Goal: Task Accomplishment & Management: Manage account settings

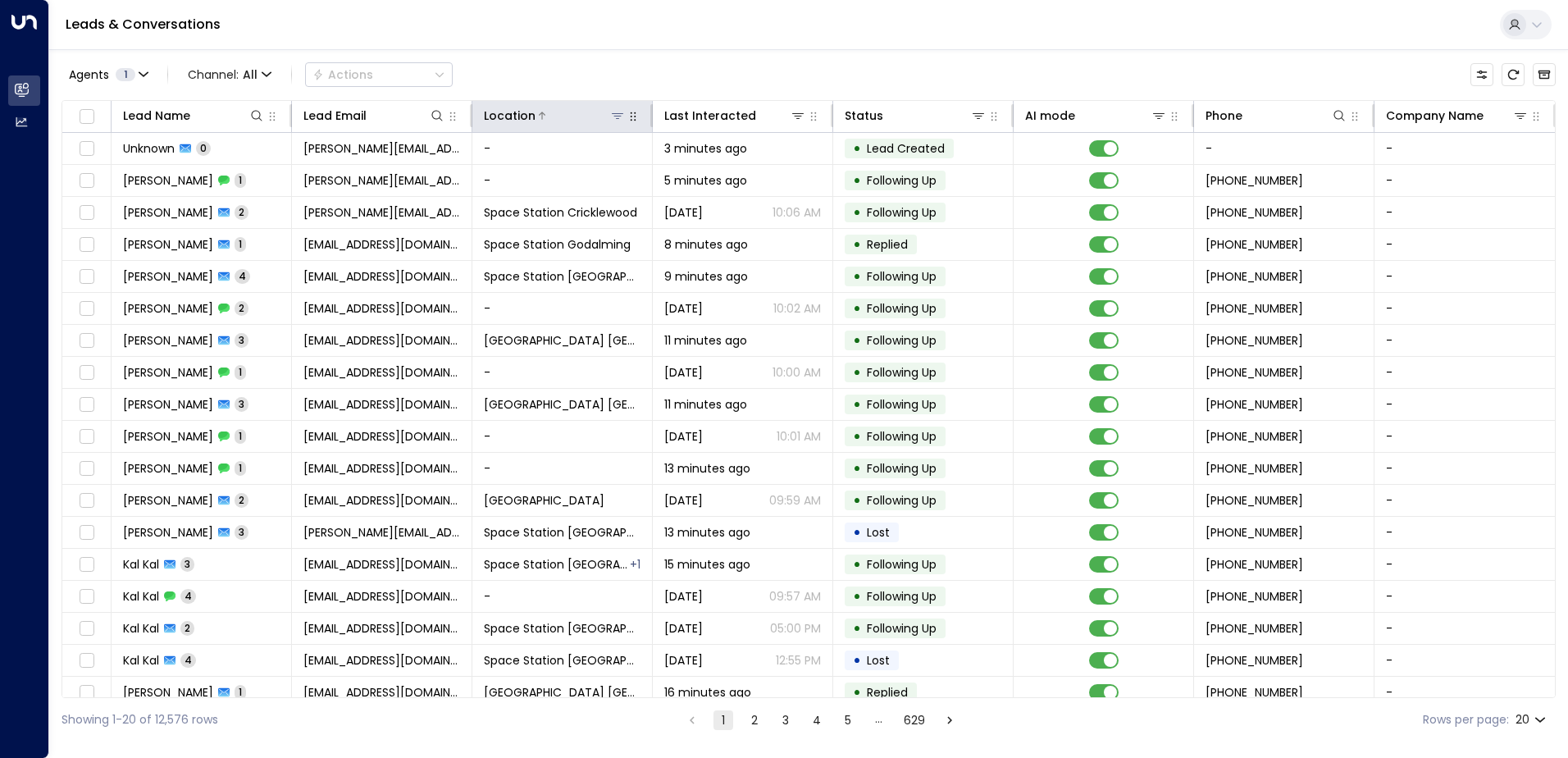
click at [616, 117] on icon at bounding box center [617, 116] width 13 height 13
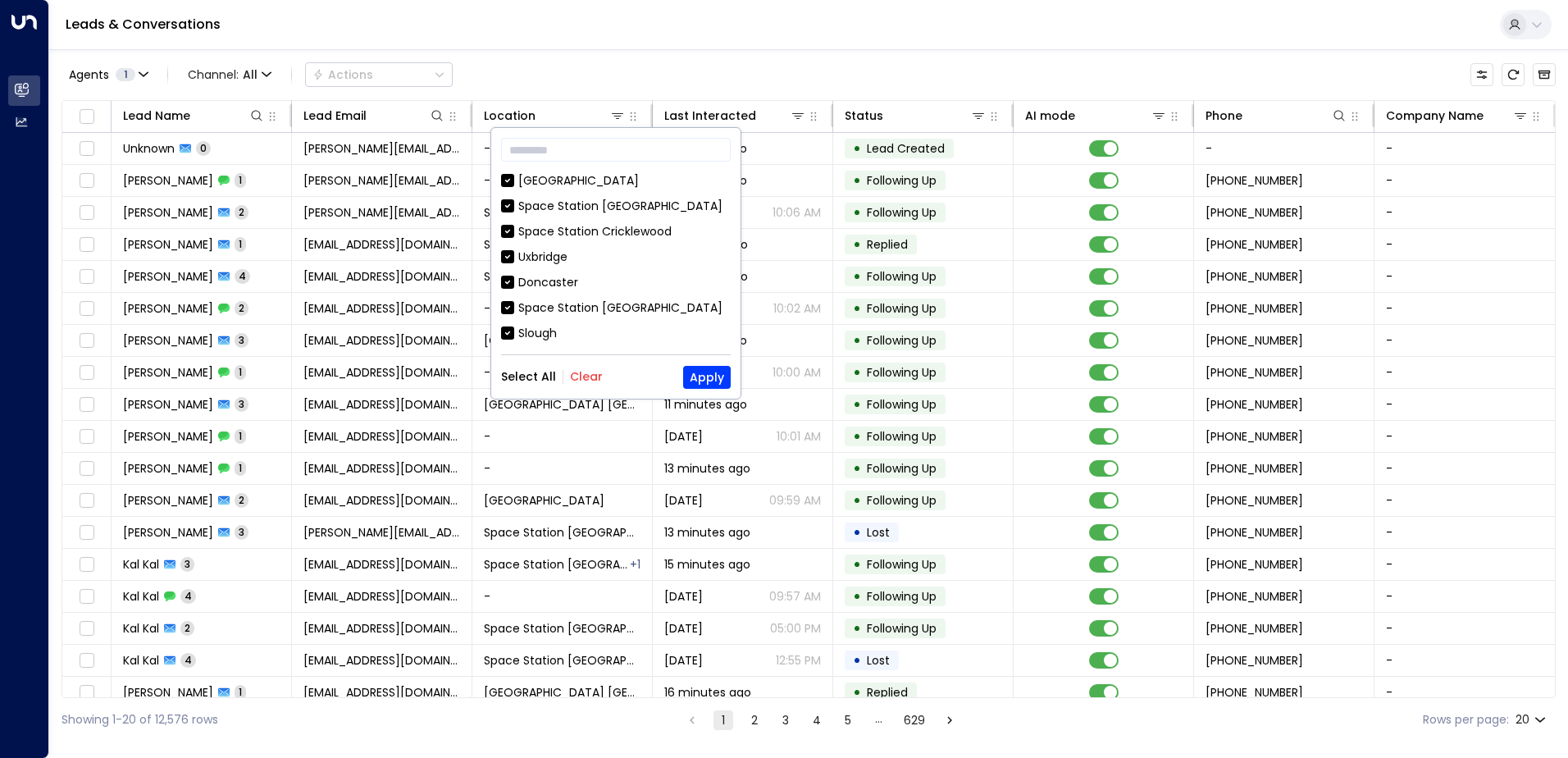
click at [588, 380] on button "Clear" at bounding box center [586, 376] width 33 height 13
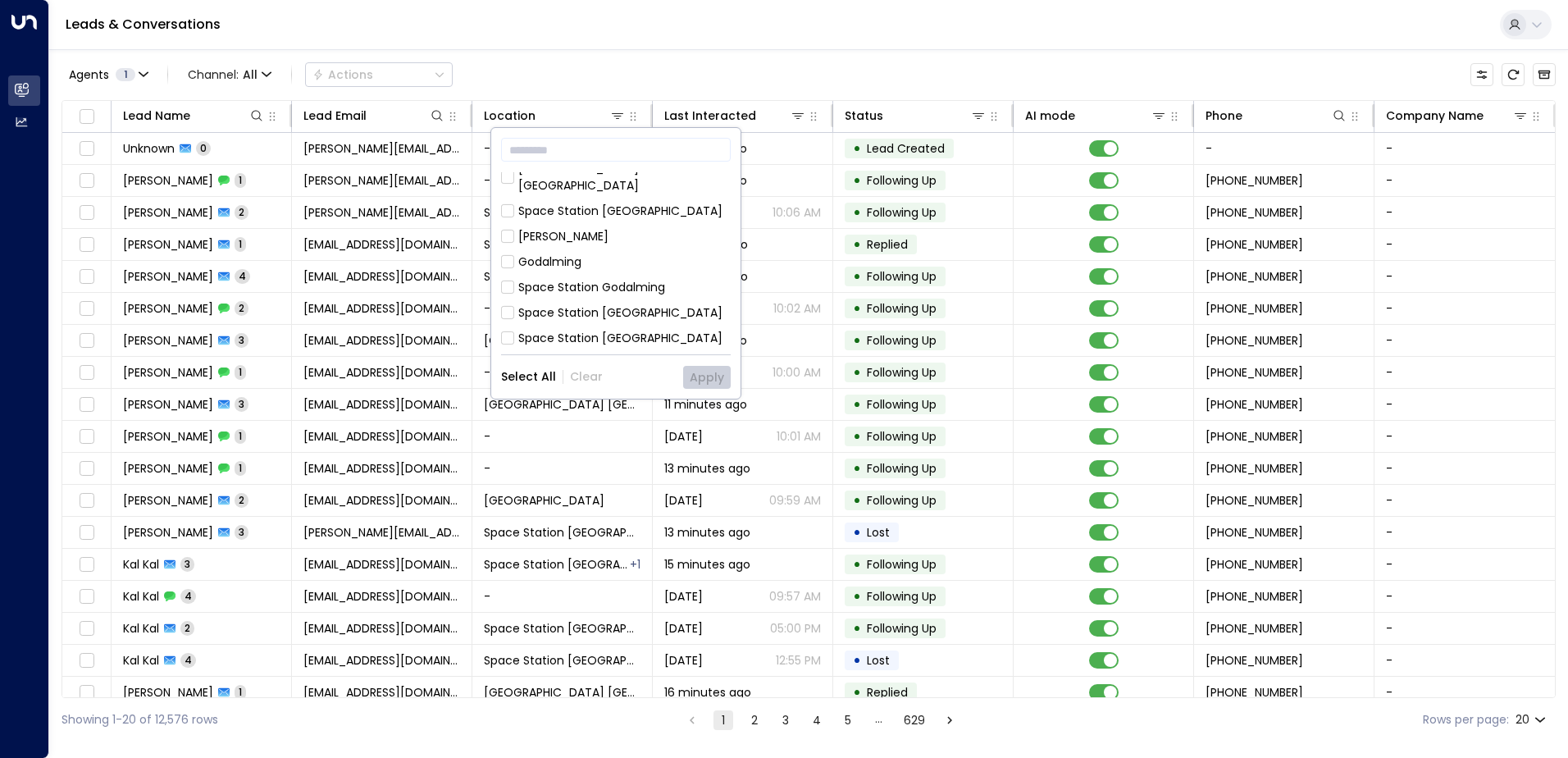
scroll to position [656, 0]
click at [609, 323] on div "Space Station [GEOGRAPHIC_DATA]" at bounding box center [621, 331] width 204 height 17
click at [696, 374] on button "Apply" at bounding box center [707, 377] width 48 height 23
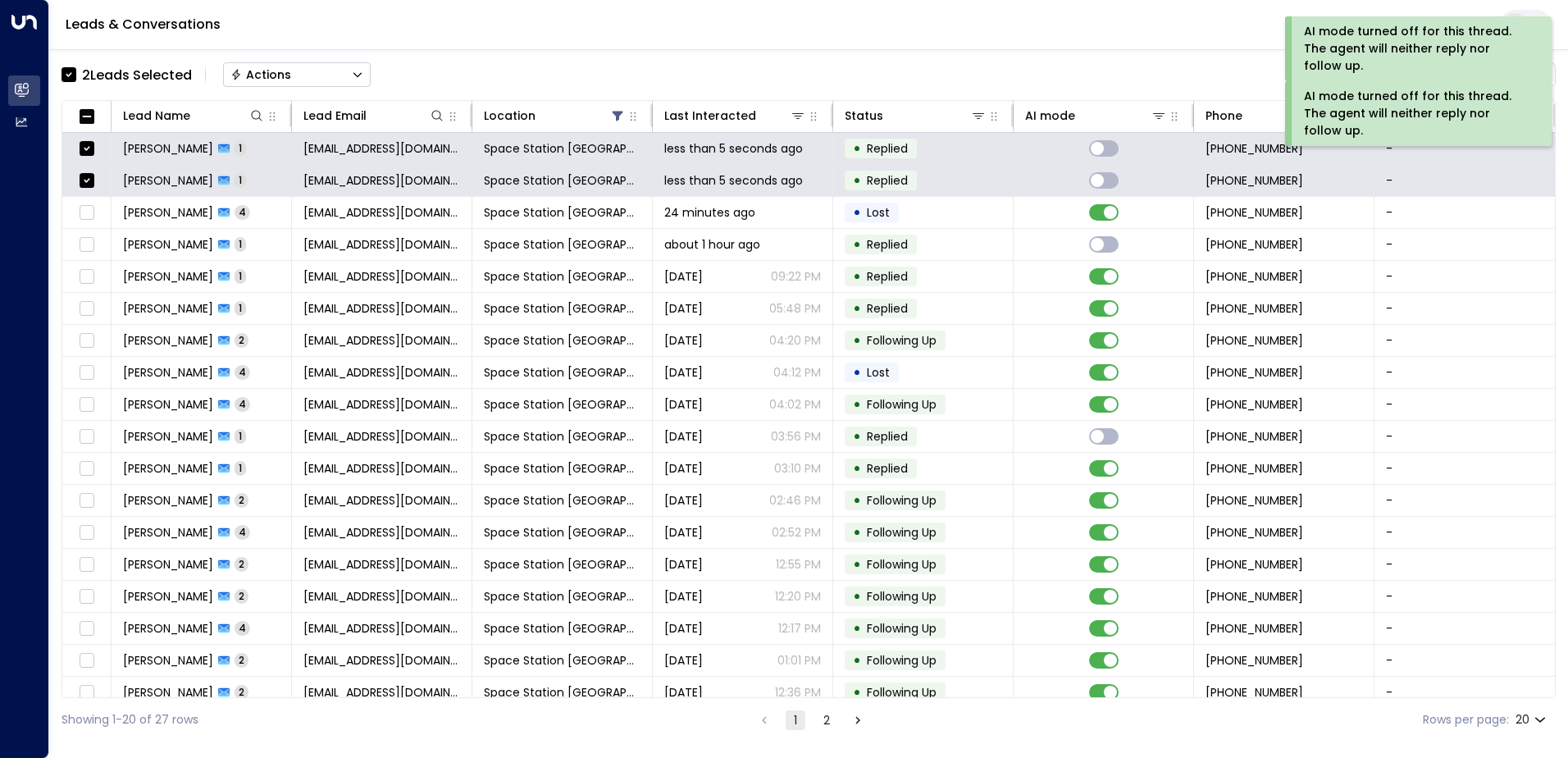
click at [276, 75] on div "Actions" at bounding box center [261, 75] width 61 height 15
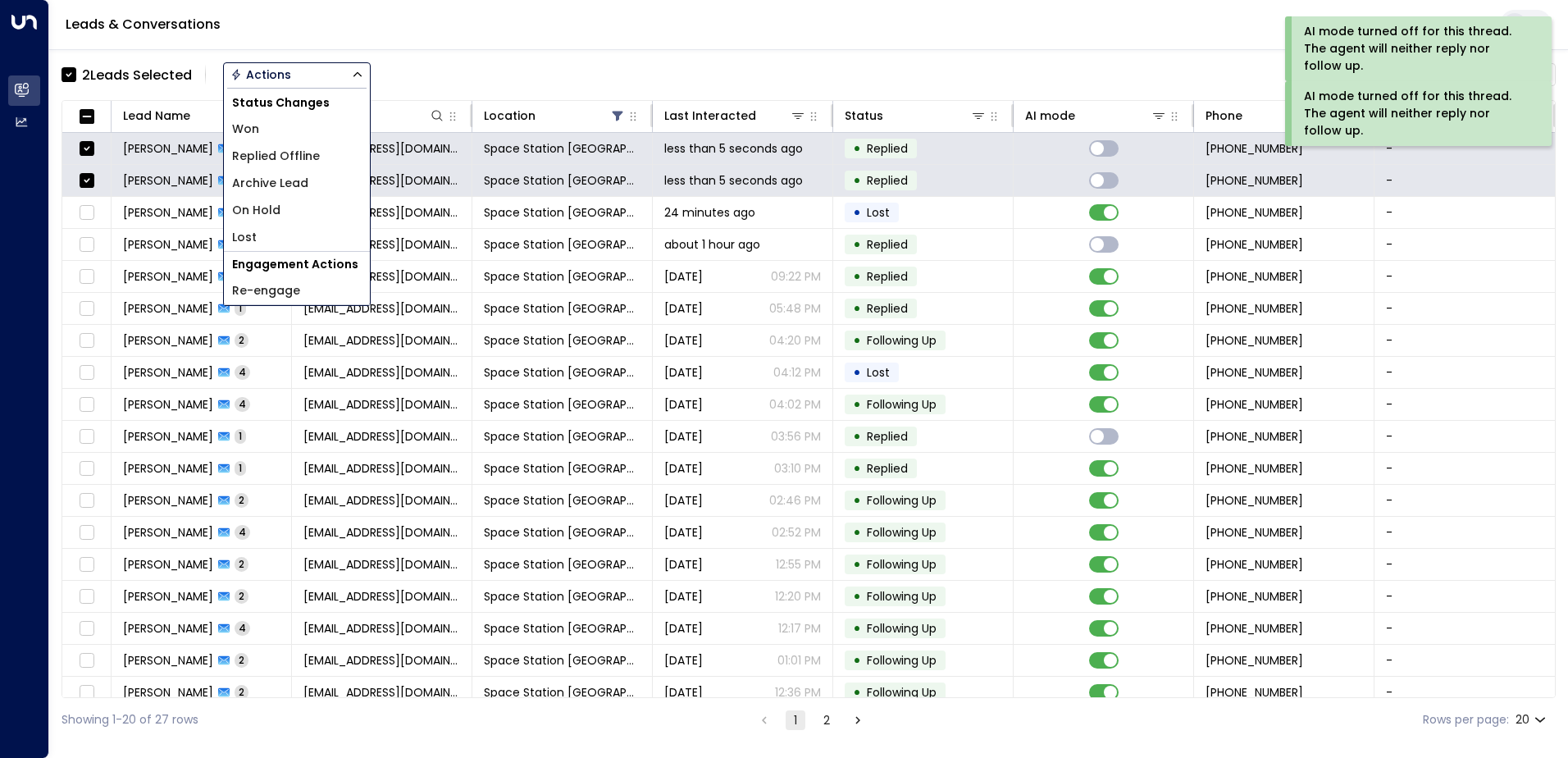
click at [275, 160] on span "Replied Offline" at bounding box center [276, 156] width 88 height 17
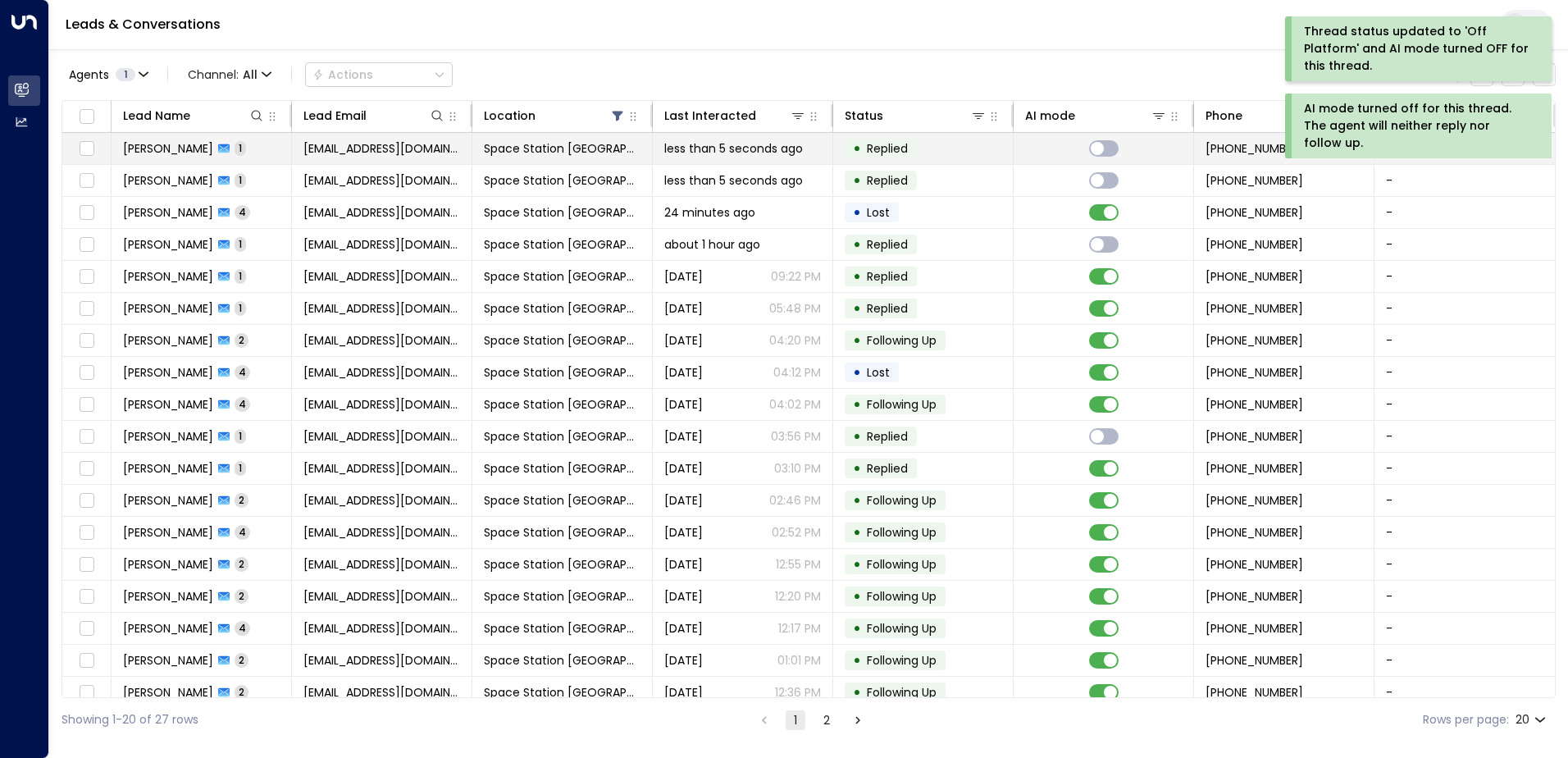
click at [100, 147] on td at bounding box center [87, 148] width 49 height 31
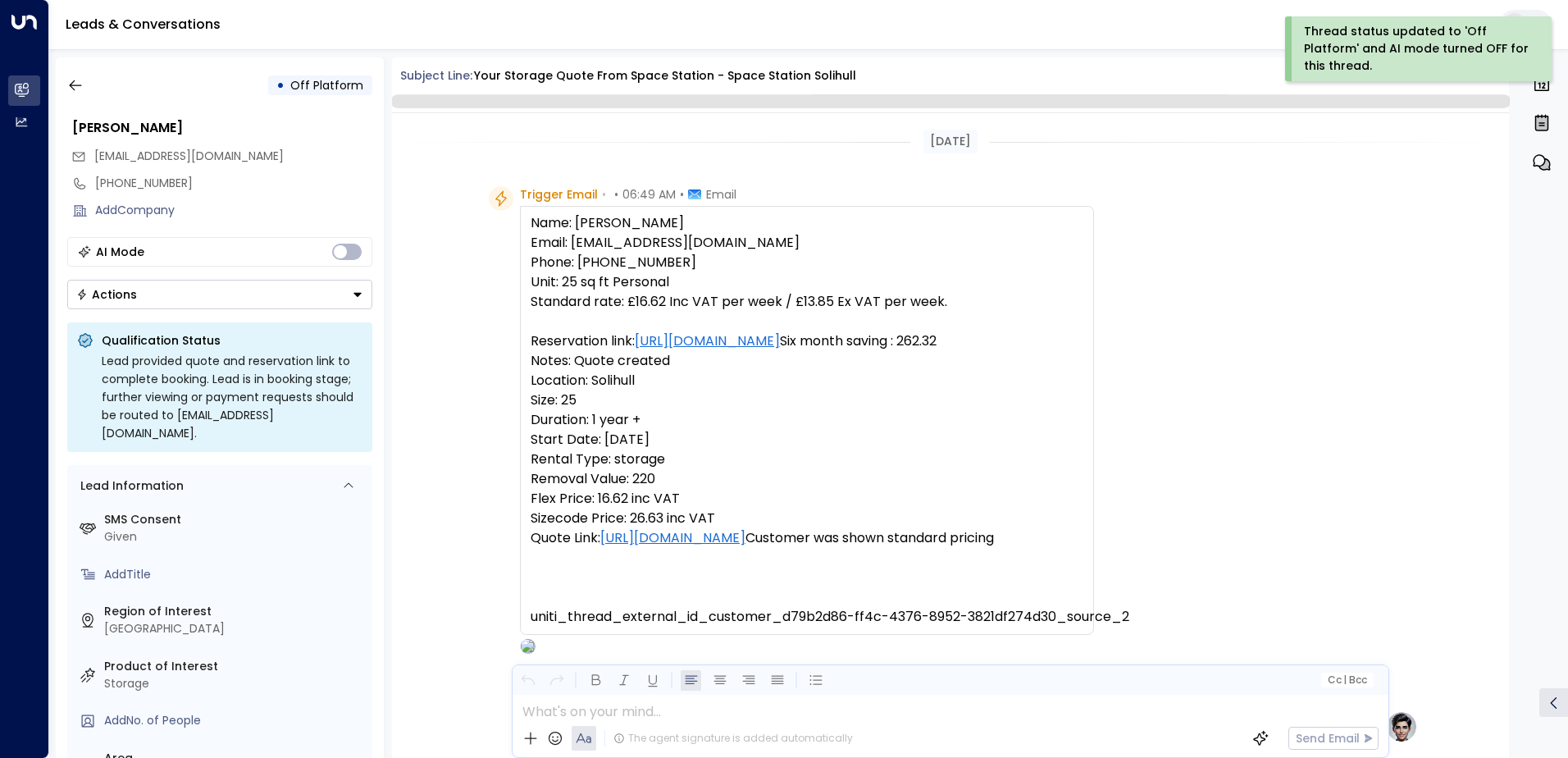
scroll to position [618, 0]
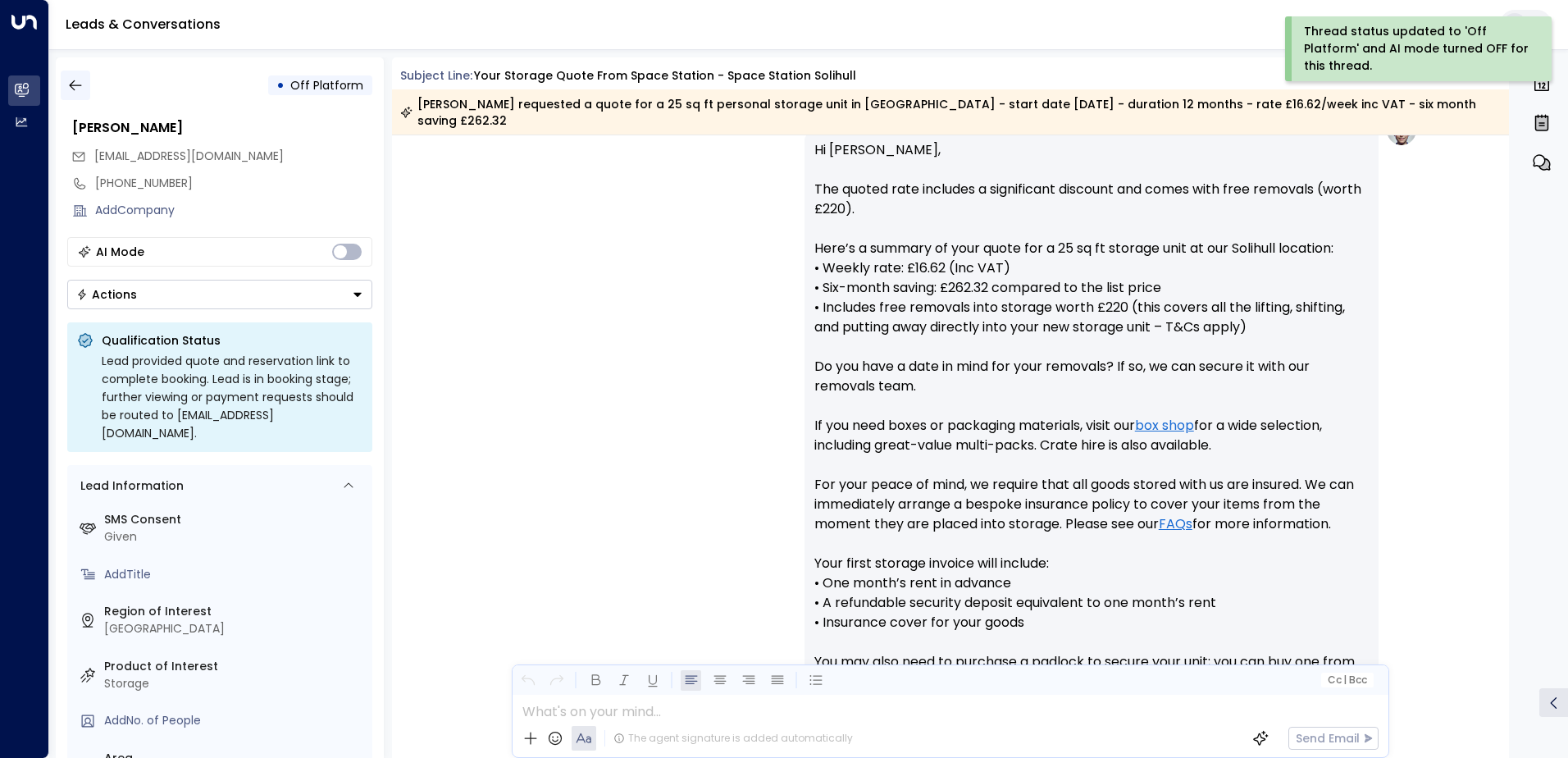
click at [81, 92] on icon "button" at bounding box center [76, 86] width 16 height 16
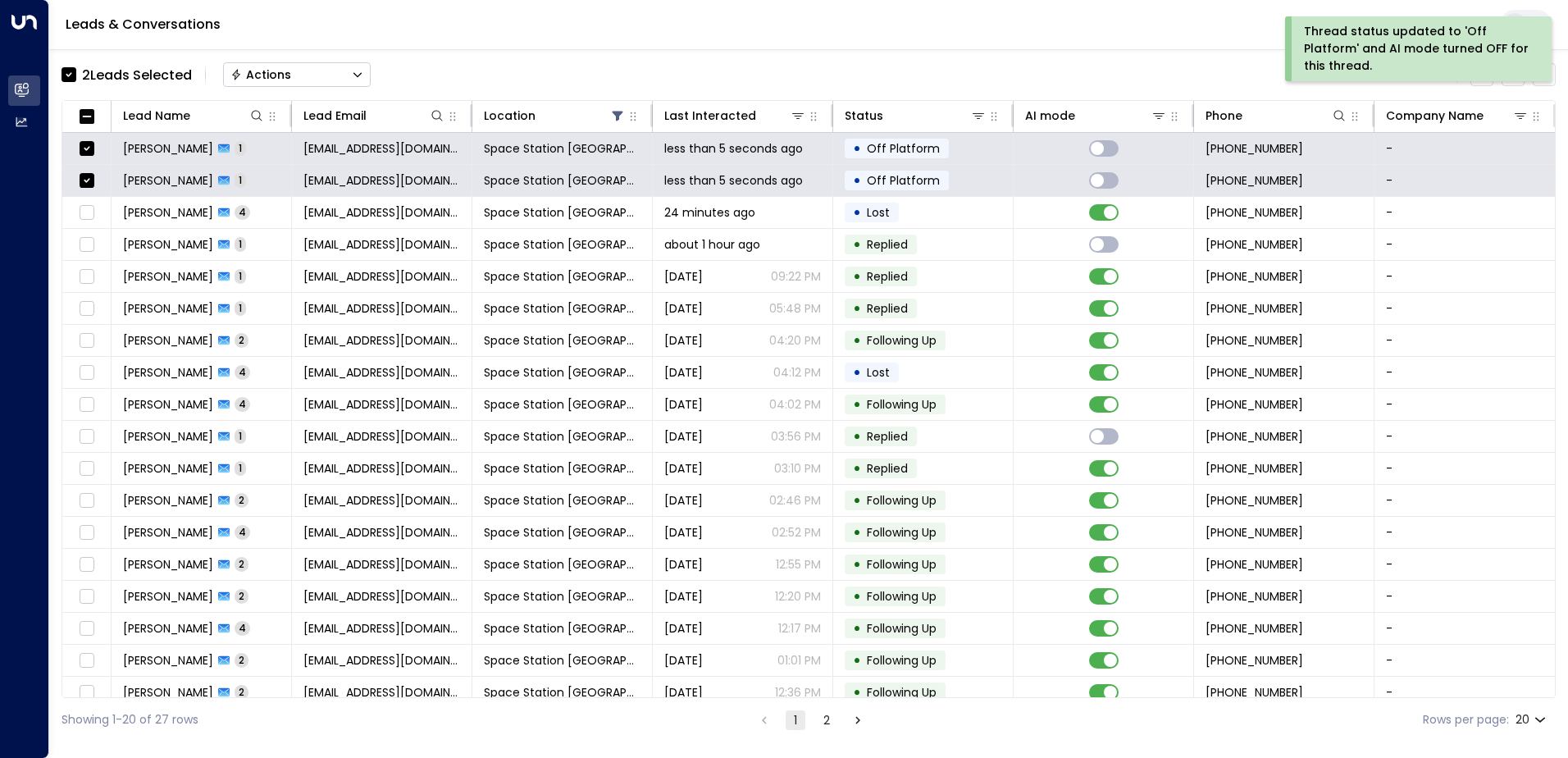
click at [257, 81] on div "Actions" at bounding box center [261, 75] width 61 height 15
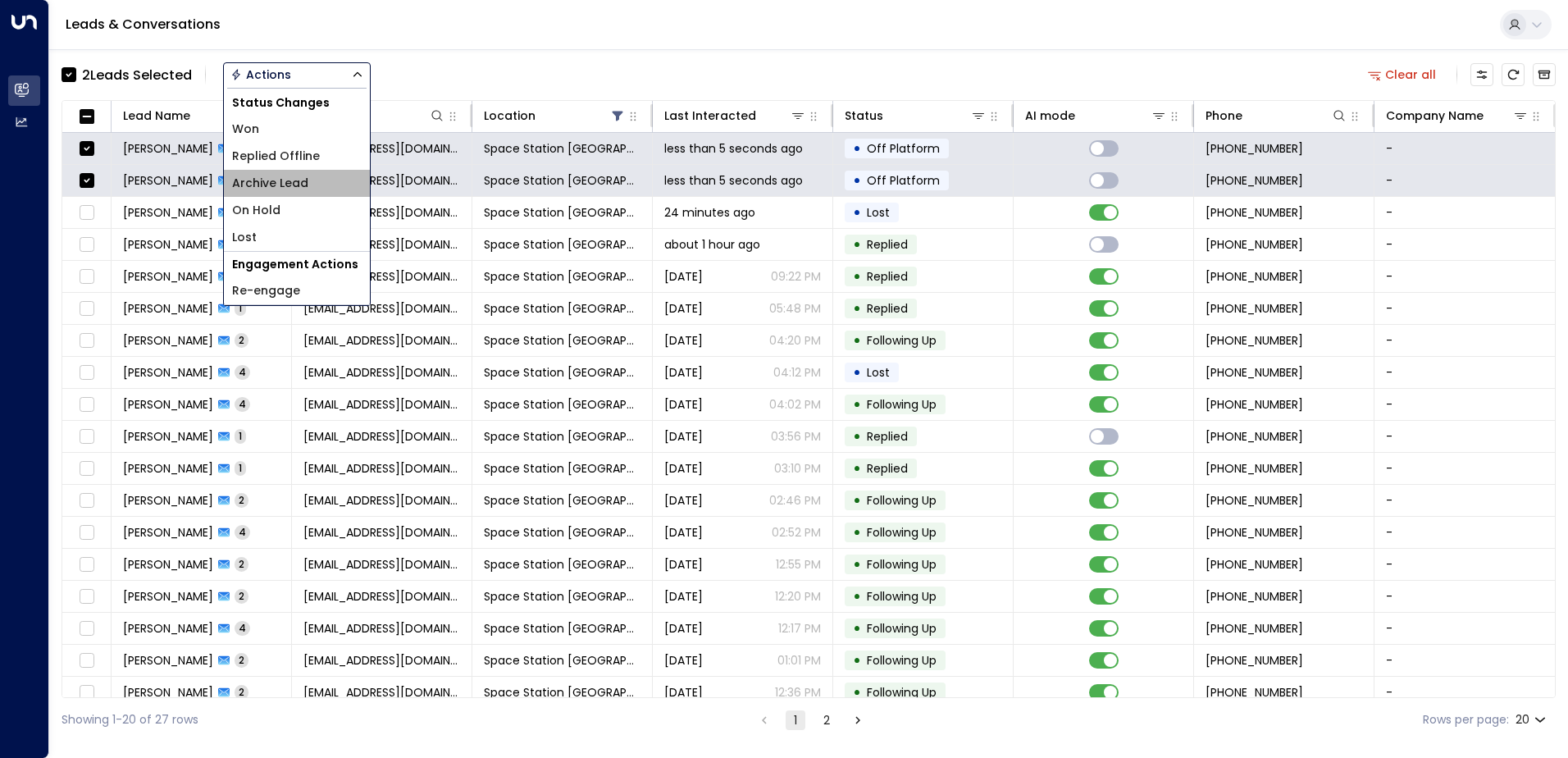
click at [286, 188] on span "Archive Lead" at bounding box center [270, 183] width 77 height 17
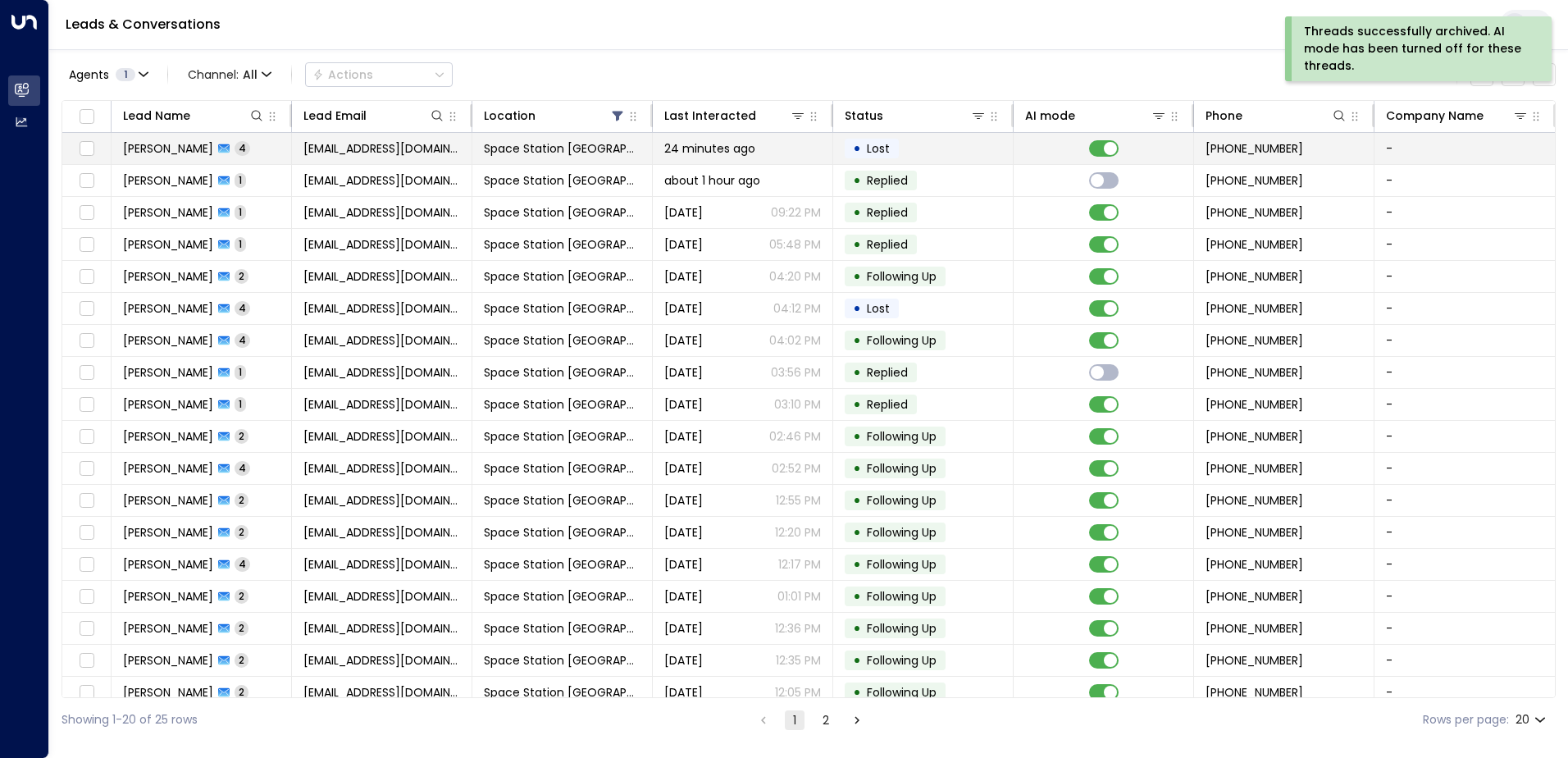
click at [541, 155] on span "Space Station [GEOGRAPHIC_DATA]" at bounding box center [562, 148] width 156 height 16
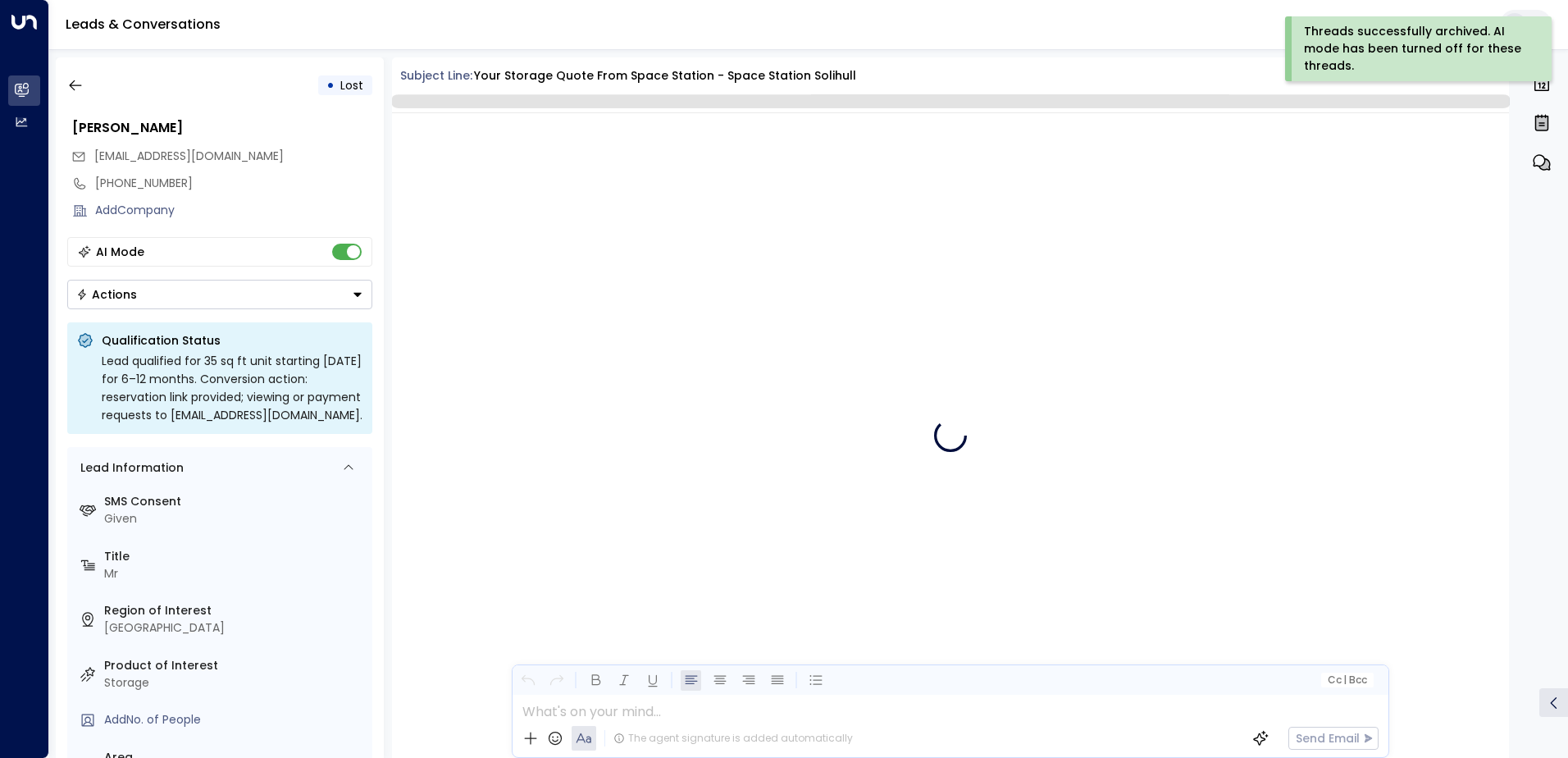
scroll to position [3371, 0]
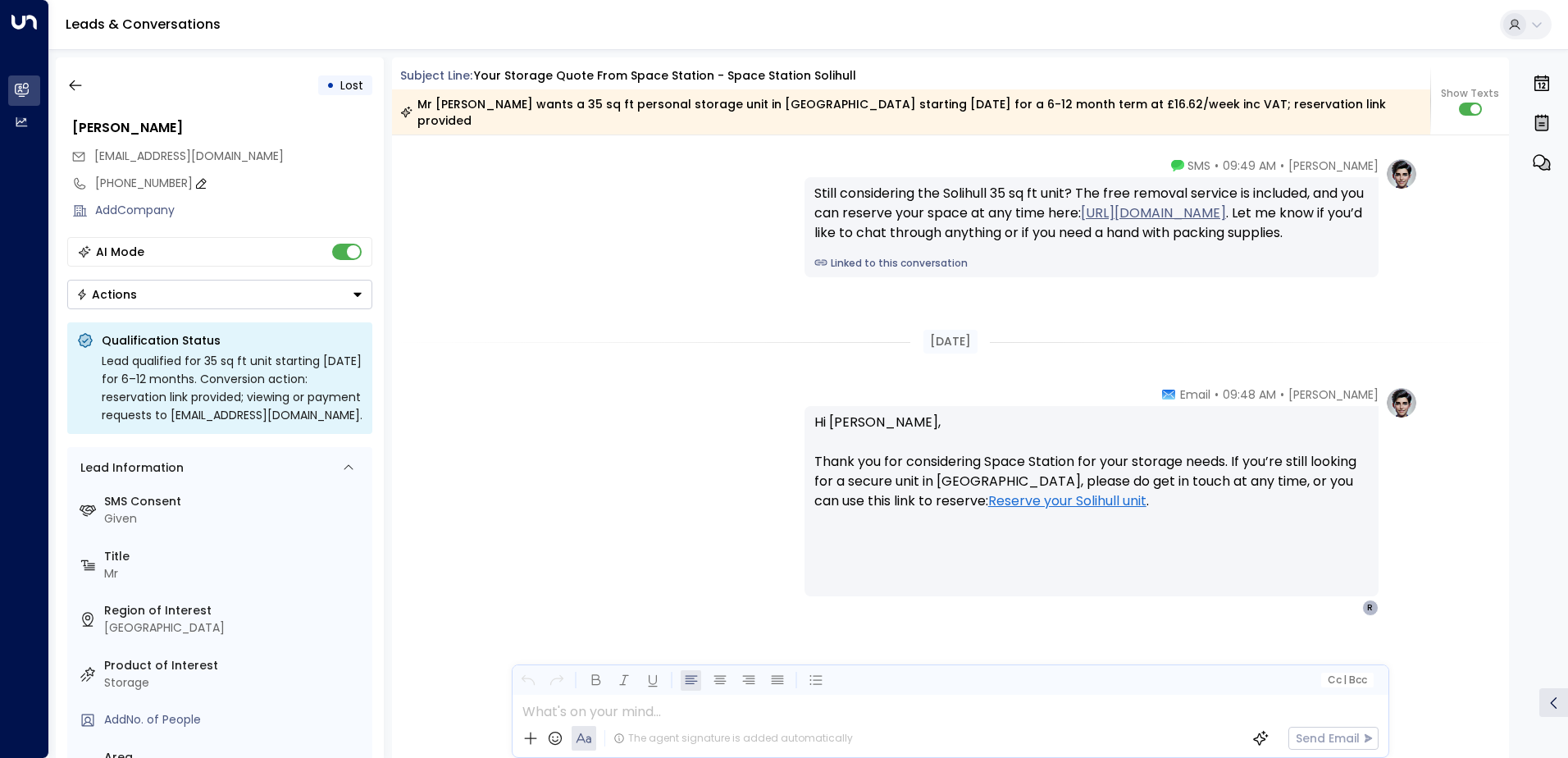
drag, startPoint x: 163, startPoint y: 183, endPoint x: 99, endPoint y: 188, distance: 64.2
click at [99, 188] on div "[PHONE_NUMBER]" at bounding box center [234, 183] width 277 height 17
click at [179, 159] on span "[EMAIL_ADDRESS][DOMAIN_NAME]" at bounding box center [189, 156] width 189 height 16
drag, startPoint x: 179, startPoint y: 159, endPoint x: 230, endPoint y: 158, distance: 51.0
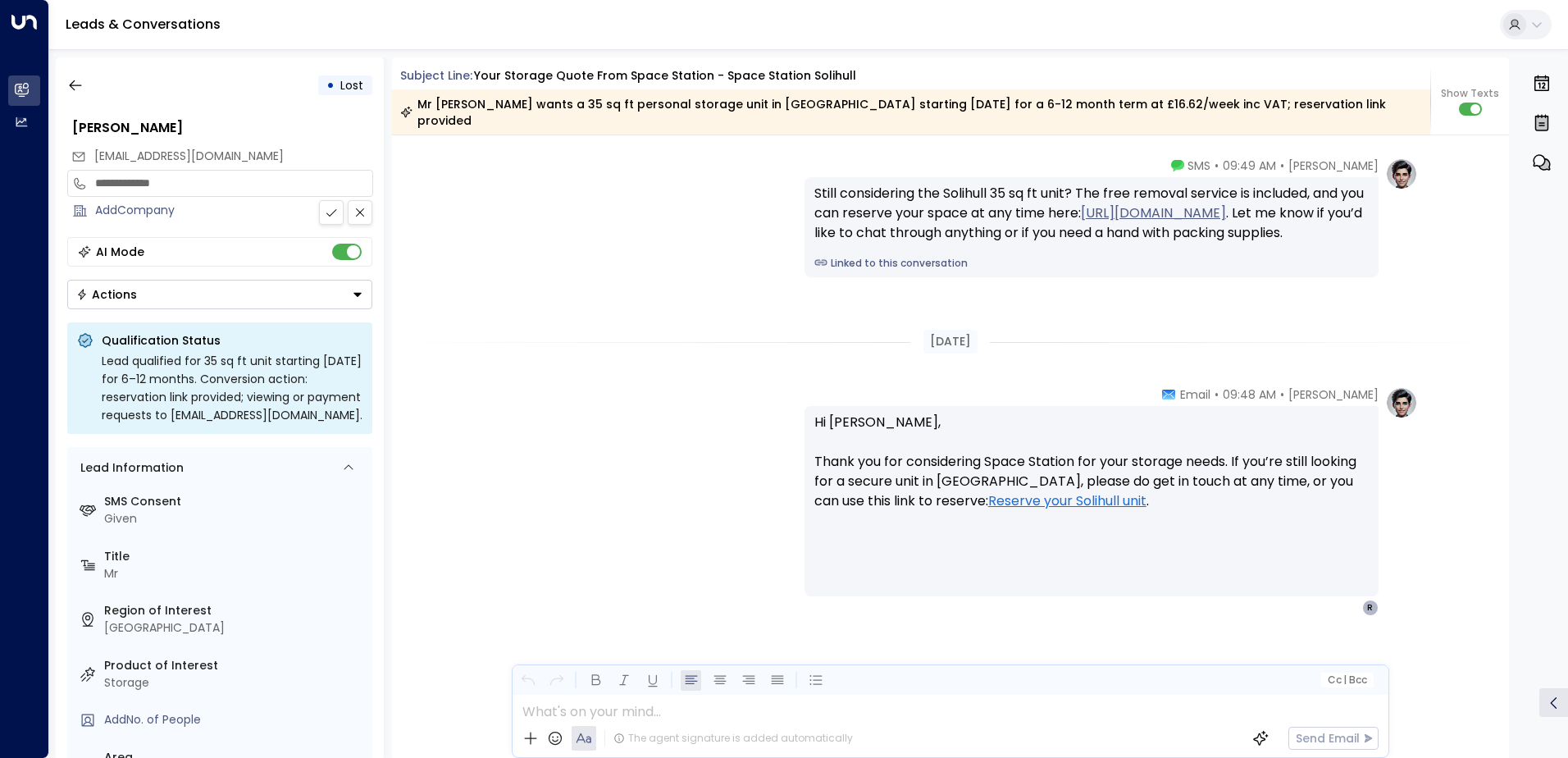
click at [230, 158] on div "[EMAIL_ADDRESS][DOMAIN_NAME]" at bounding box center [222, 156] width 301 height 27
drag, startPoint x: 230, startPoint y: 158, endPoint x: 113, endPoint y: 162, distance: 117.1
click at [113, 162] on div "[EMAIL_ADDRESS][DOMAIN_NAME]" at bounding box center [222, 156] width 301 height 27
copy div "[EMAIL_ADDRESS][DOMAIN_NAME]"
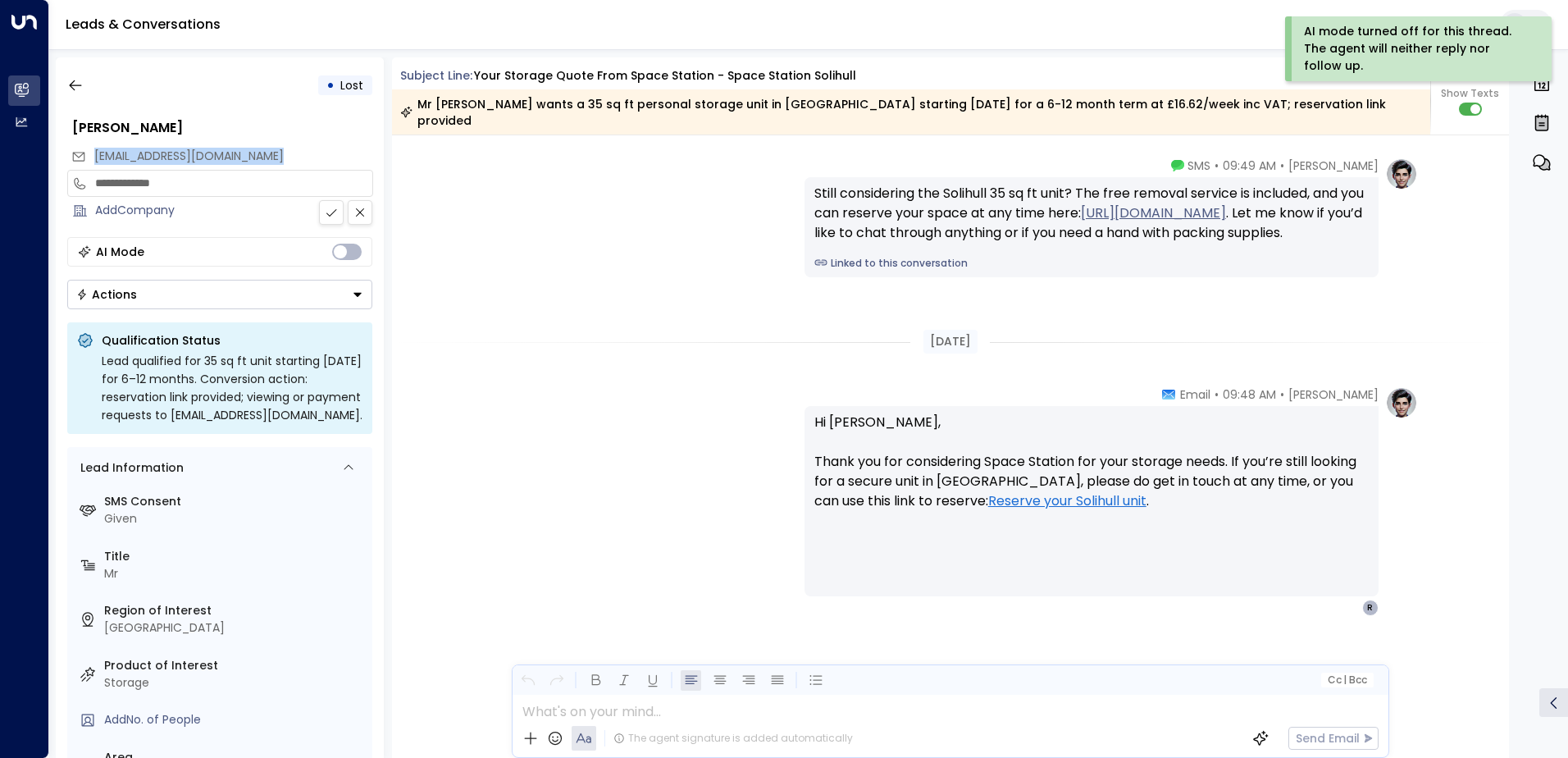
click at [273, 303] on button "Actions" at bounding box center [220, 295] width 305 height 30
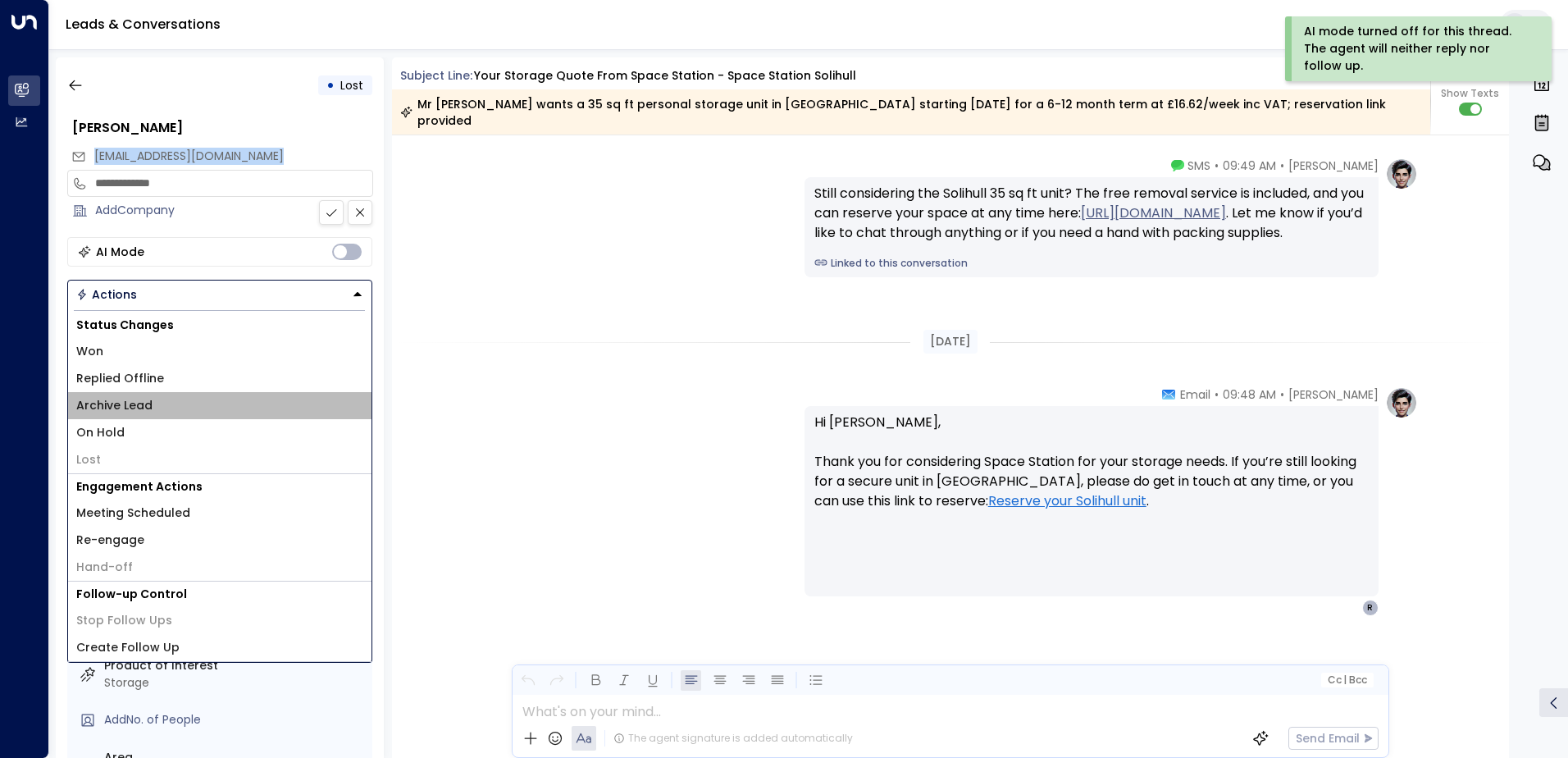
click at [128, 413] on span "Archive Lead" at bounding box center [114, 405] width 77 height 17
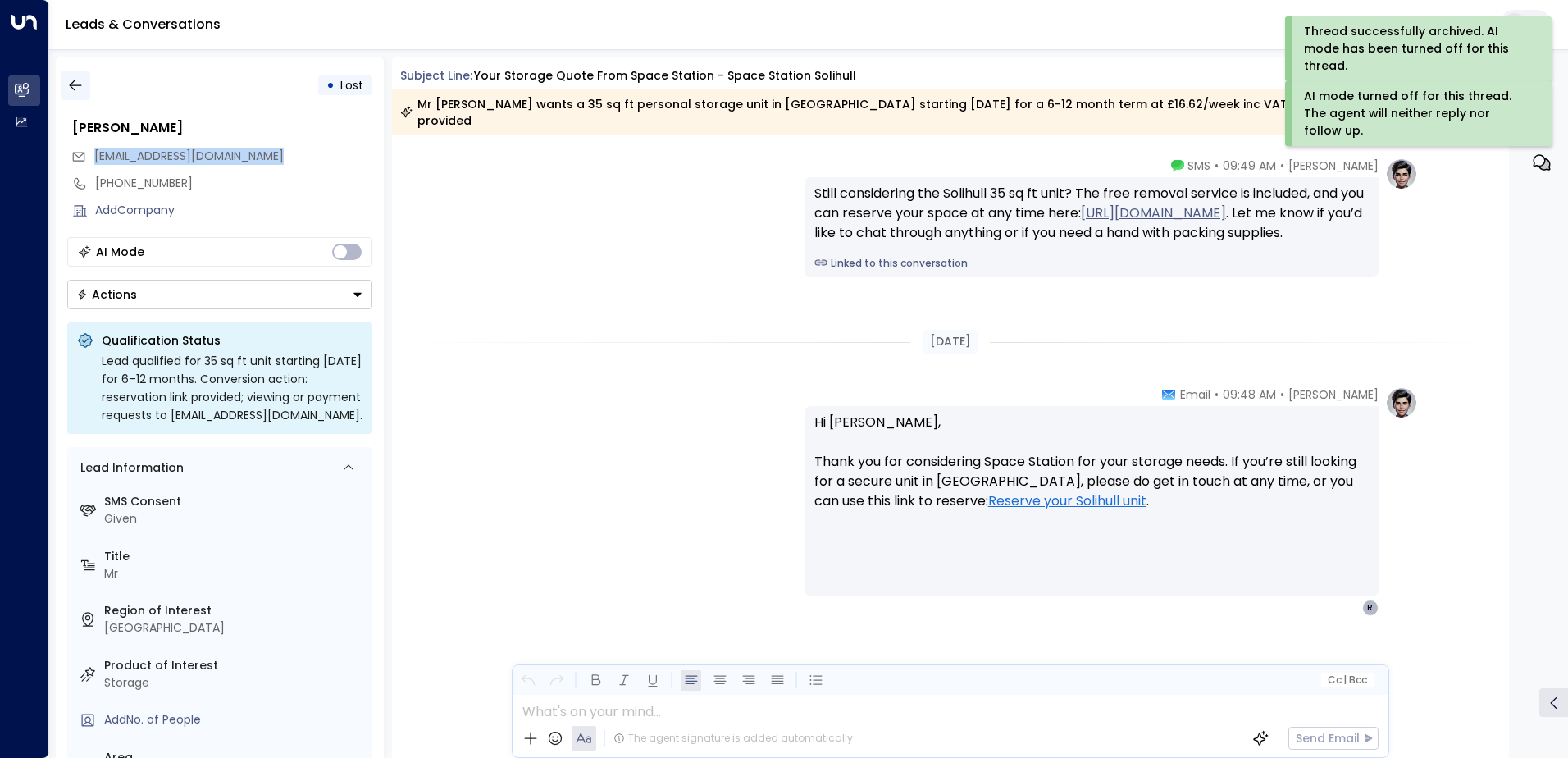
click at [75, 79] on icon "button" at bounding box center [76, 86] width 16 height 16
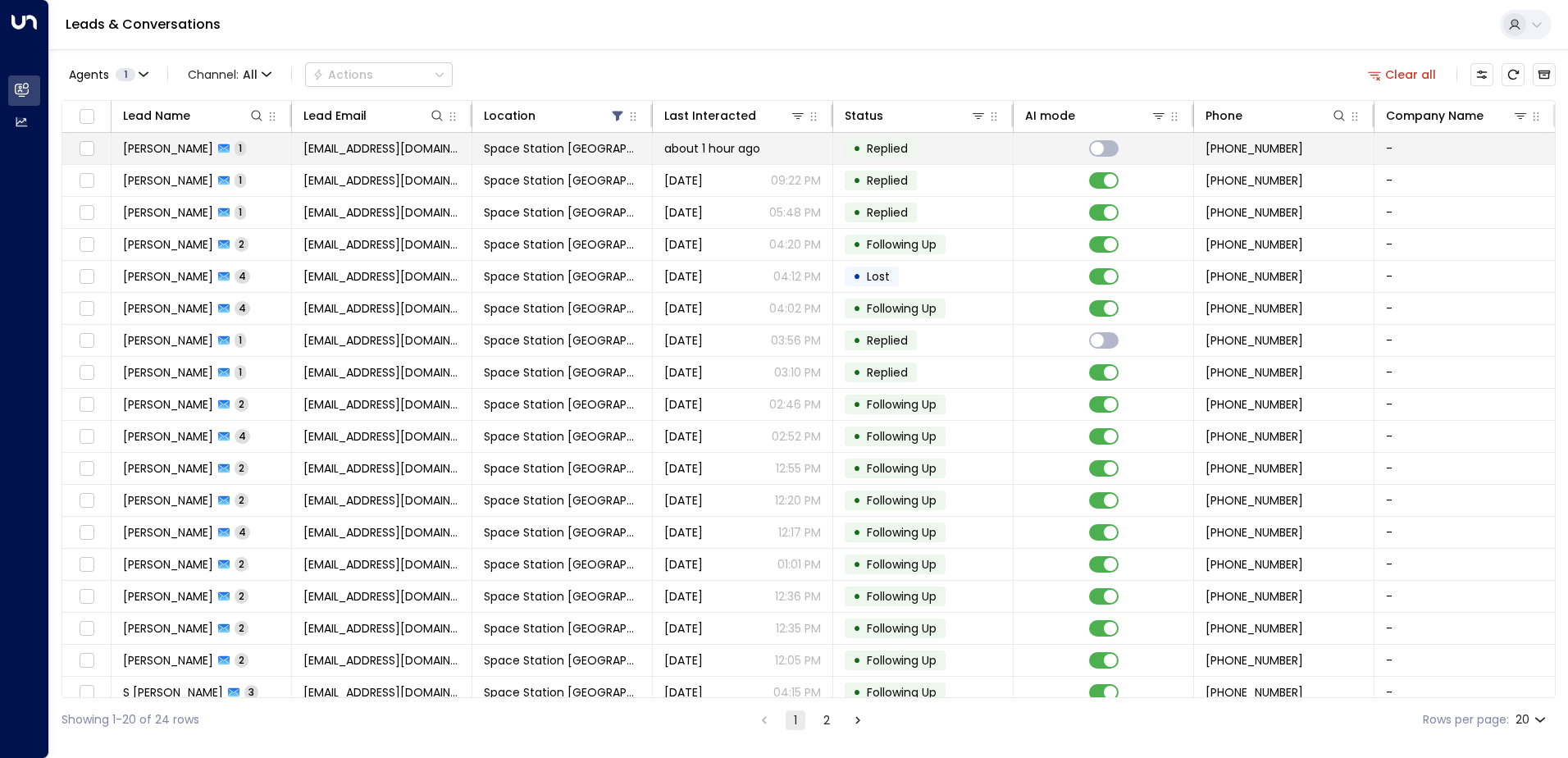
click at [404, 143] on span "[EMAIL_ADDRESS][DOMAIN_NAME]" at bounding box center [382, 148] width 156 height 16
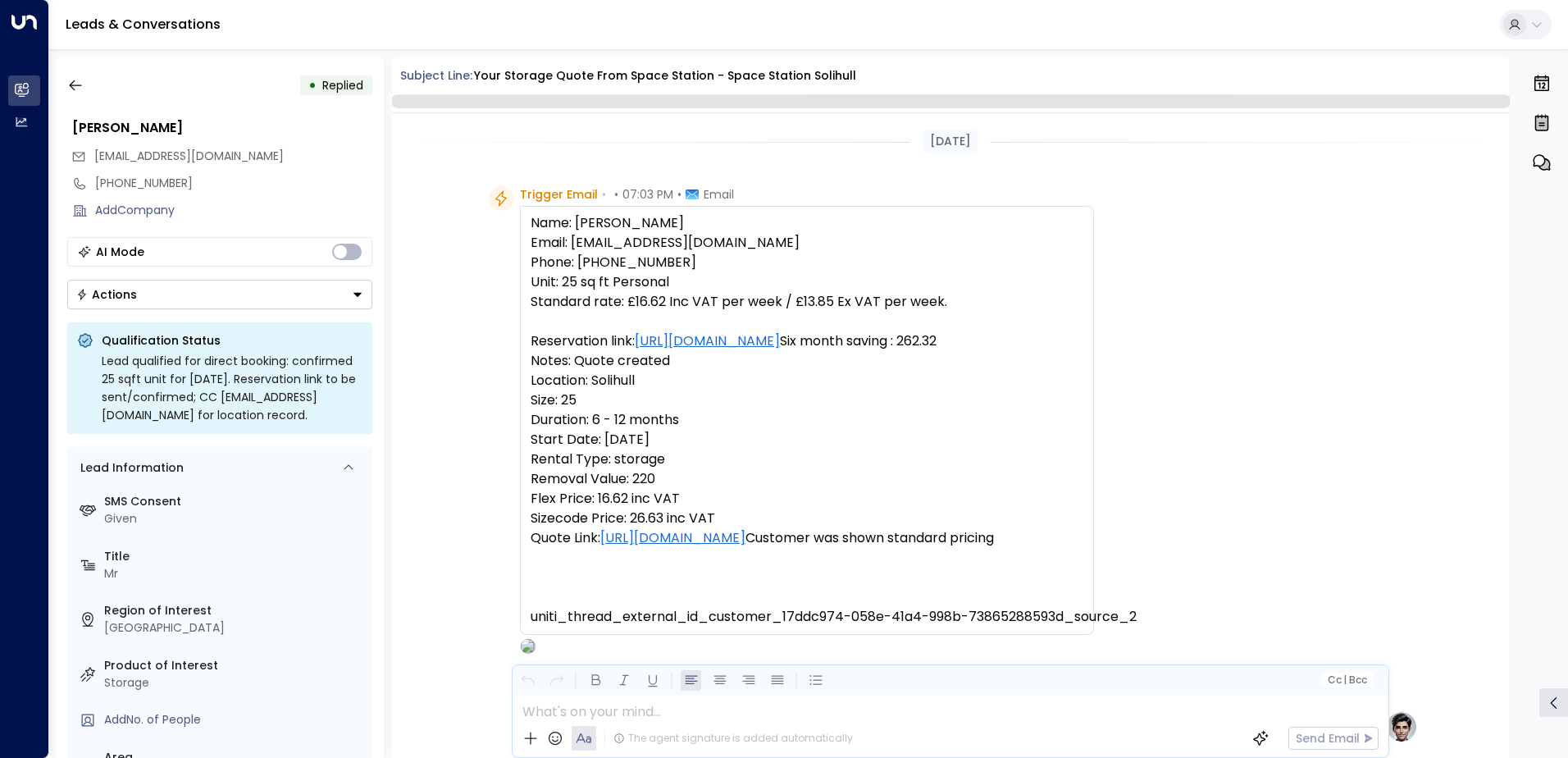
scroll to position [618, 0]
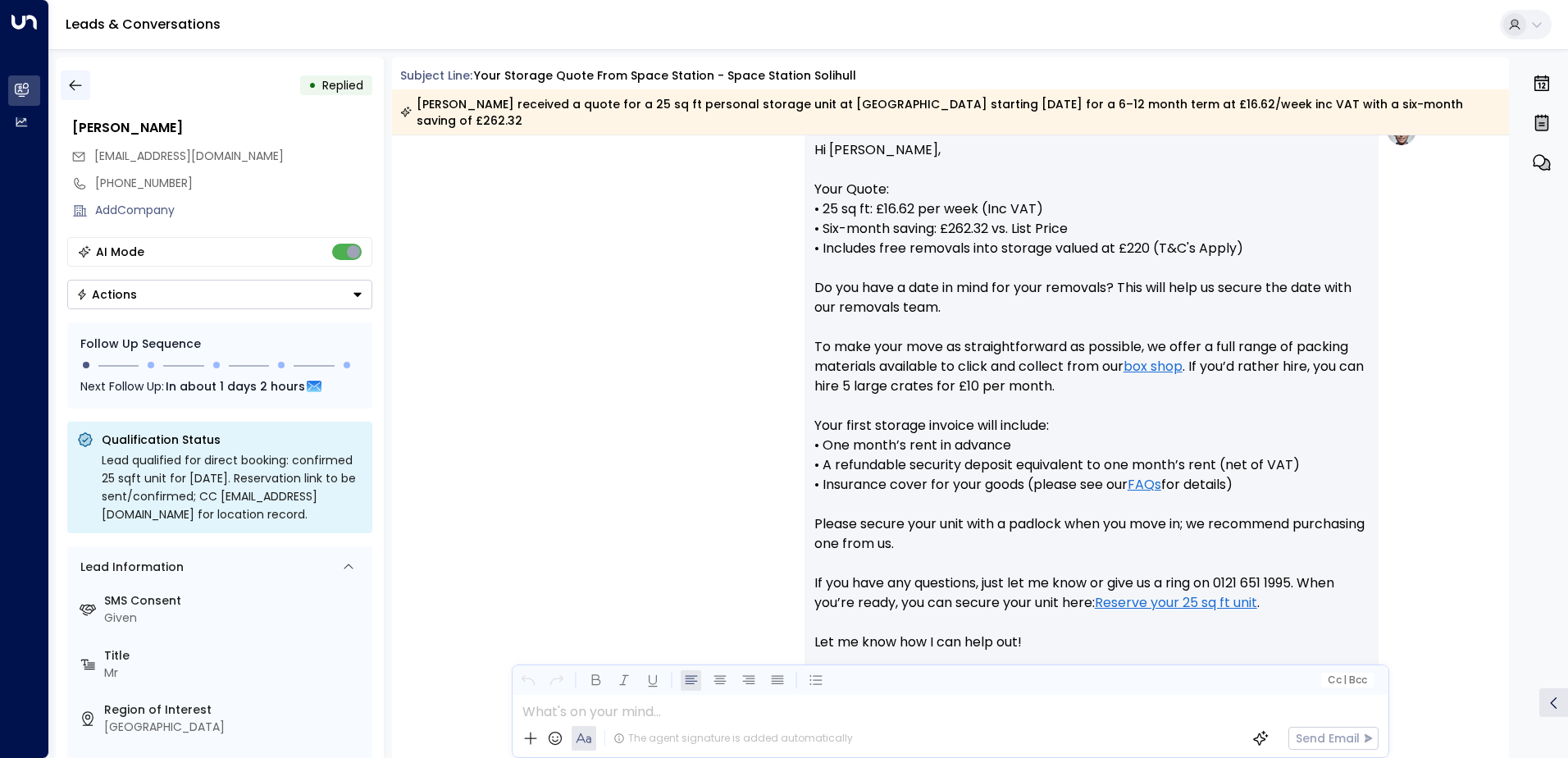
click at [78, 95] on button "button" at bounding box center [76, 86] width 30 height 30
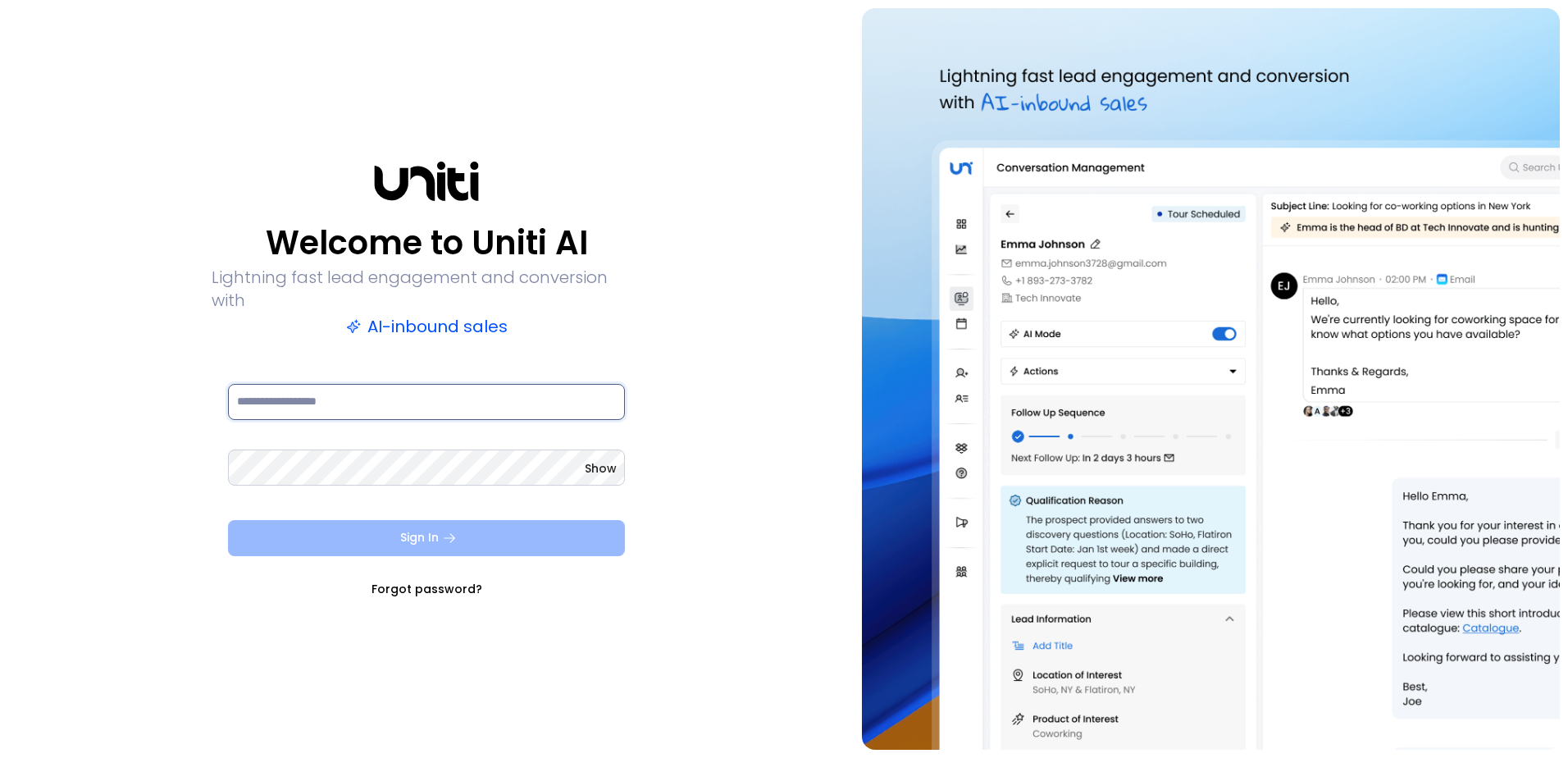
type input "**********"
click at [440, 520] on button "Sign In" at bounding box center [426, 538] width 397 height 36
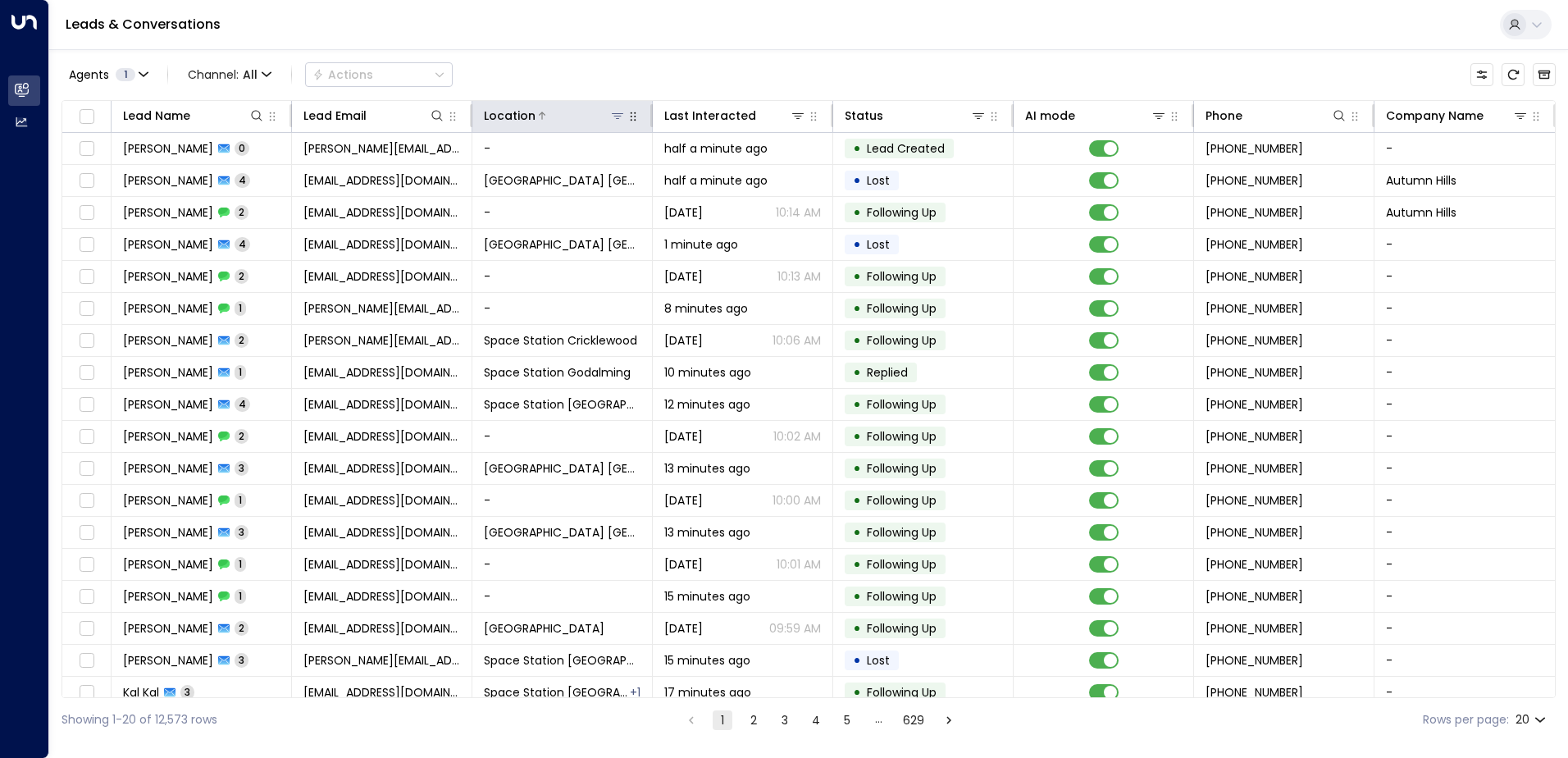
click at [612, 122] on button at bounding box center [617, 116] width 16 height 16
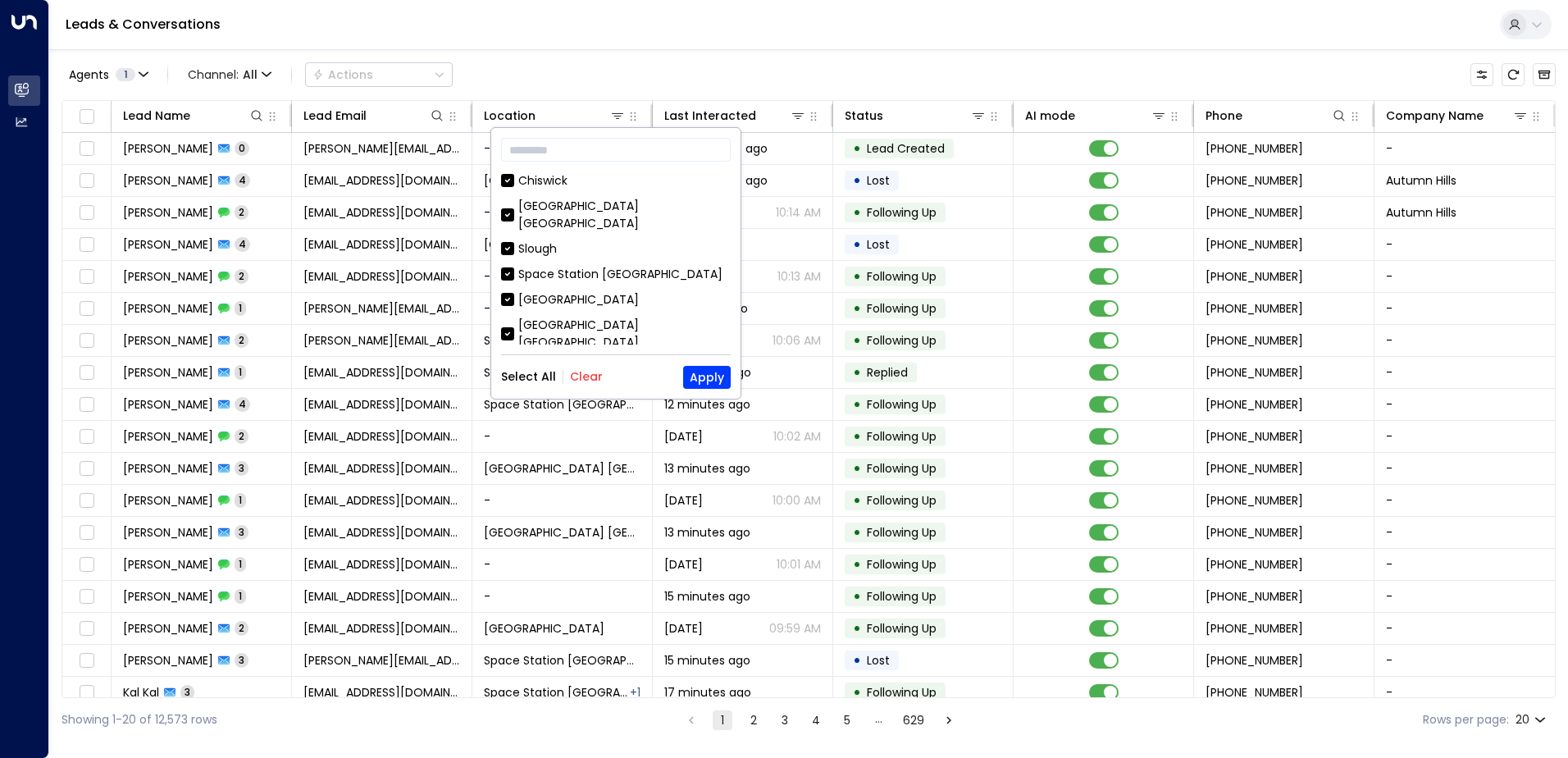
click at [579, 371] on button "Clear" at bounding box center [586, 376] width 33 height 13
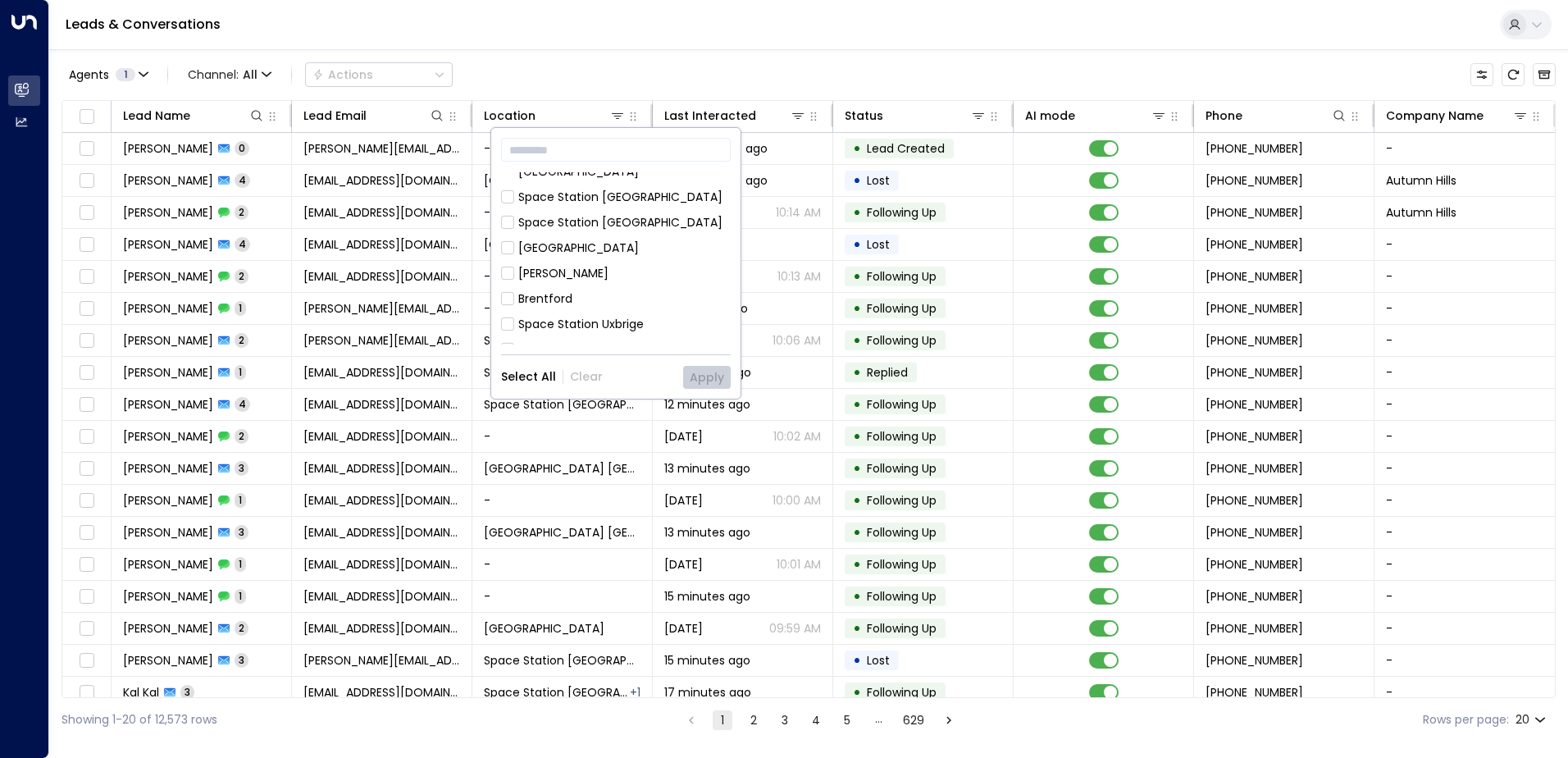
scroll to position [410, 0]
click at [630, 339] on div "Space Station [GEOGRAPHIC_DATA]" at bounding box center [621, 347] width 204 height 17
click at [710, 374] on button "Apply" at bounding box center [707, 377] width 48 height 23
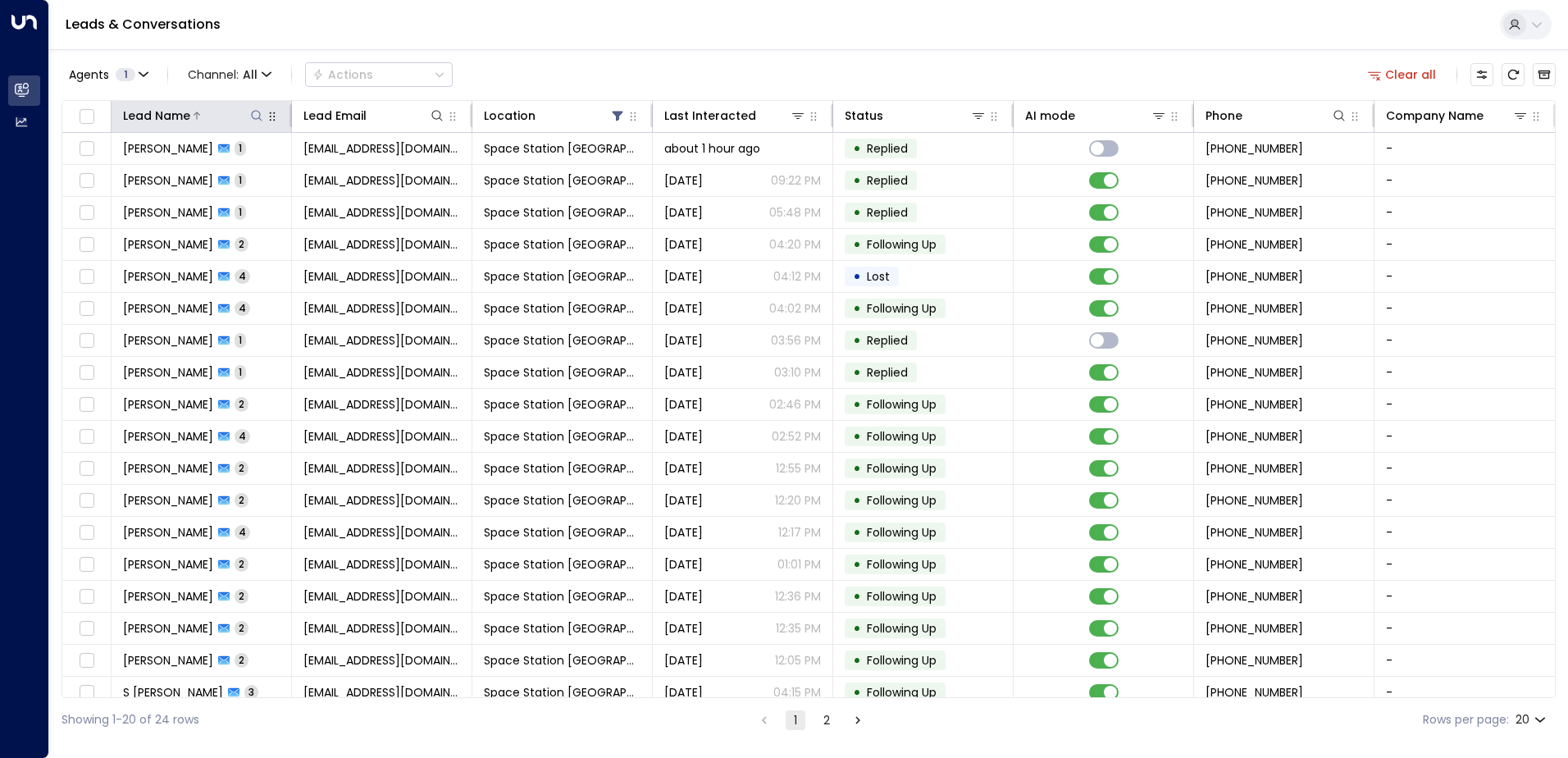
click at [256, 115] on icon at bounding box center [257, 116] width 13 height 13
type input "*******"
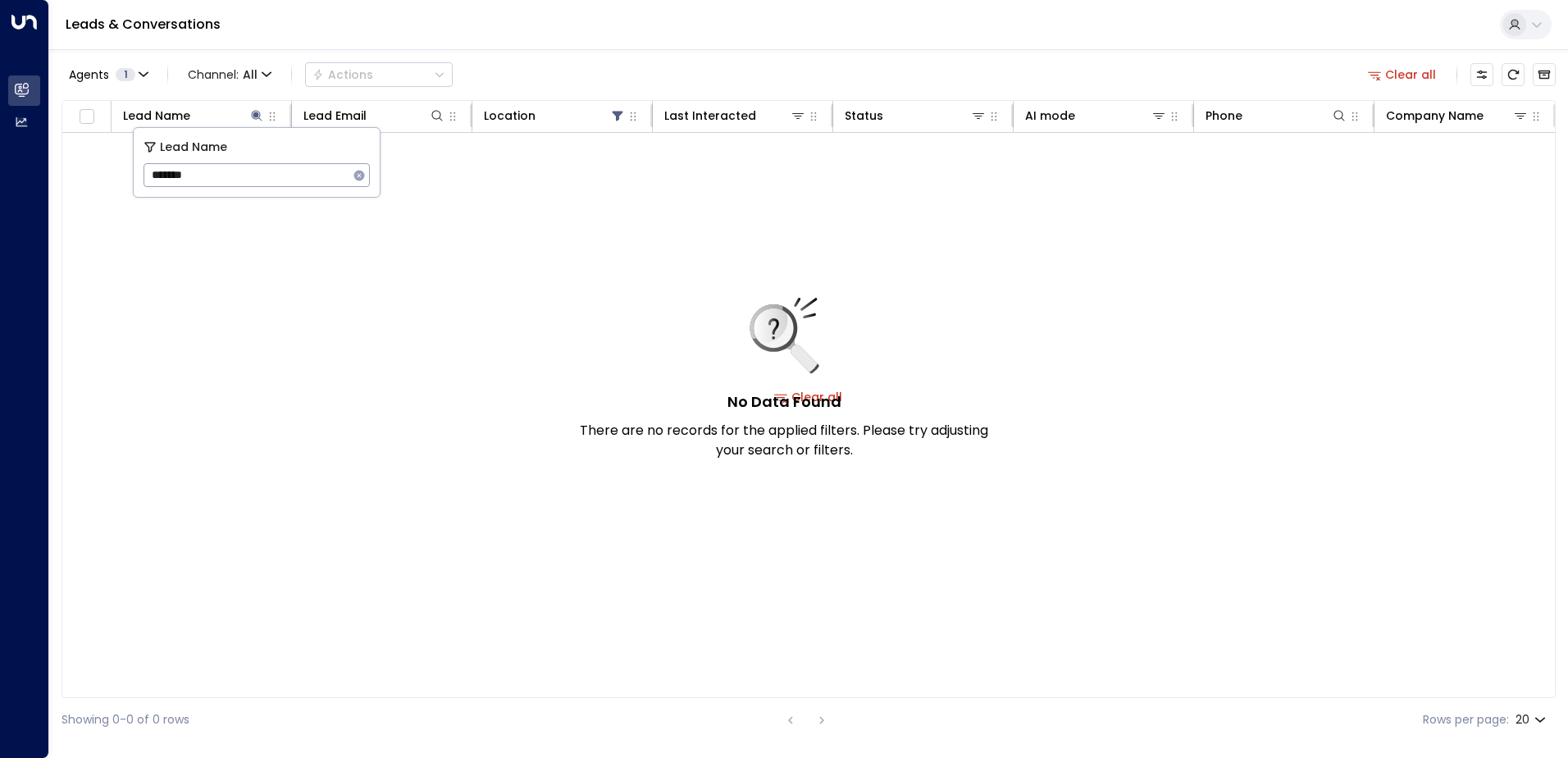
click at [569, 72] on div "Agents 1 Channel: All Actions Clear all" at bounding box center [808, 75] width 1494 height 35
click at [254, 174] on div "No Data Found There are no records for the applied filters. Please try adjustin…" at bounding box center [808, 397] width 1492 height 528
click at [1554, 77] on button "Archived Leads" at bounding box center [1544, 75] width 23 height 23
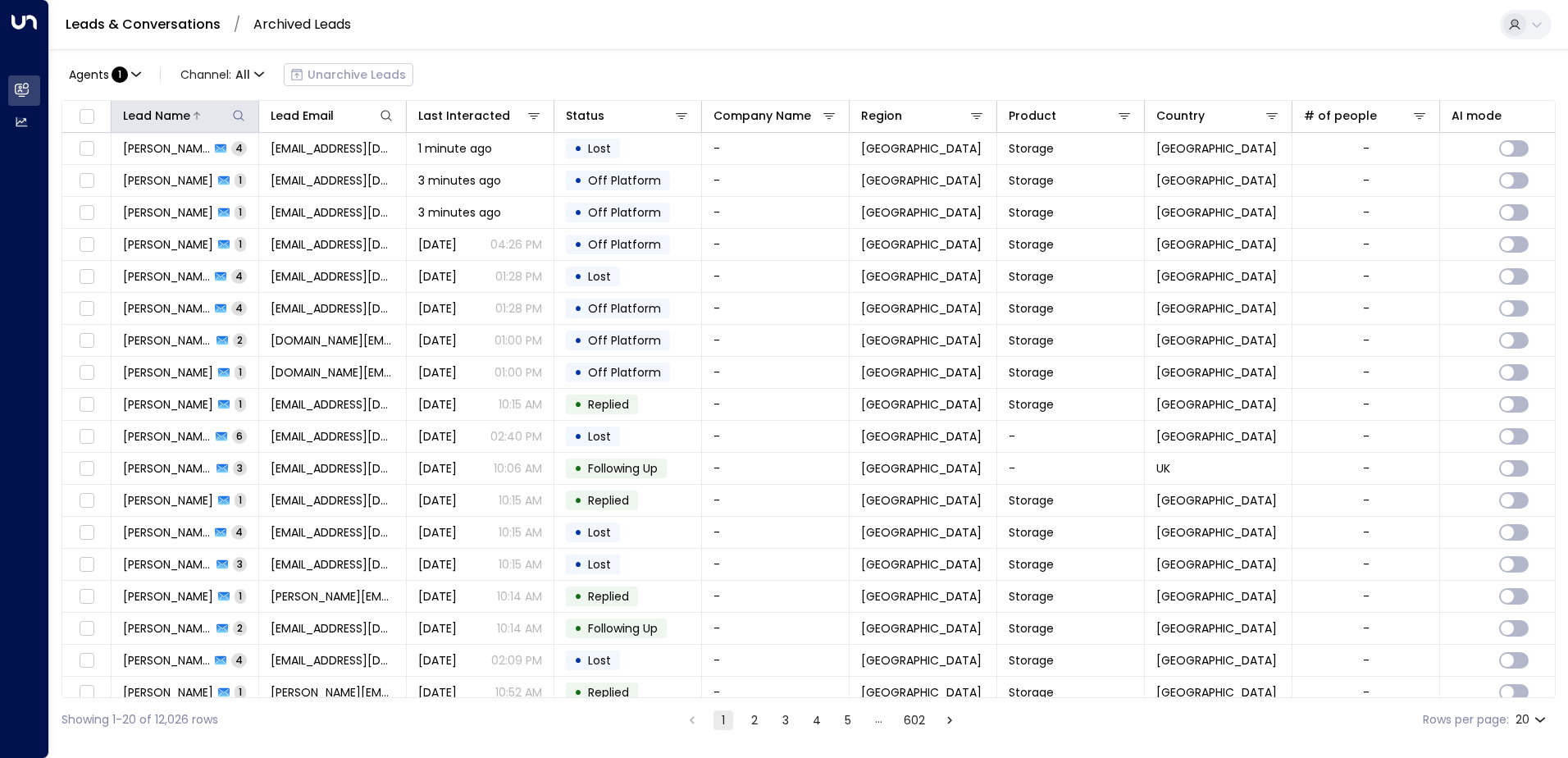
click at [236, 119] on icon at bounding box center [238, 115] width 11 height 11
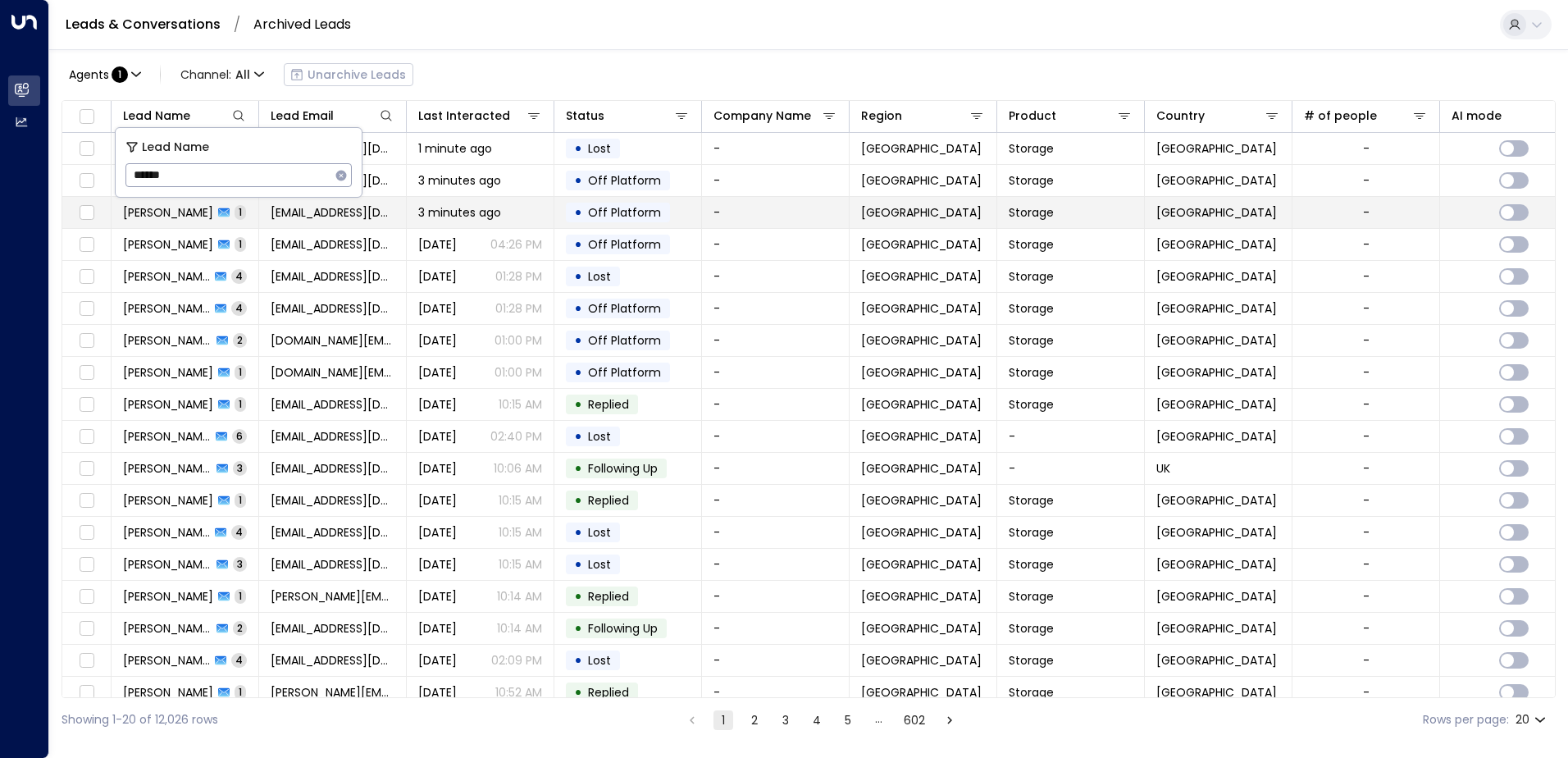
type input "*******"
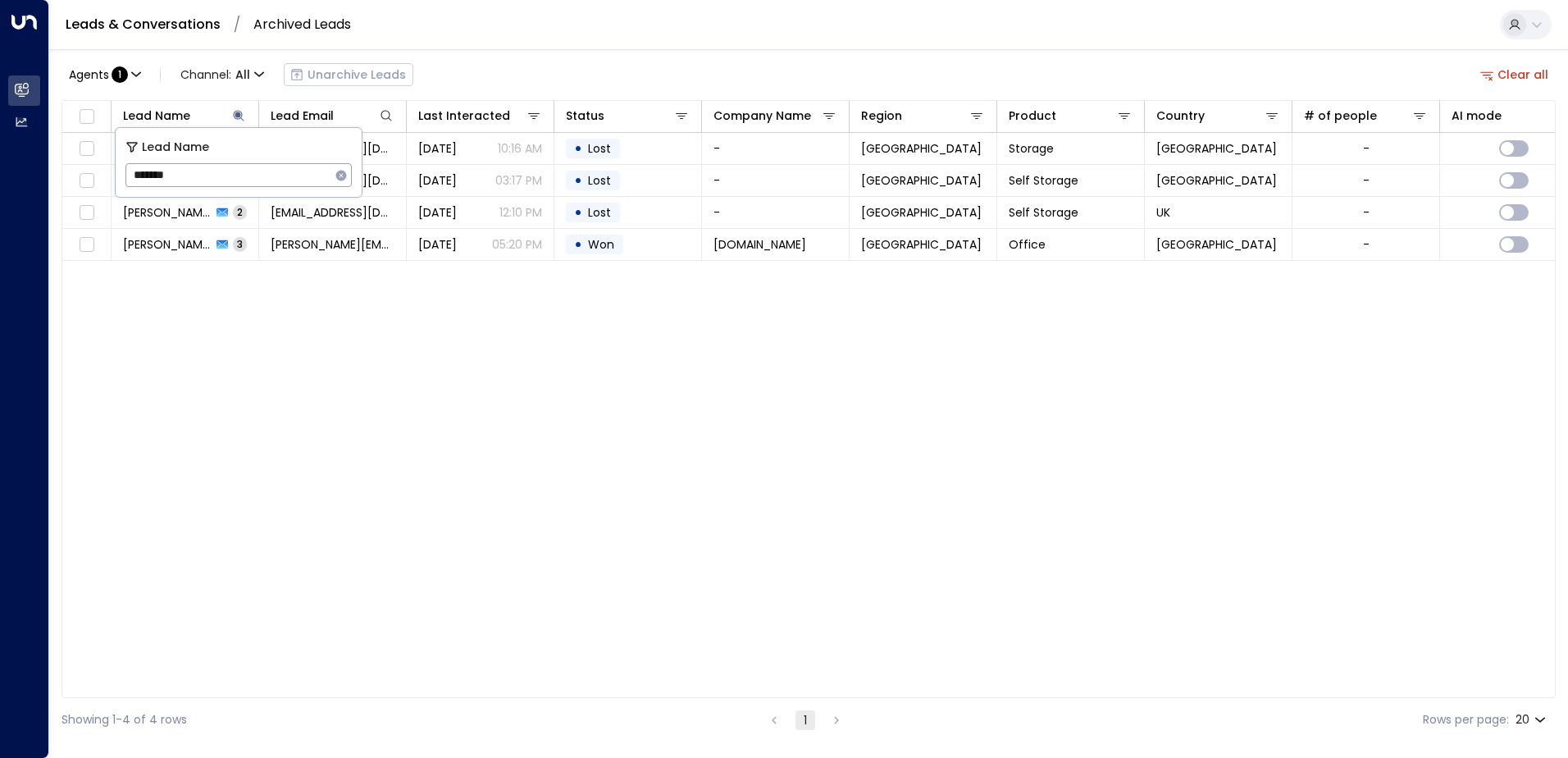
click at [326, 392] on div "Lead Name Lead Email Last Interacted Status Company Name Region Product Country…" at bounding box center [808, 399] width 1494 height 598
click at [1520, 67] on button "Clear all" at bounding box center [1514, 75] width 82 height 23
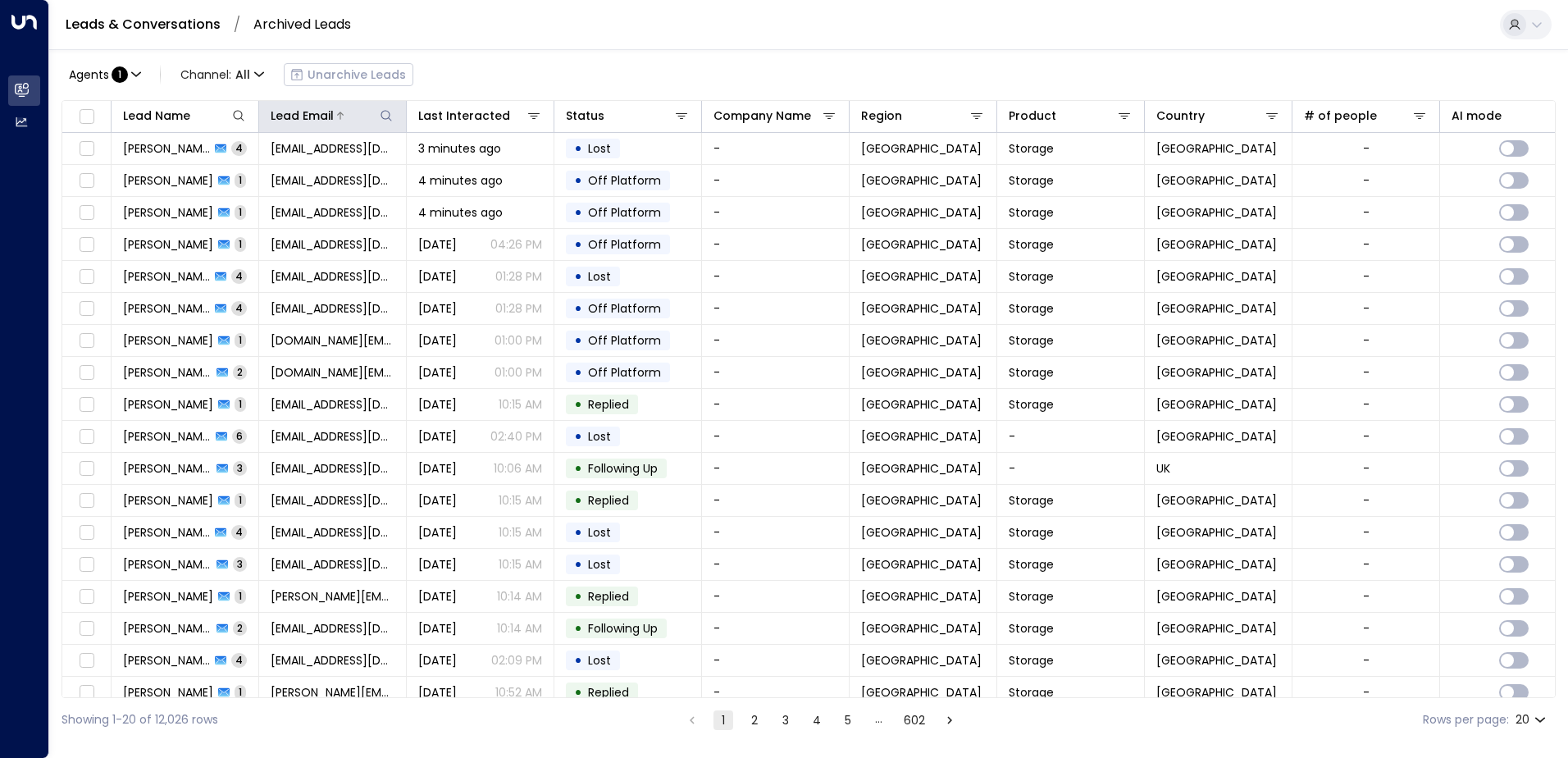
click at [387, 115] on icon at bounding box center [386, 116] width 13 height 13
type input "**********"
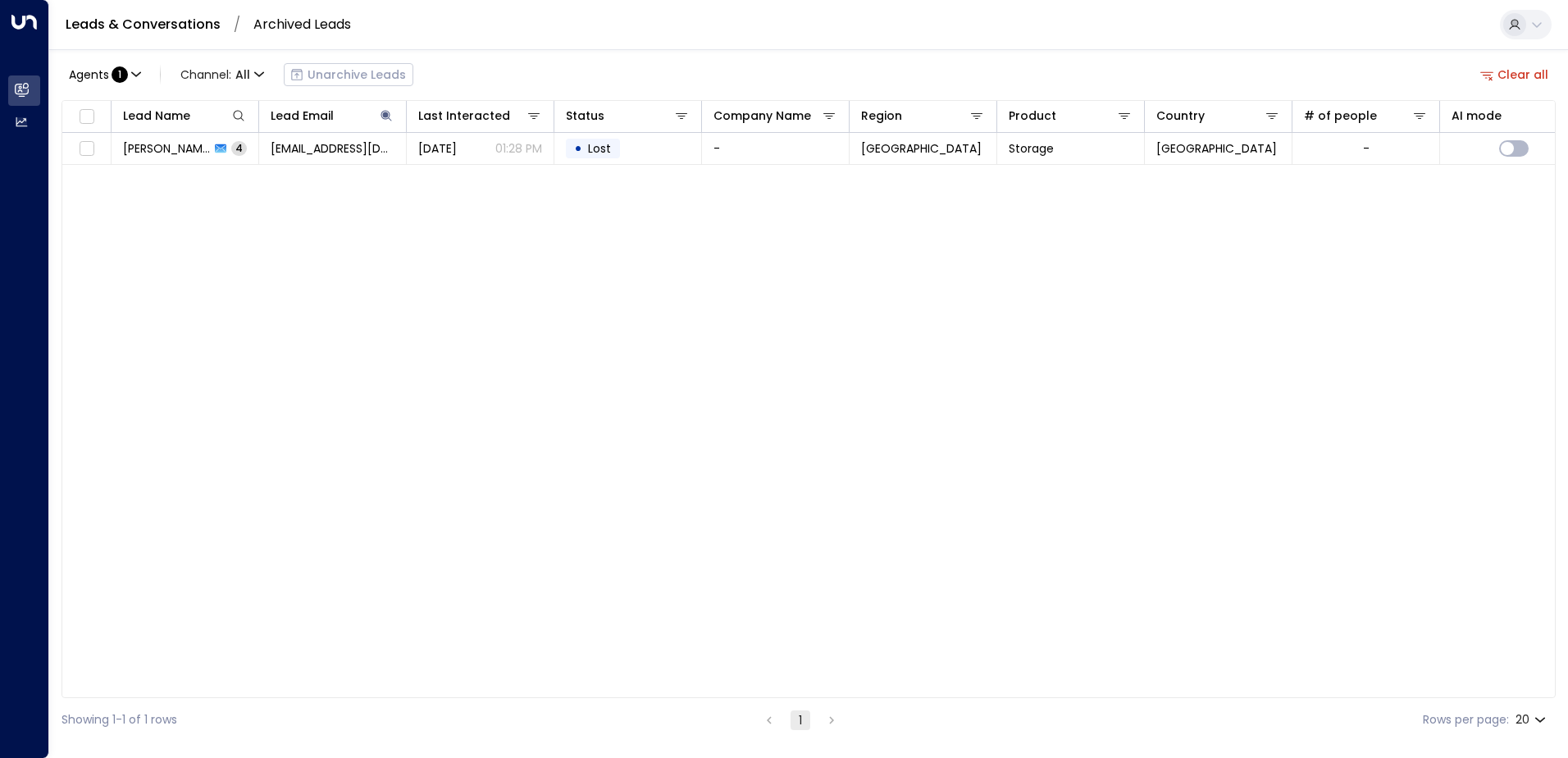
click at [468, 50] on div "Agents : 1 Channel: All Unarchive Leads Clear all Lead Name Lead Email Last Int…" at bounding box center [808, 395] width 1494 height 692
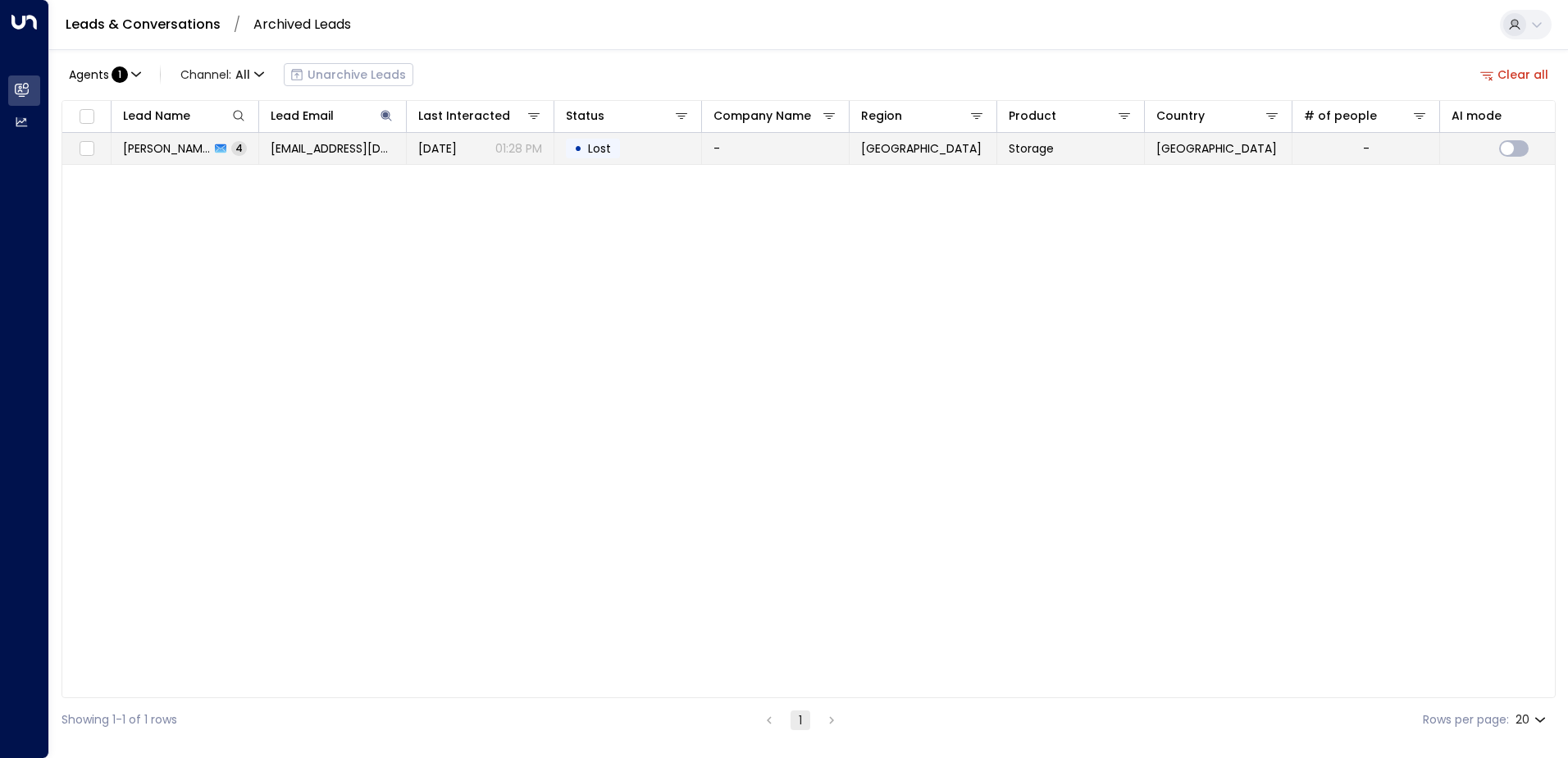
click at [418, 160] on td "[DATE] 01:28 PM" at bounding box center [480, 148] width 147 height 31
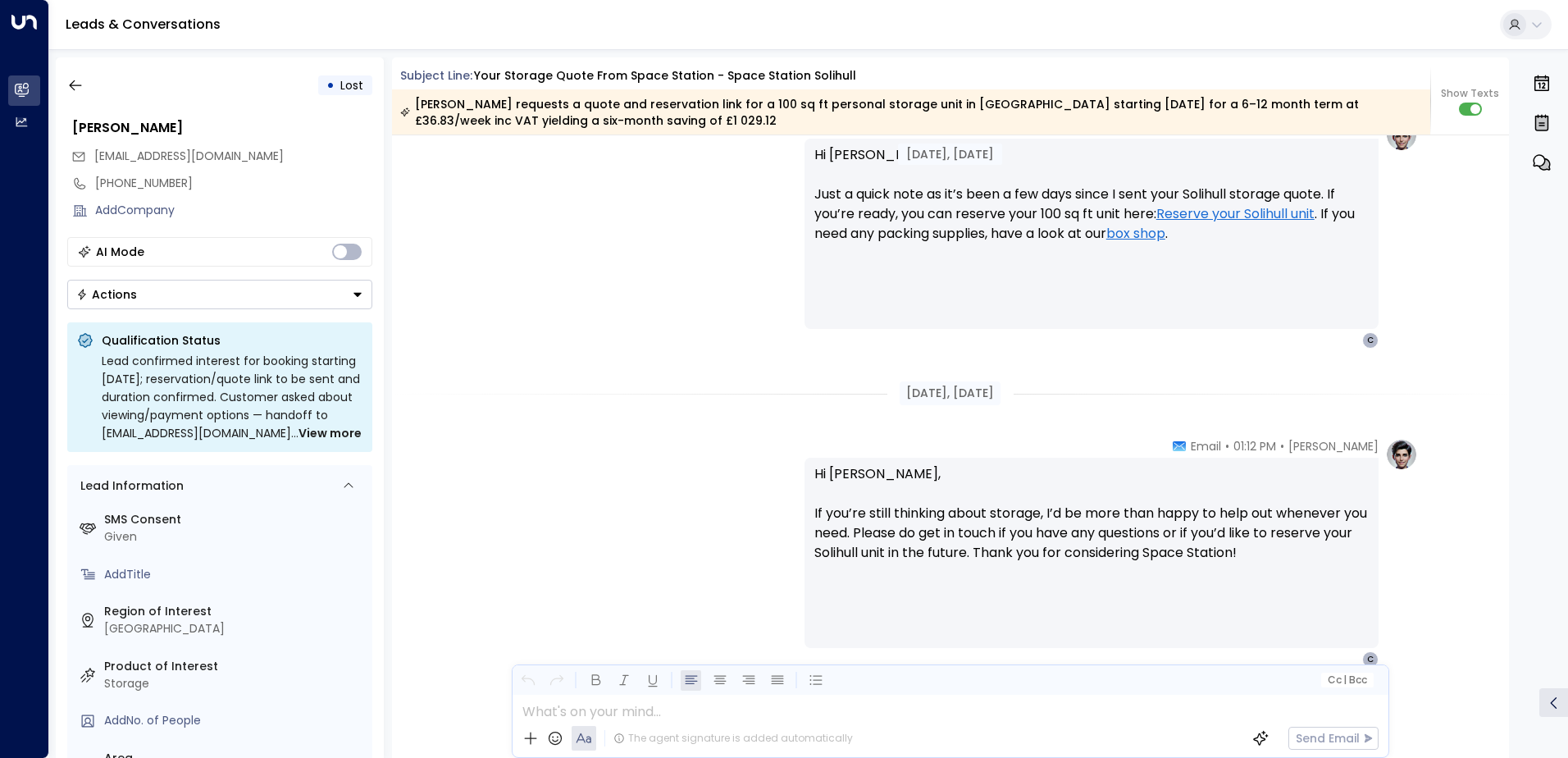
scroll to position [1797, 0]
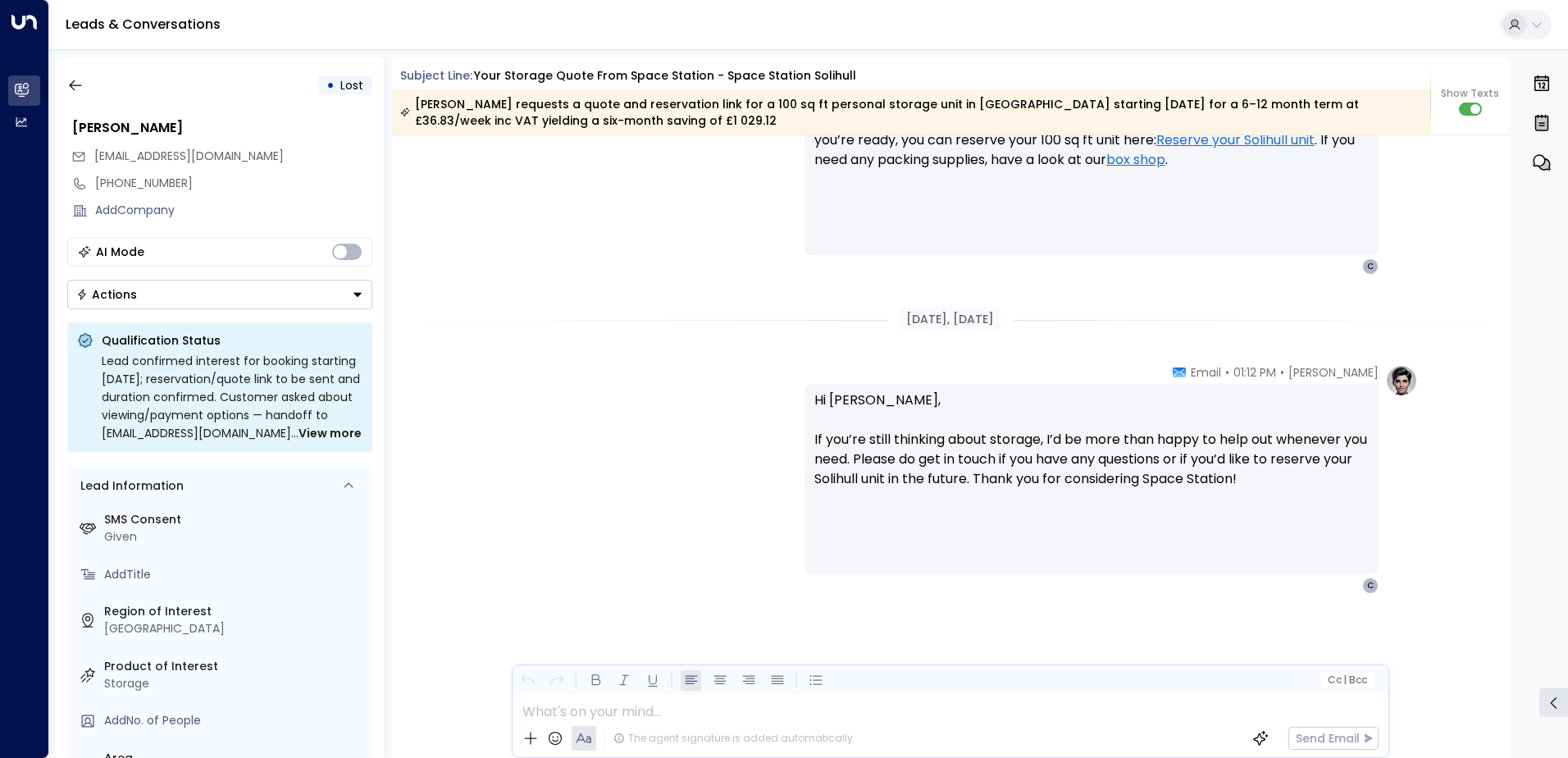
click at [160, 311] on div "• Lost [PERSON_NAME] [EMAIL_ADDRESS][DOMAIN_NAME] [PHONE_NUMBER] Add Company AI…" at bounding box center [220, 407] width 328 height 700
click at [160, 303] on button "Actions" at bounding box center [220, 295] width 305 height 30
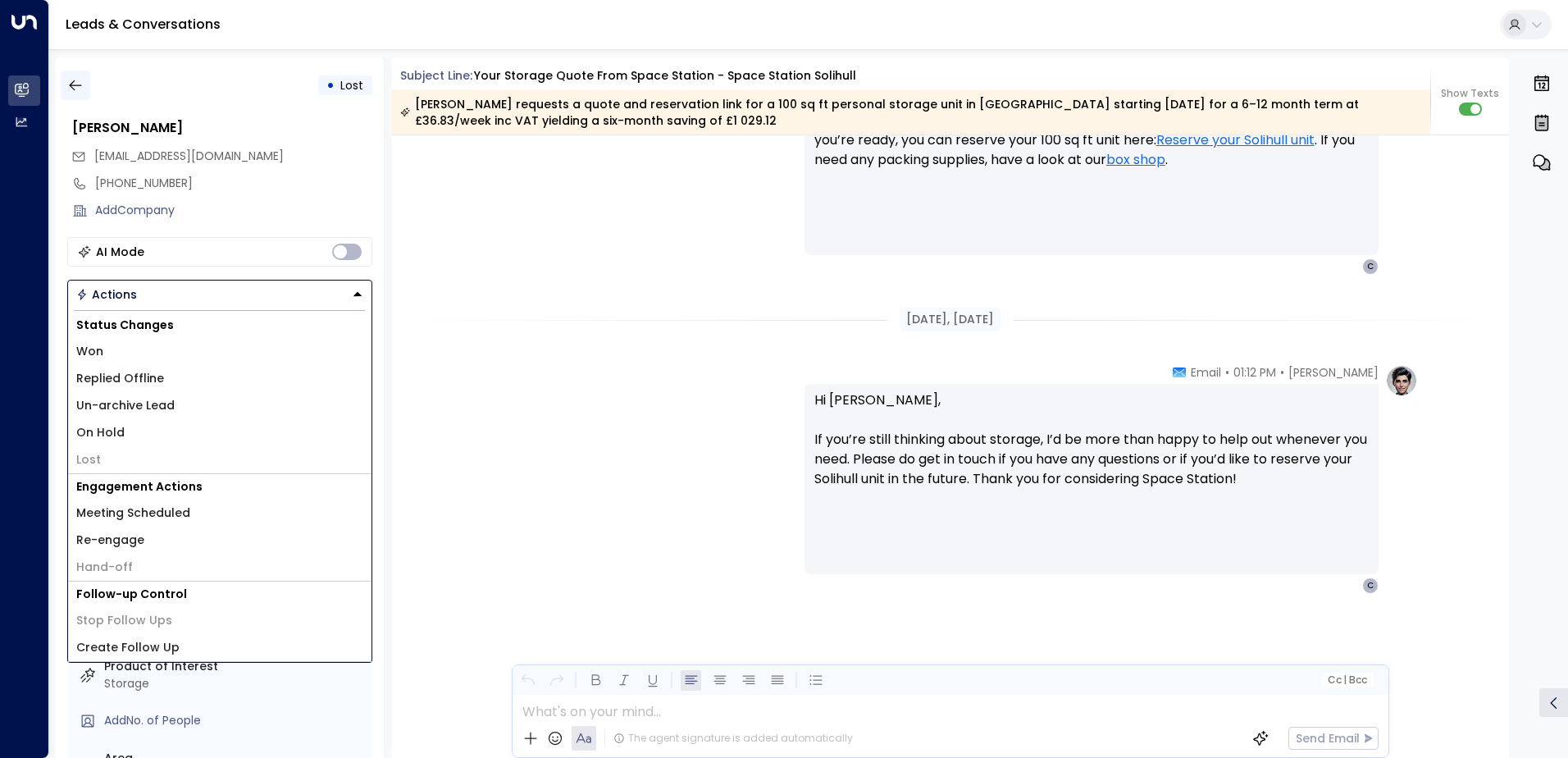
click at [86, 81] on button "button" at bounding box center [76, 86] width 30 height 30
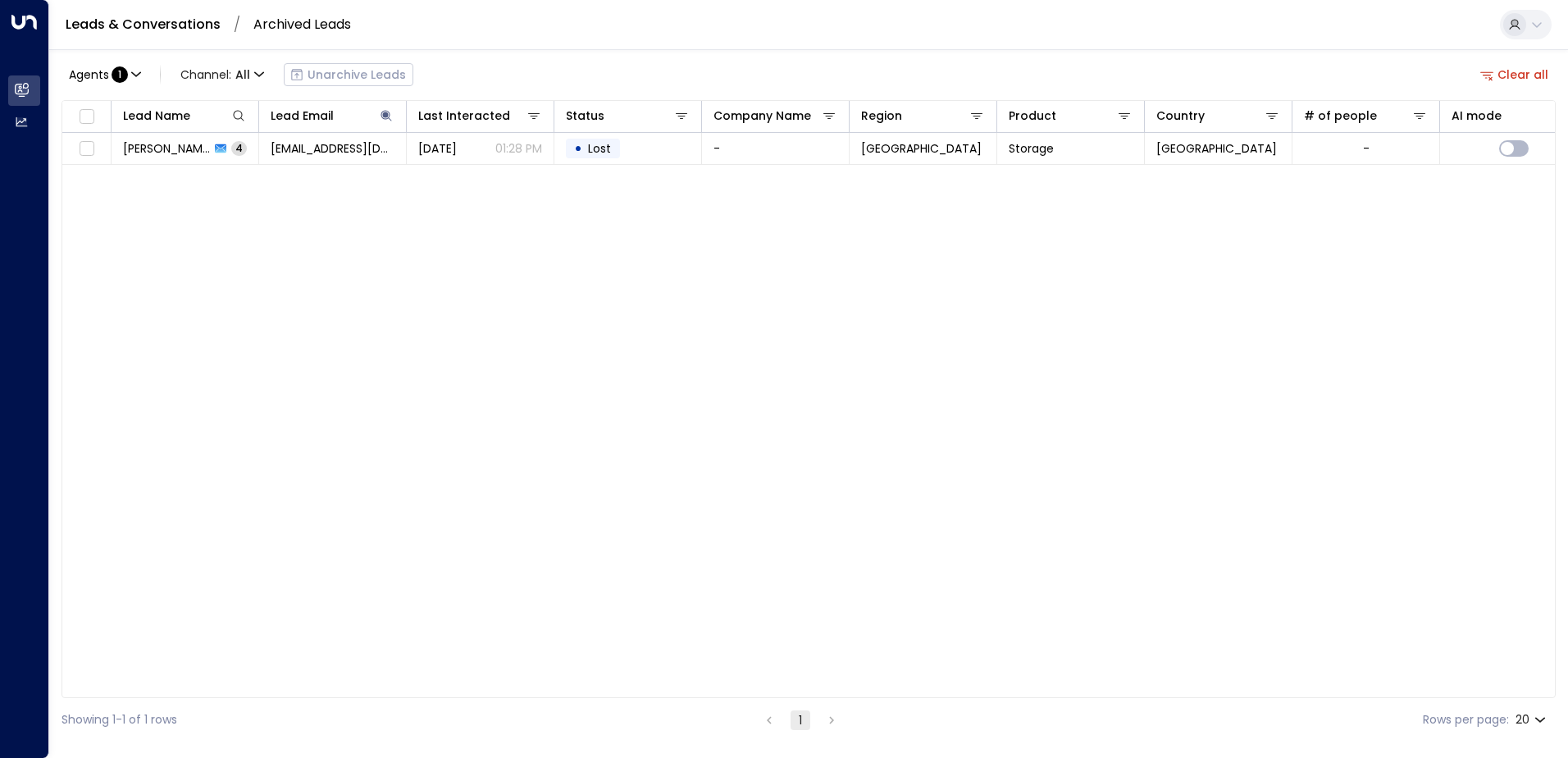
click at [1491, 85] on button "Clear all" at bounding box center [1514, 75] width 82 height 23
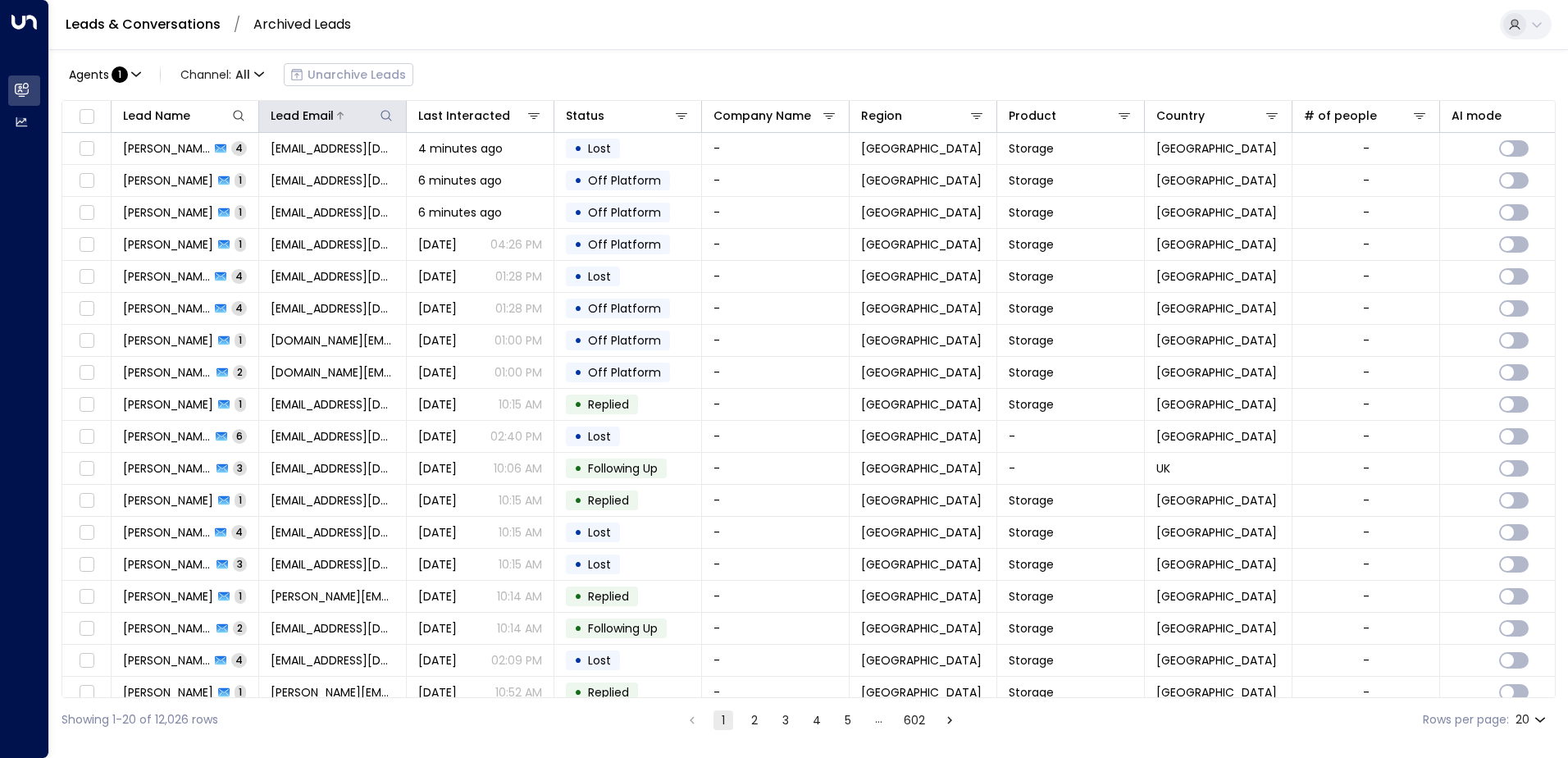
click at [384, 113] on icon at bounding box center [386, 116] width 13 height 13
type input "**********"
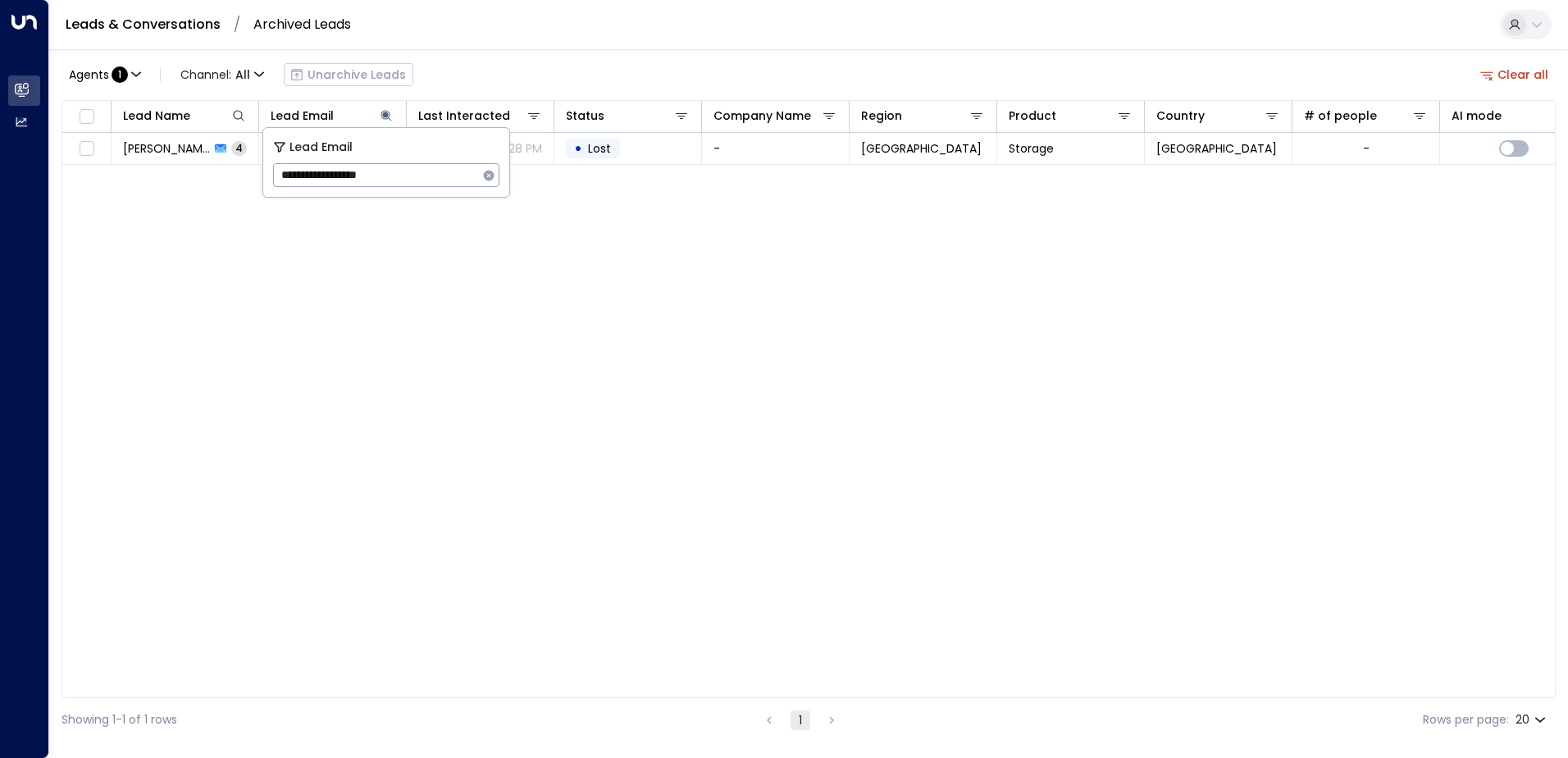
click at [486, 178] on icon "button" at bounding box center [489, 174] width 11 height 11
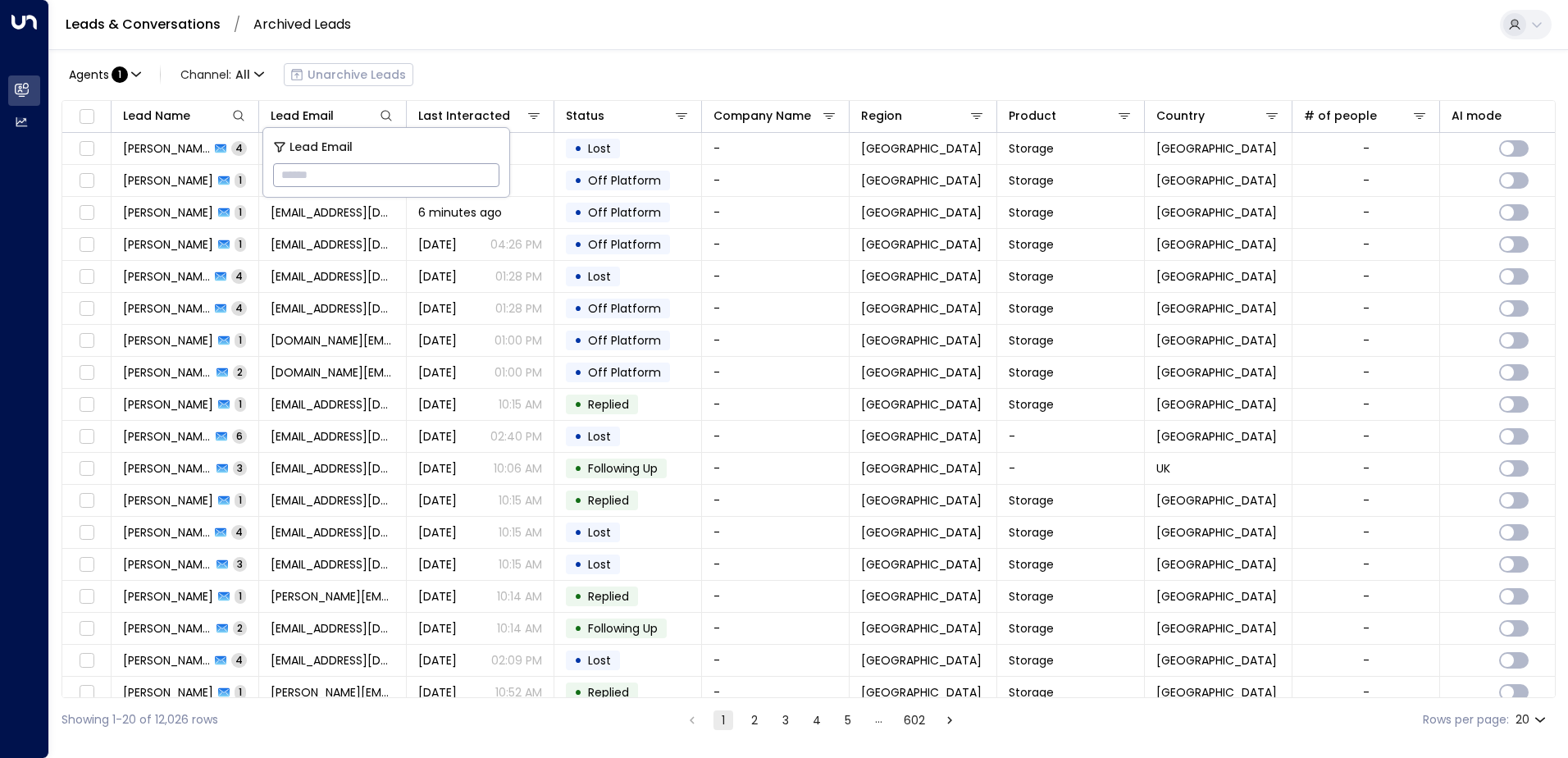
click at [384, 182] on input "text" at bounding box center [386, 174] width 226 height 30
paste input "**********"
type input "**********"
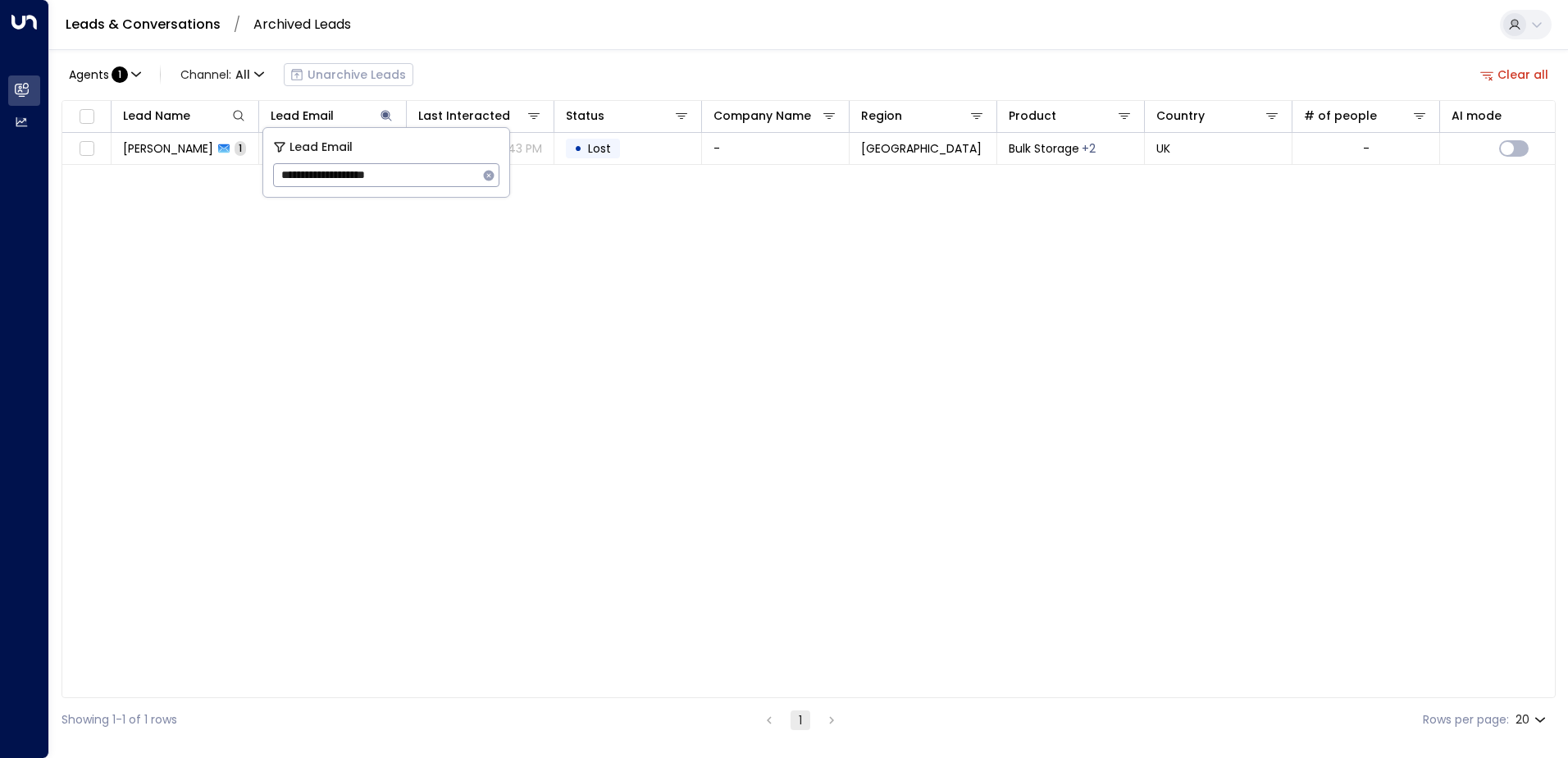
click at [500, 67] on div "Agents : 1 Channel: All Unarchive Leads Clear all" at bounding box center [808, 75] width 1494 height 35
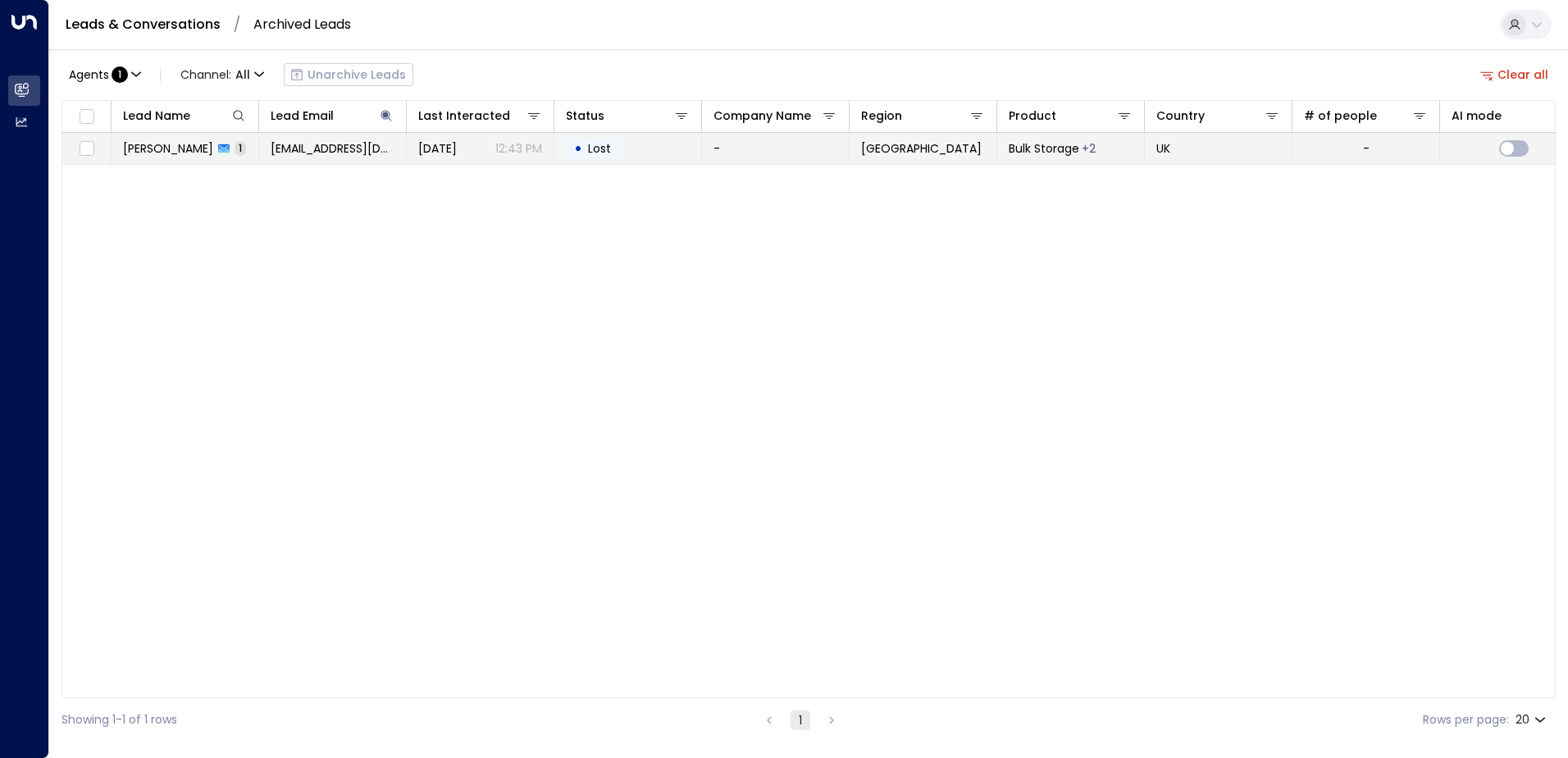
click at [539, 161] on td "[DATE] 12:43 PM" at bounding box center [480, 148] width 147 height 31
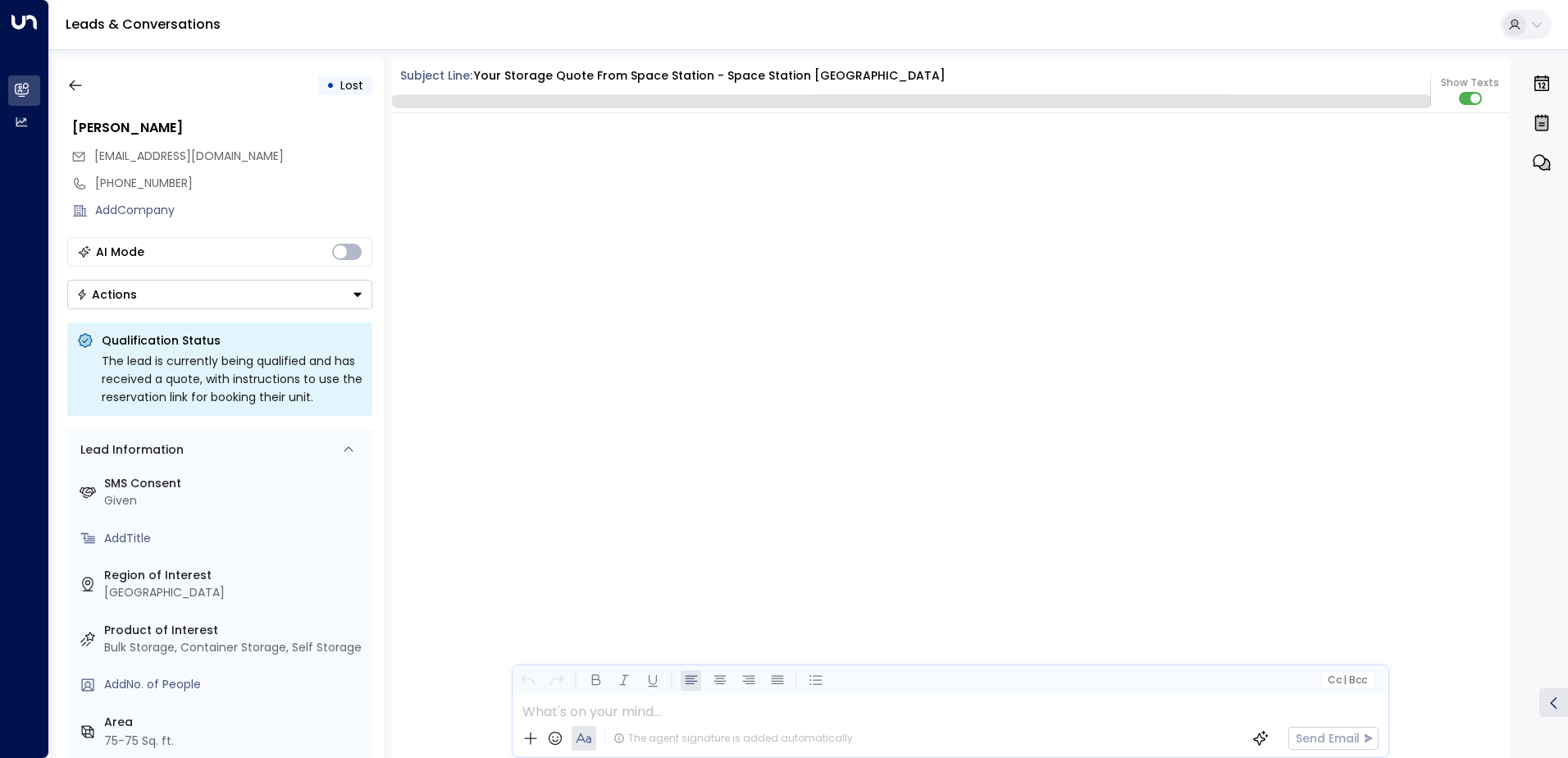
scroll to position [869, 0]
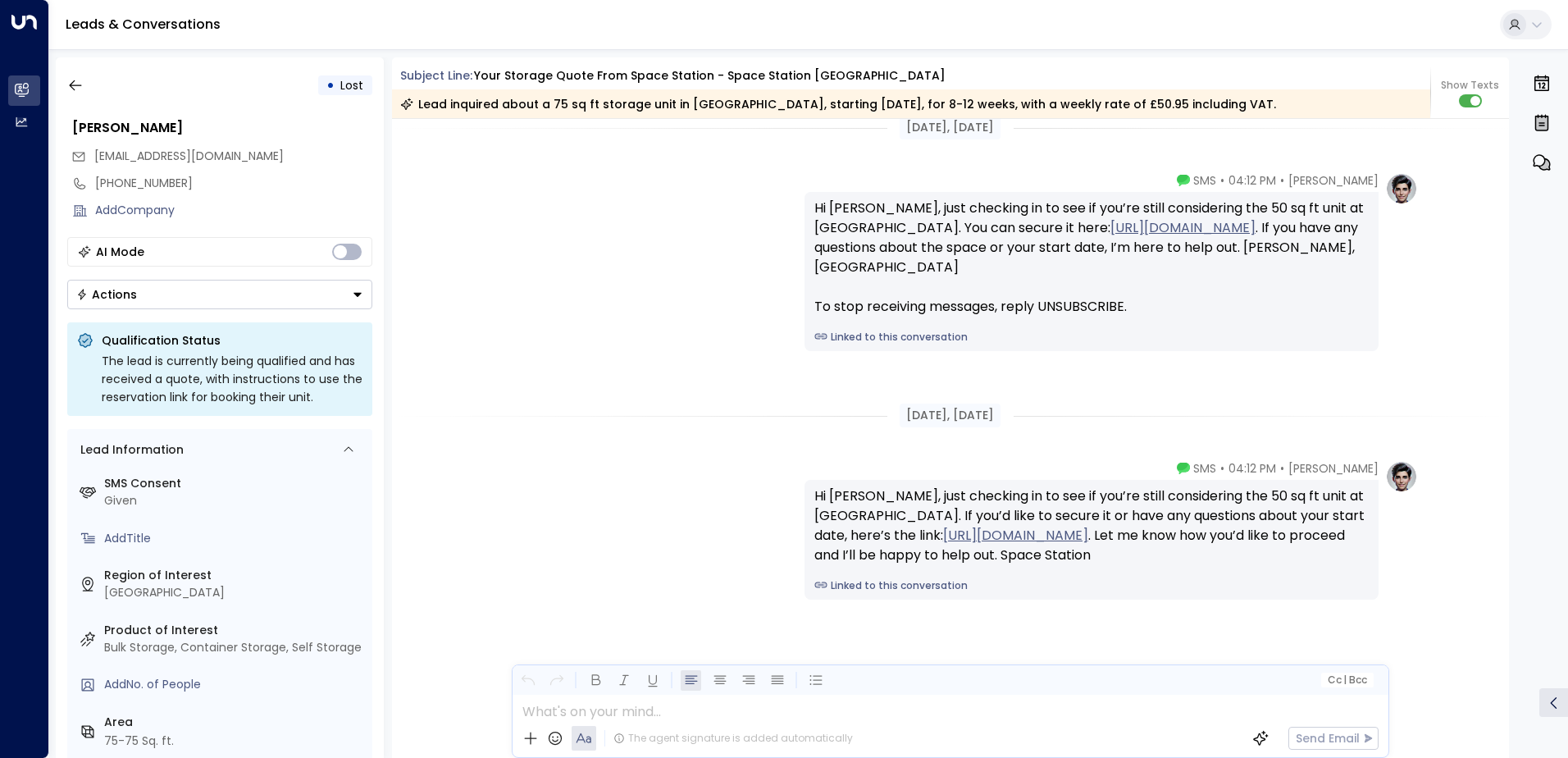
click at [248, 301] on button "Actions" at bounding box center [220, 295] width 305 height 30
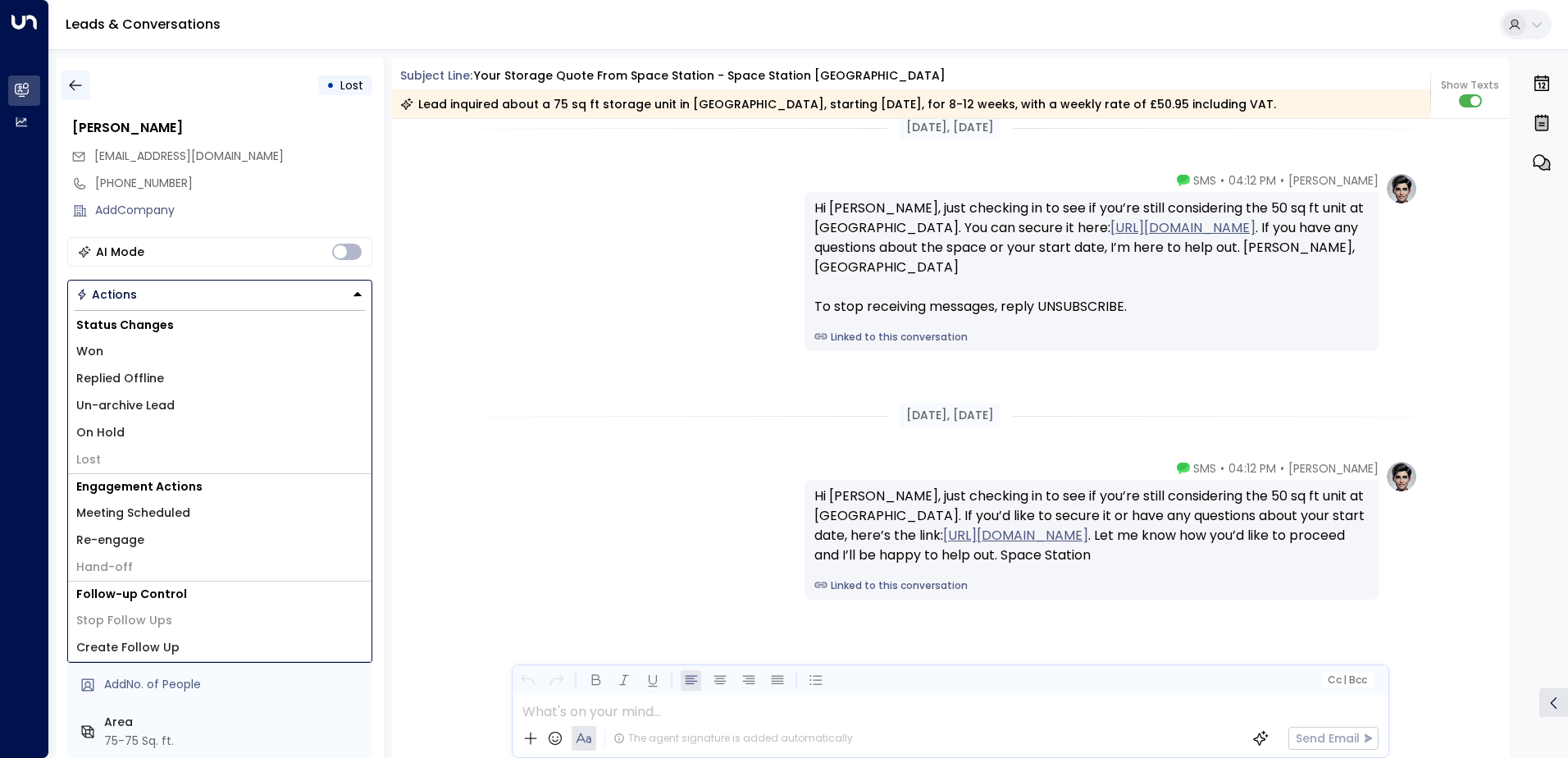
click at [68, 86] on icon "button" at bounding box center [76, 86] width 16 height 16
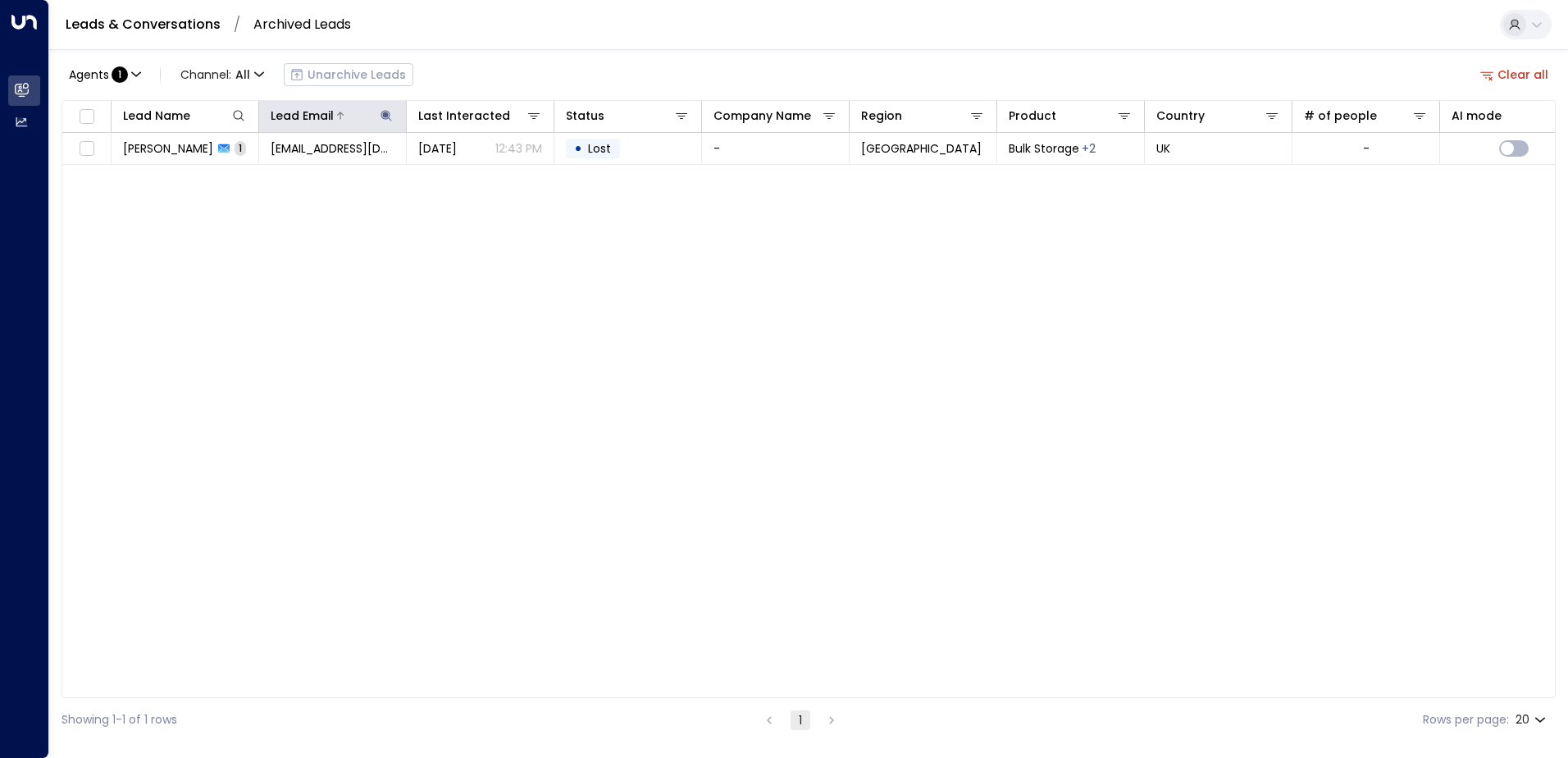
click at [386, 118] on icon at bounding box center [386, 116] width 13 height 13
click at [484, 179] on icon "button" at bounding box center [489, 175] width 13 height 13
click at [384, 177] on input "text" at bounding box center [386, 174] width 226 height 30
paste input "**********"
type input "**********"
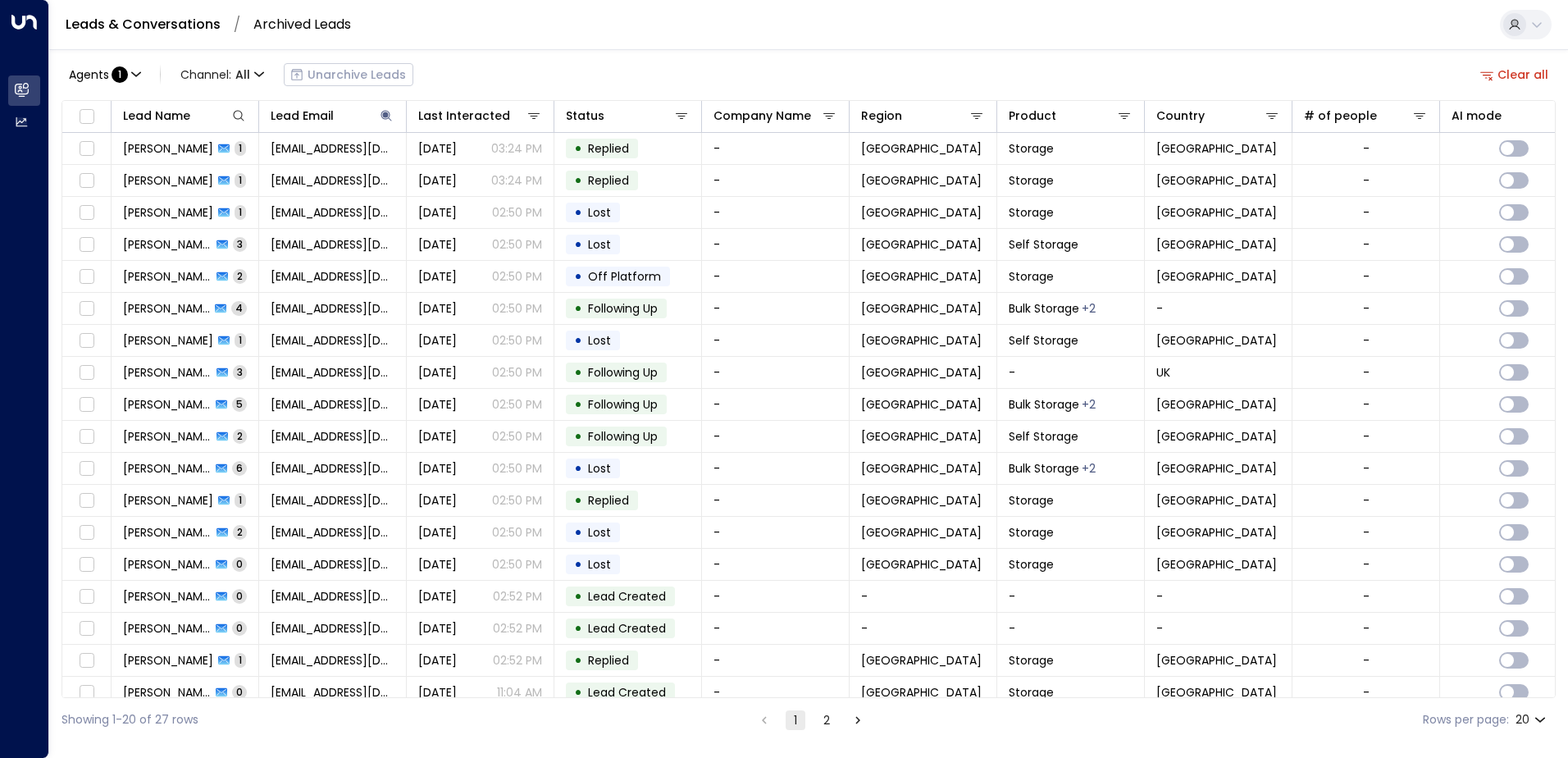
click at [537, 75] on div "Agents : 1 Channel: All Unarchive Leads Clear all" at bounding box center [808, 75] width 1494 height 35
click at [186, 33] on link "Leads & Conversations" at bounding box center [143, 24] width 155 height 19
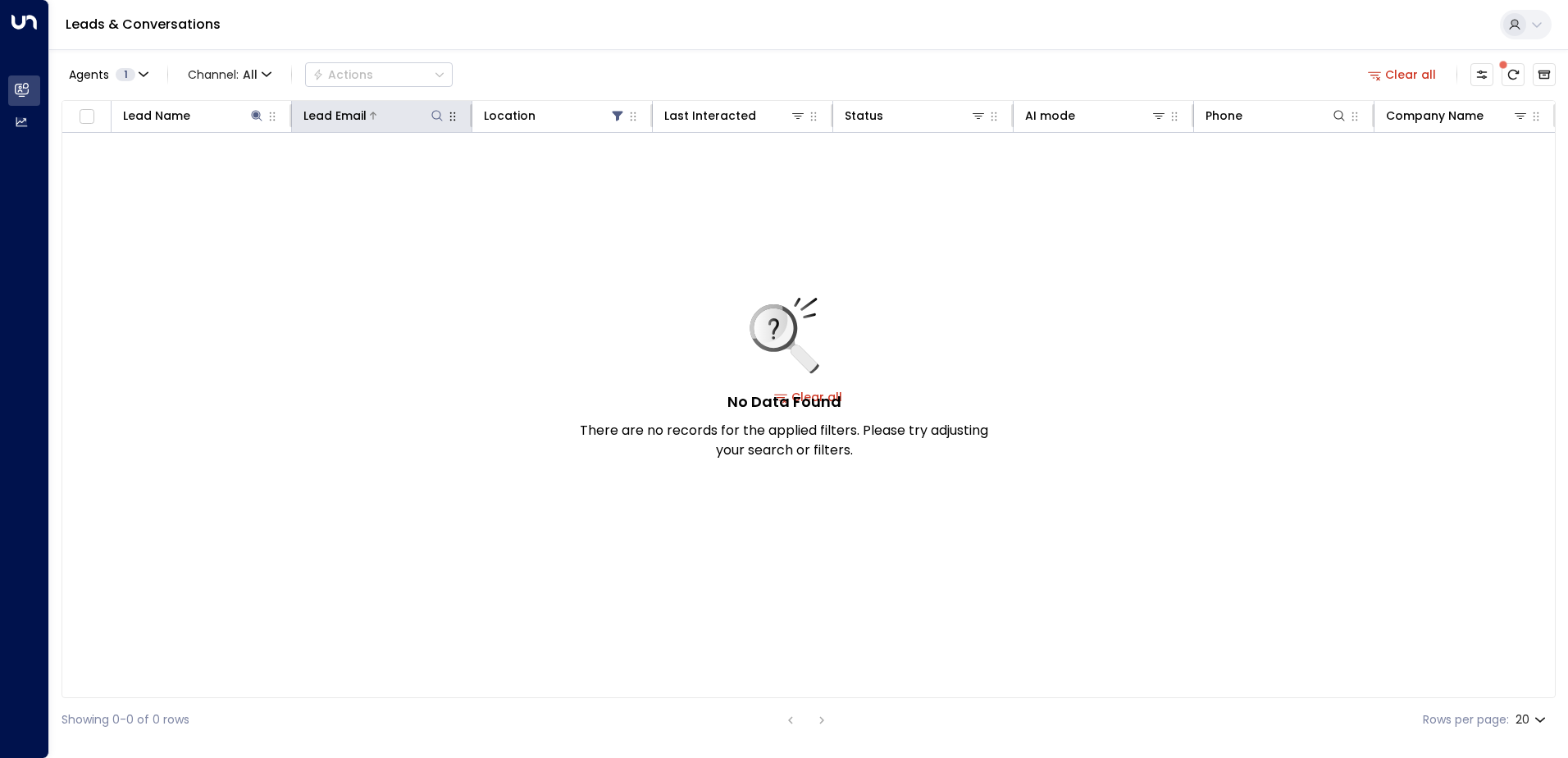
click at [443, 118] on icon at bounding box center [437, 116] width 13 height 13
type input "**********"
click at [620, 87] on div "Agents 1 Channel: All Actions Clear all" at bounding box center [808, 75] width 1494 height 35
click at [161, 35] on div "Leads & Conversations" at bounding box center [808, 25] width 1519 height 50
click at [157, 26] on link "Leads & Conversations" at bounding box center [143, 24] width 155 height 19
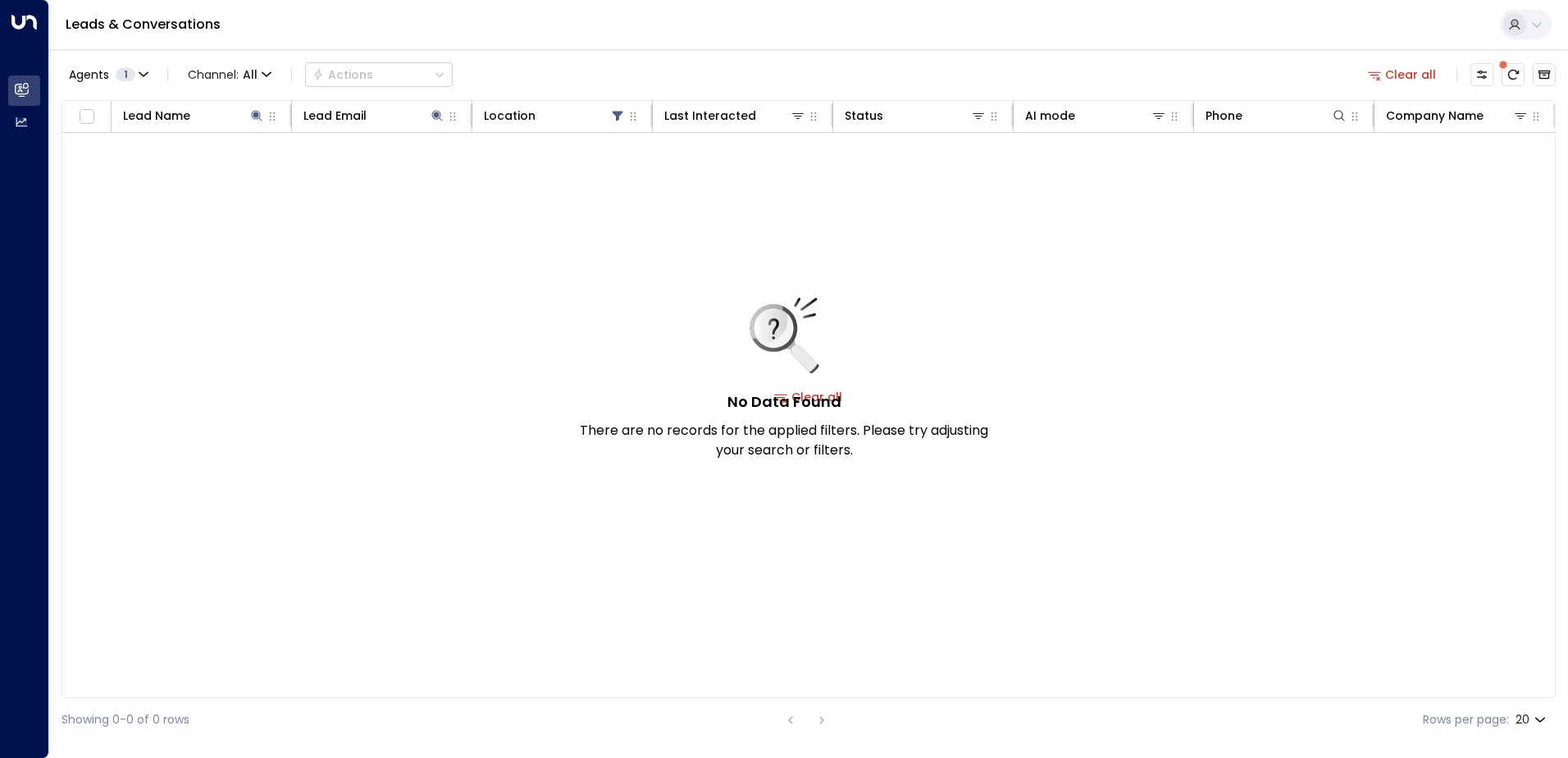
click at [1409, 71] on button "Clear all" at bounding box center [1403, 75] width 82 height 23
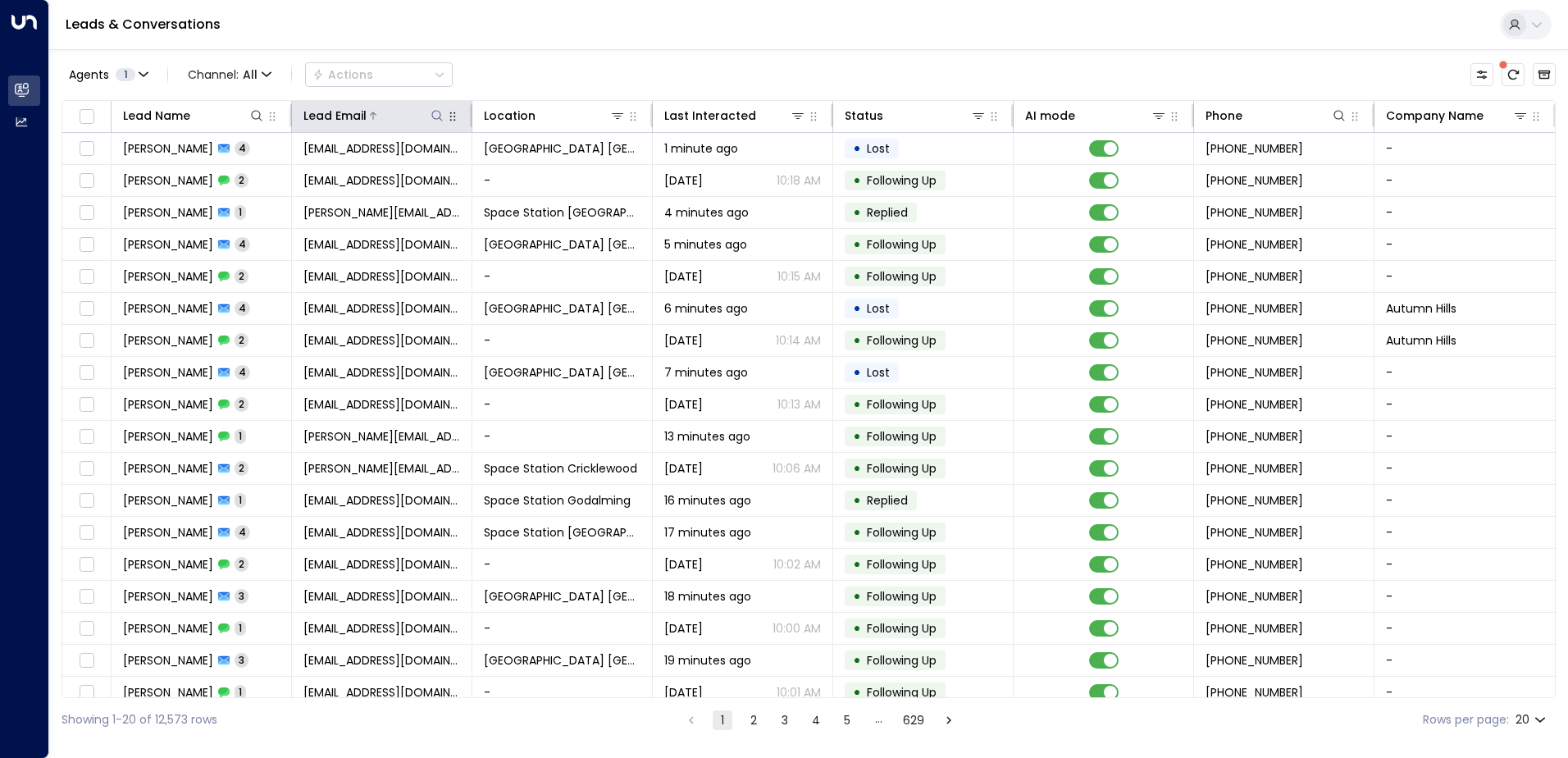
click at [440, 112] on icon at bounding box center [437, 116] width 13 height 13
type input "**********"
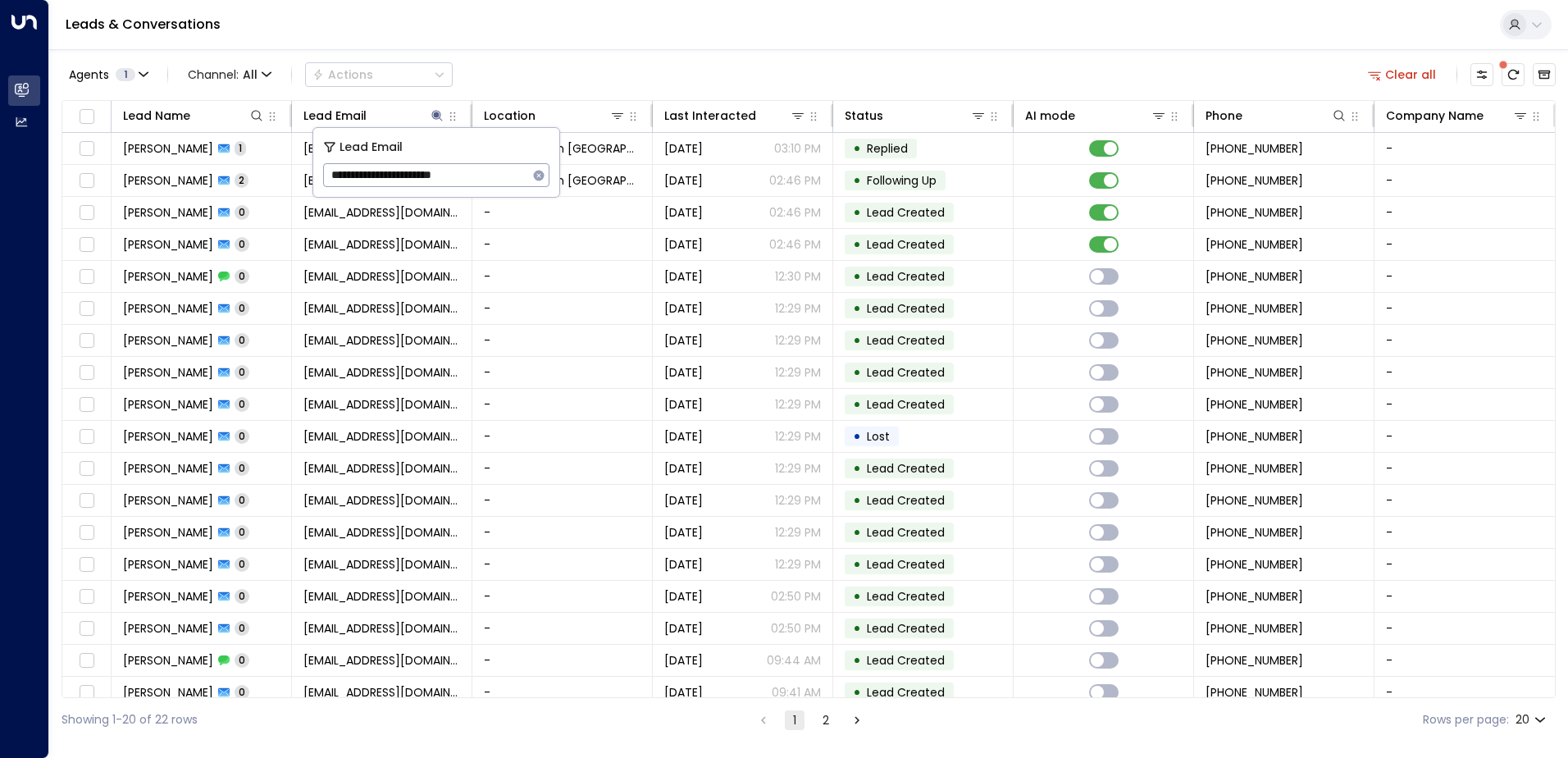
click at [531, 79] on div "Agents 1 Channel: All Actions Clear all" at bounding box center [808, 75] width 1494 height 35
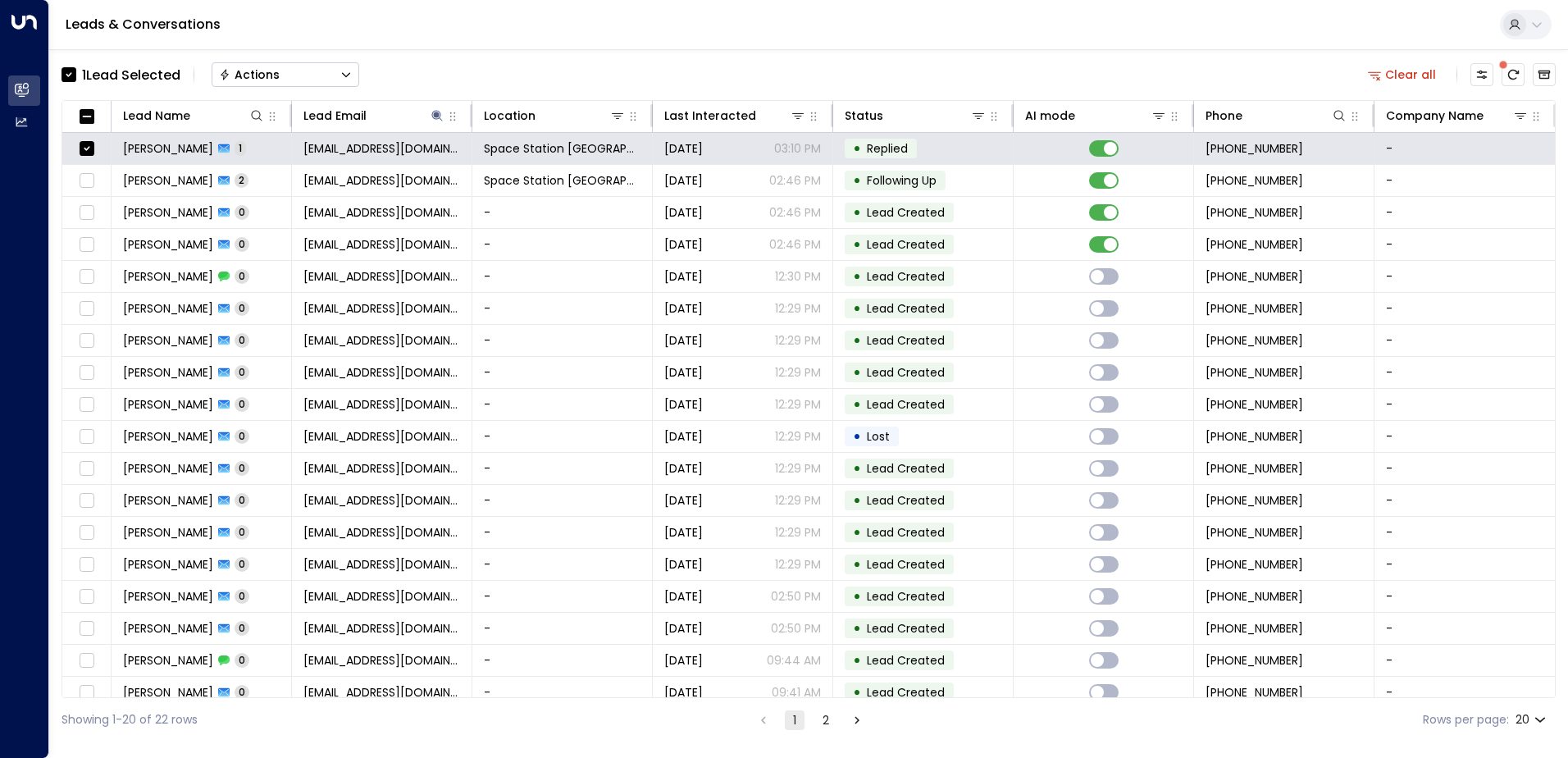
click at [326, 79] on button "Actions" at bounding box center [285, 75] width 147 height 25
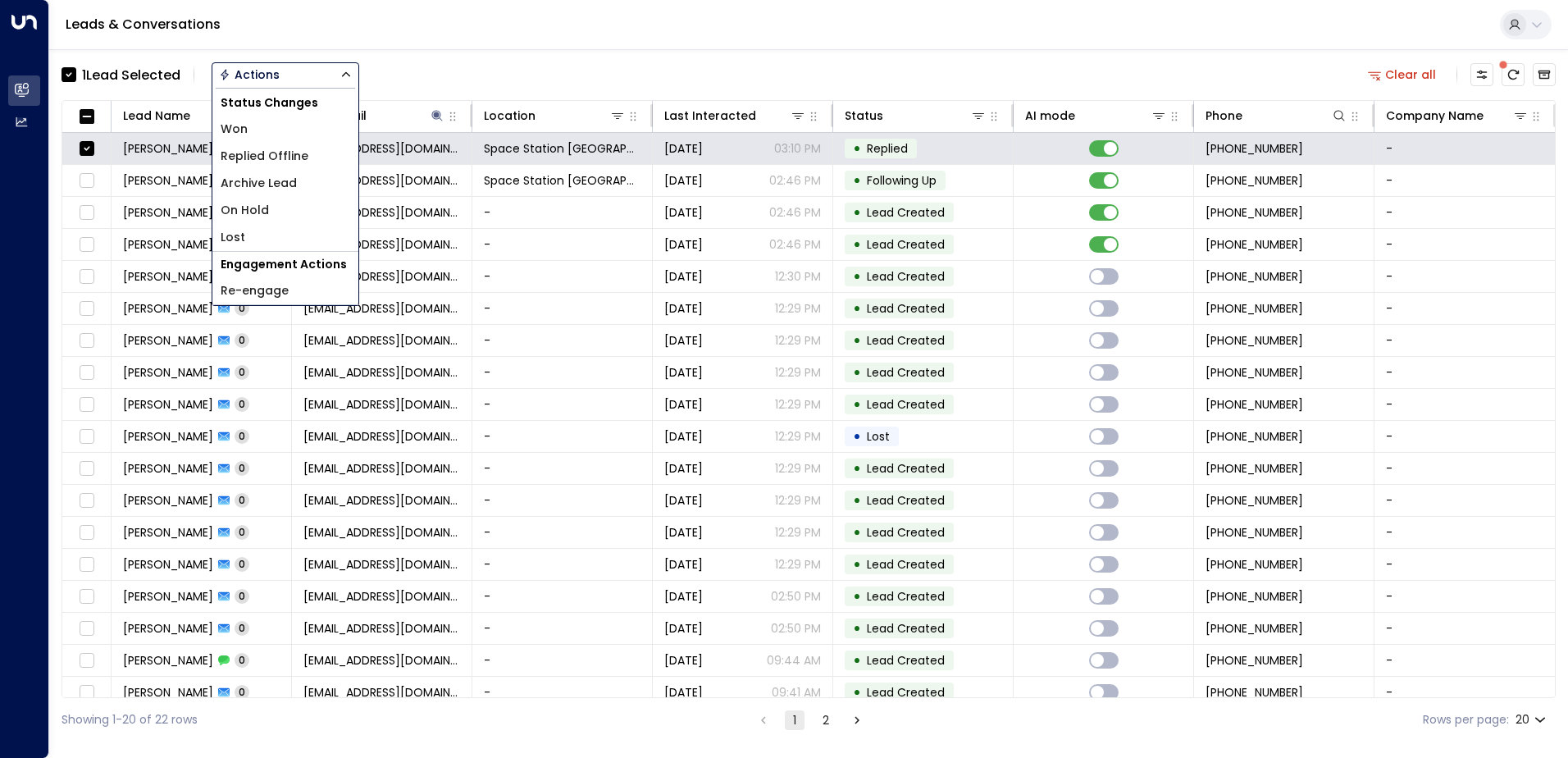
click at [472, 80] on div "1 Lead Selected Actions Status Changes Won Replied Offline Archive Lead On Hold…" at bounding box center [808, 75] width 1494 height 35
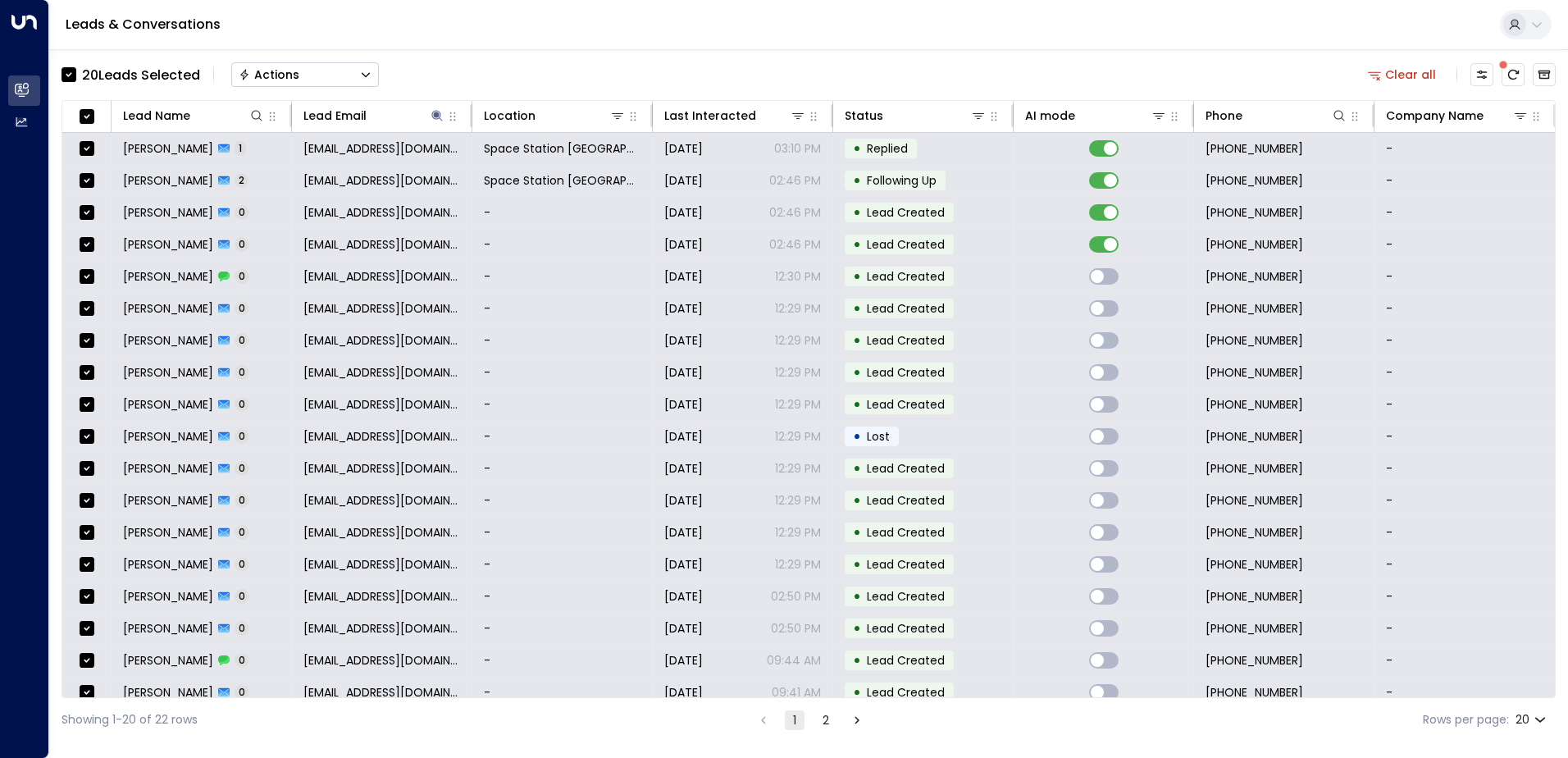
click at [828, 725] on button "2" at bounding box center [826, 720] width 20 height 20
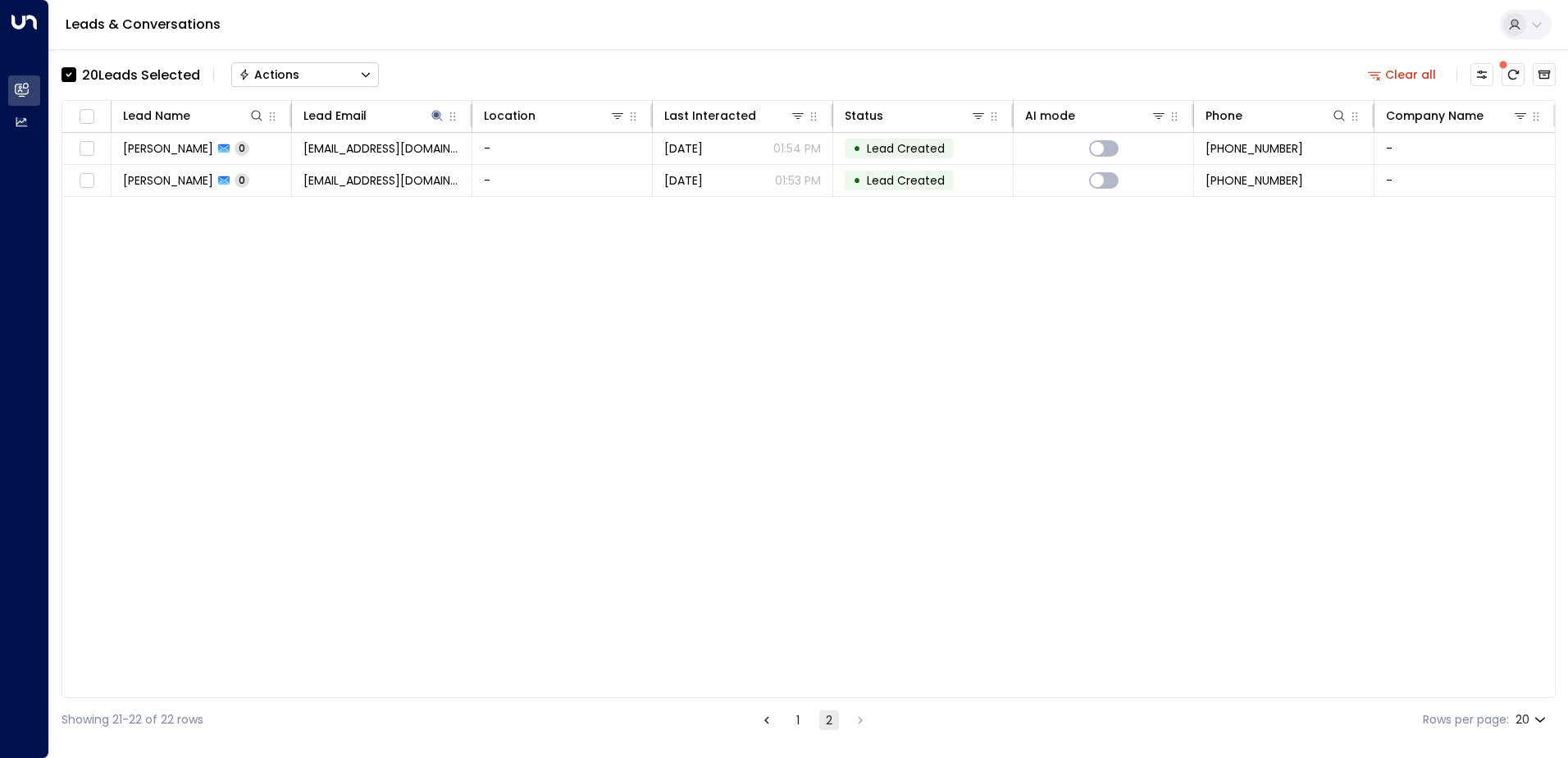
click at [798, 723] on button "1" at bounding box center [798, 720] width 20 height 20
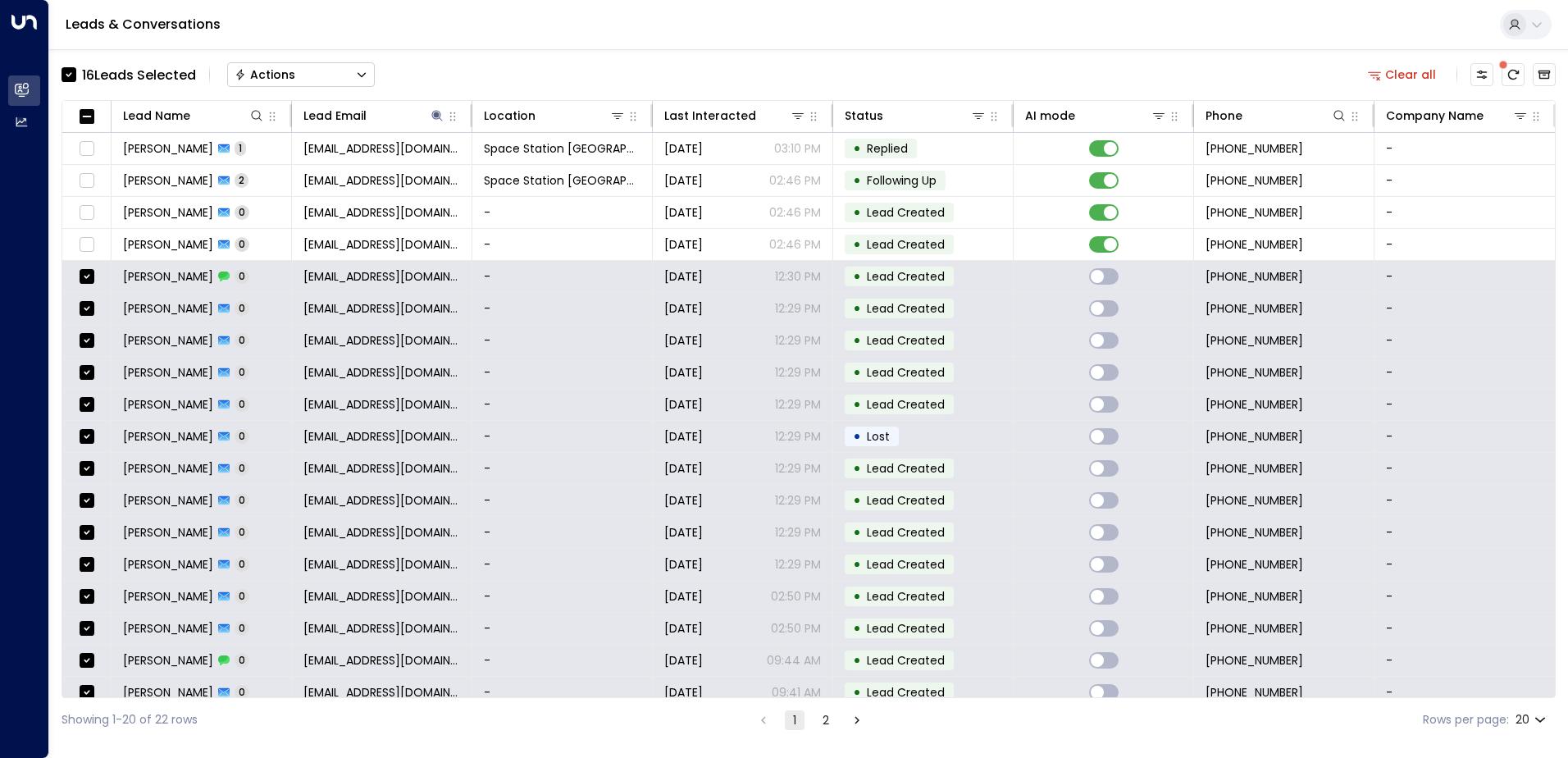
click at [299, 82] on button "Actions" at bounding box center [300, 75] width 147 height 25
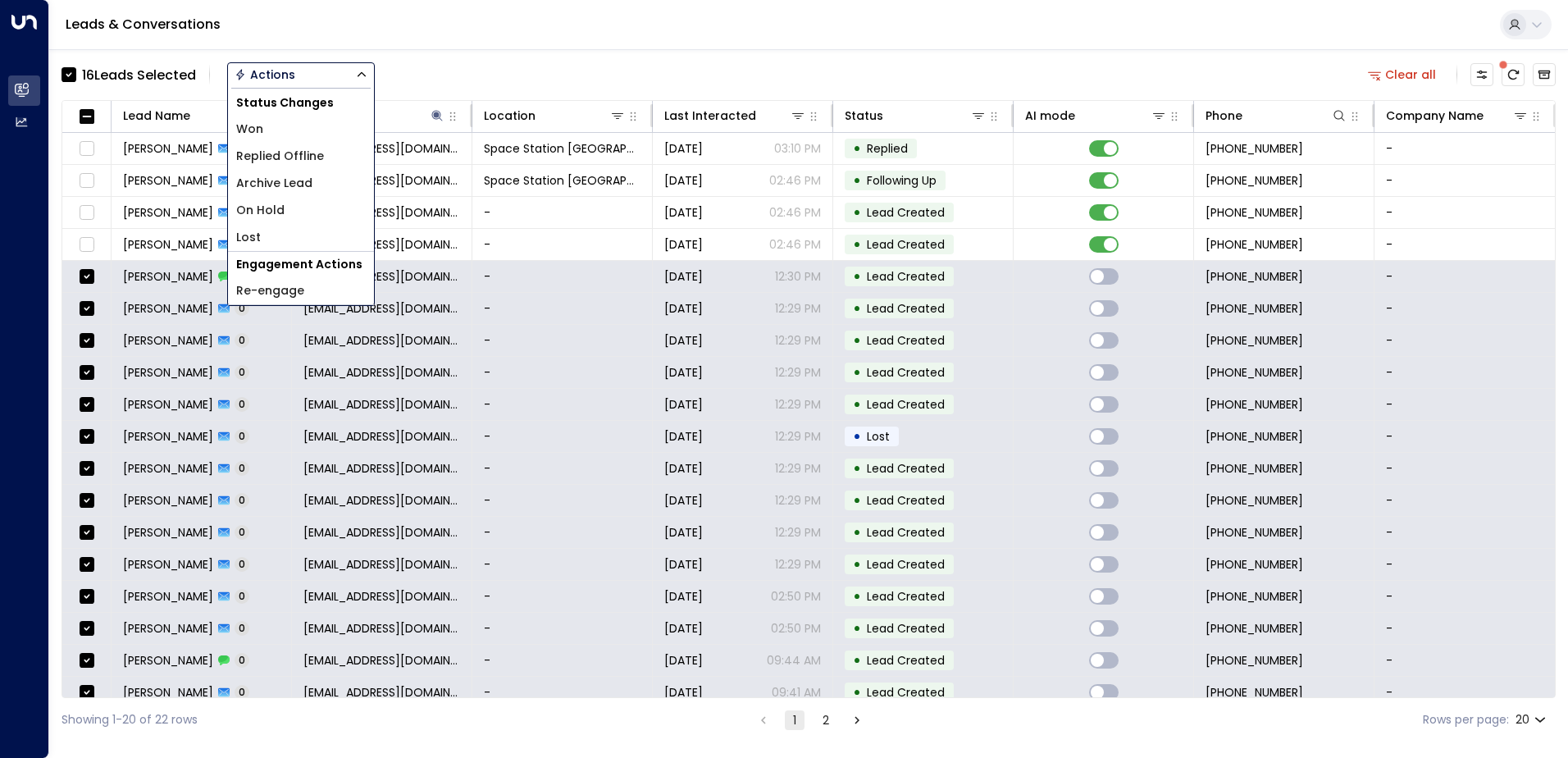
click at [331, 188] on li "Archive Lead" at bounding box center [300, 183] width 146 height 27
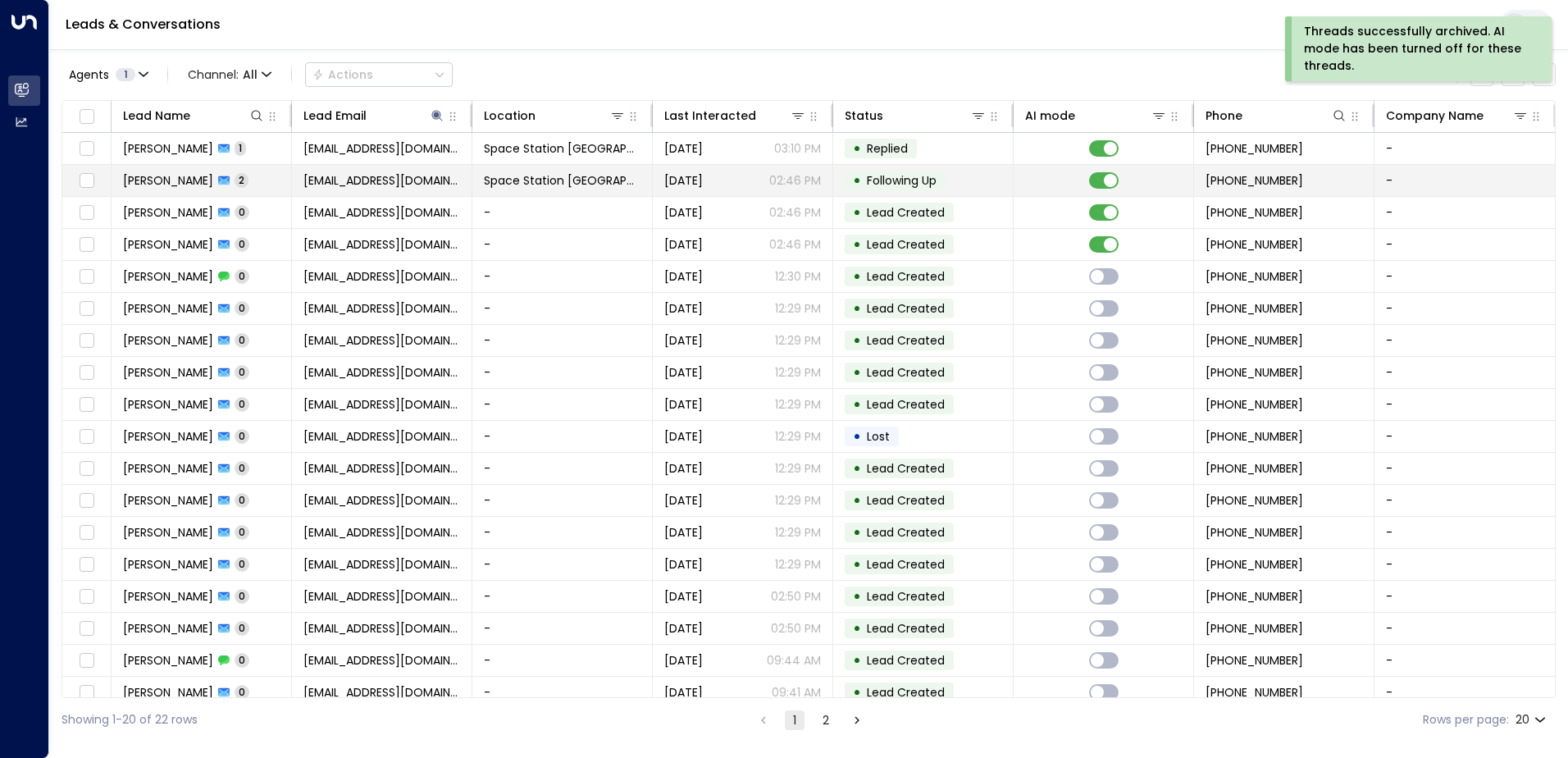
click at [537, 174] on span "Space Station [GEOGRAPHIC_DATA]" at bounding box center [562, 180] width 156 height 16
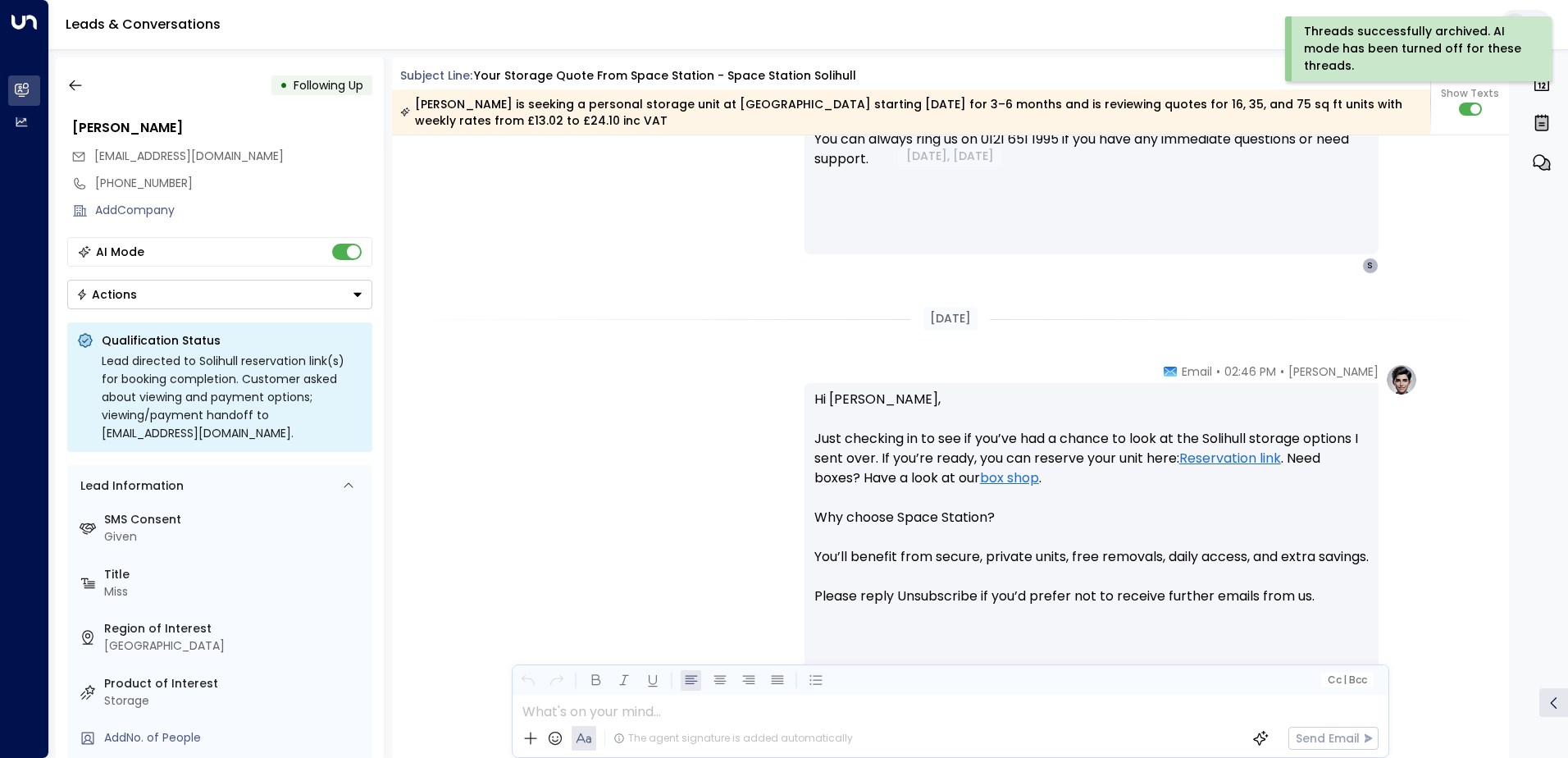
scroll to position [1081, 0]
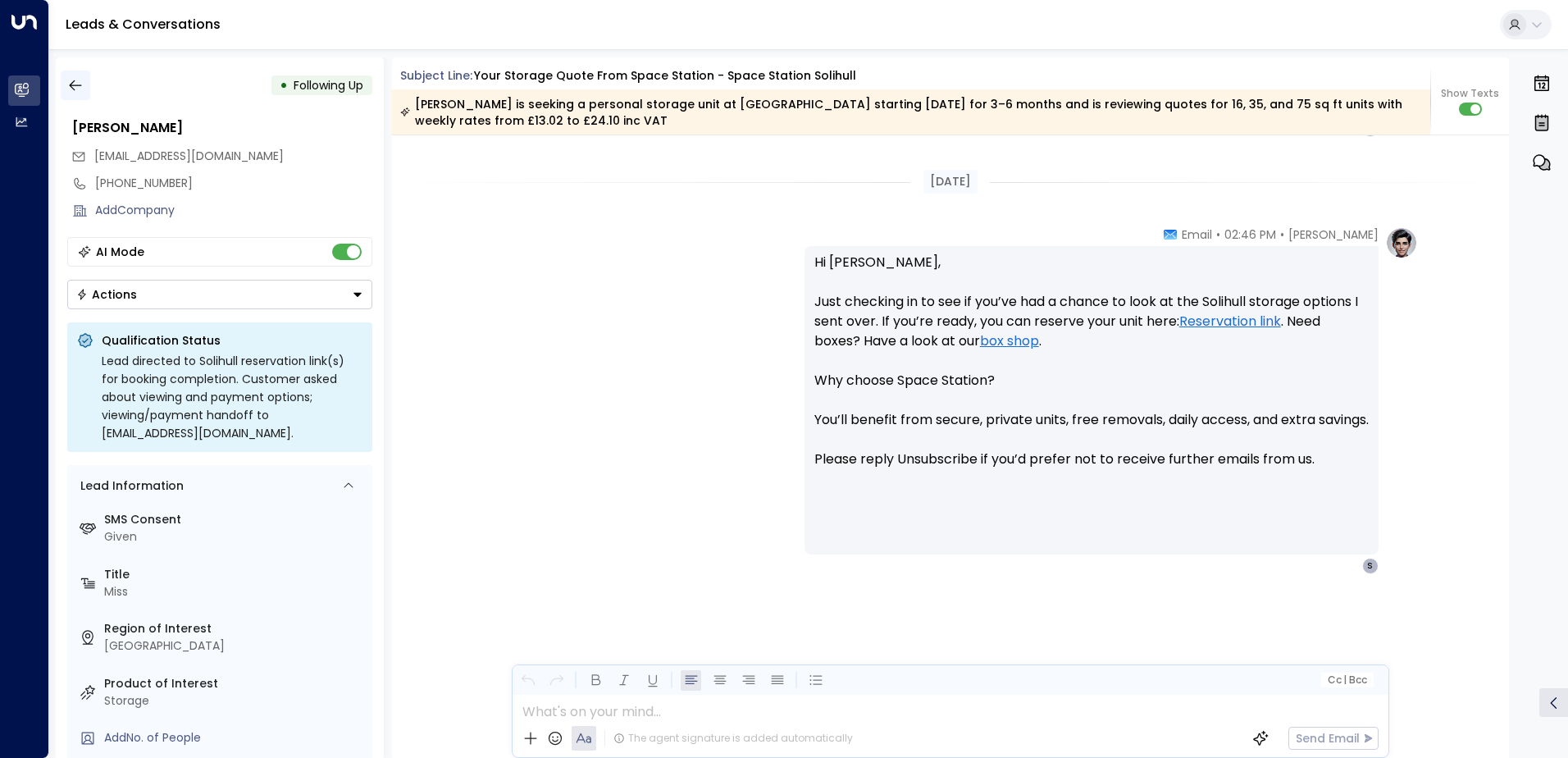
click at [84, 81] on button "button" at bounding box center [76, 86] width 30 height 30
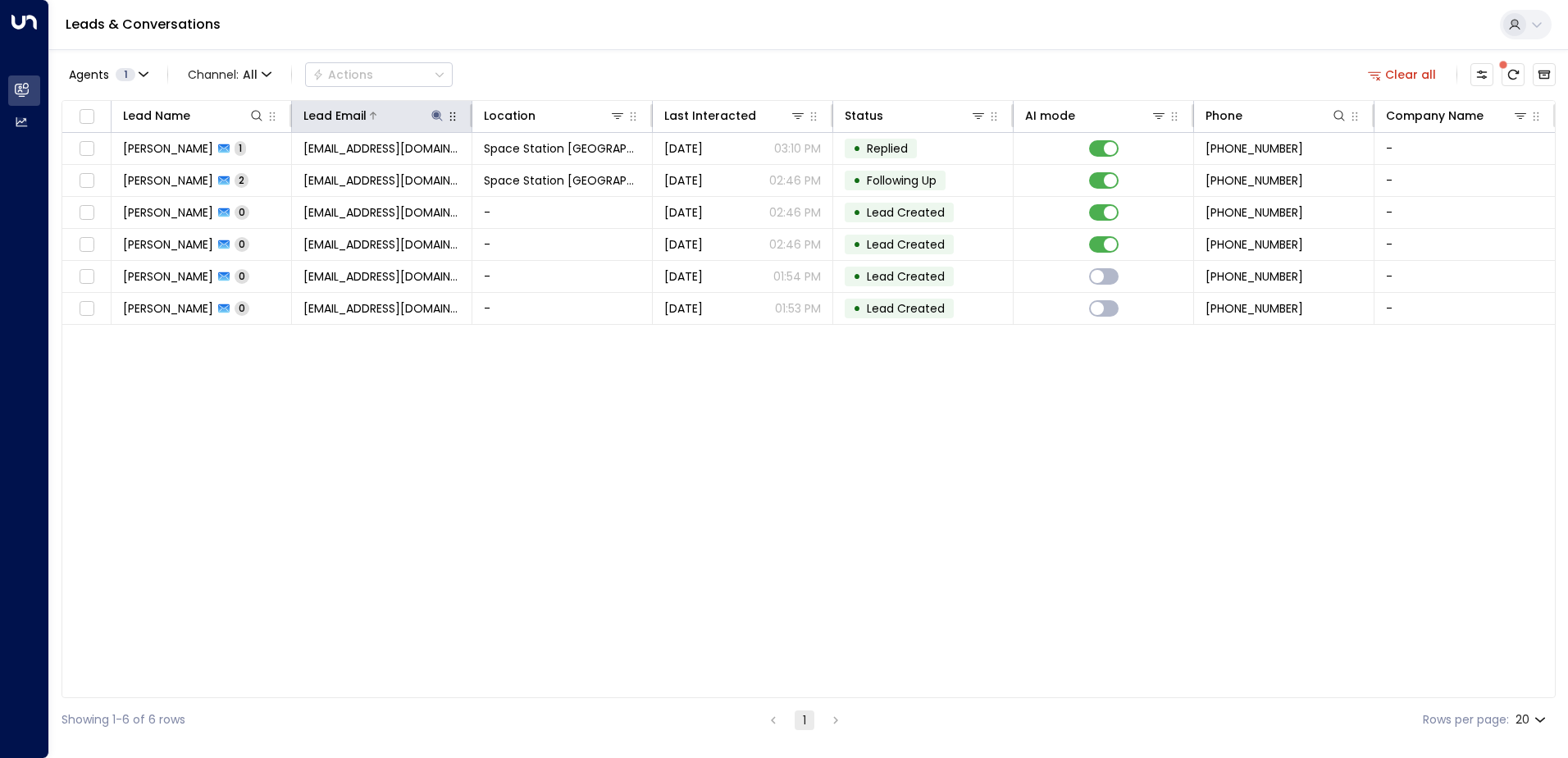
click at [426, 120] on div at bounding box center [406, 116] width 79 height 16
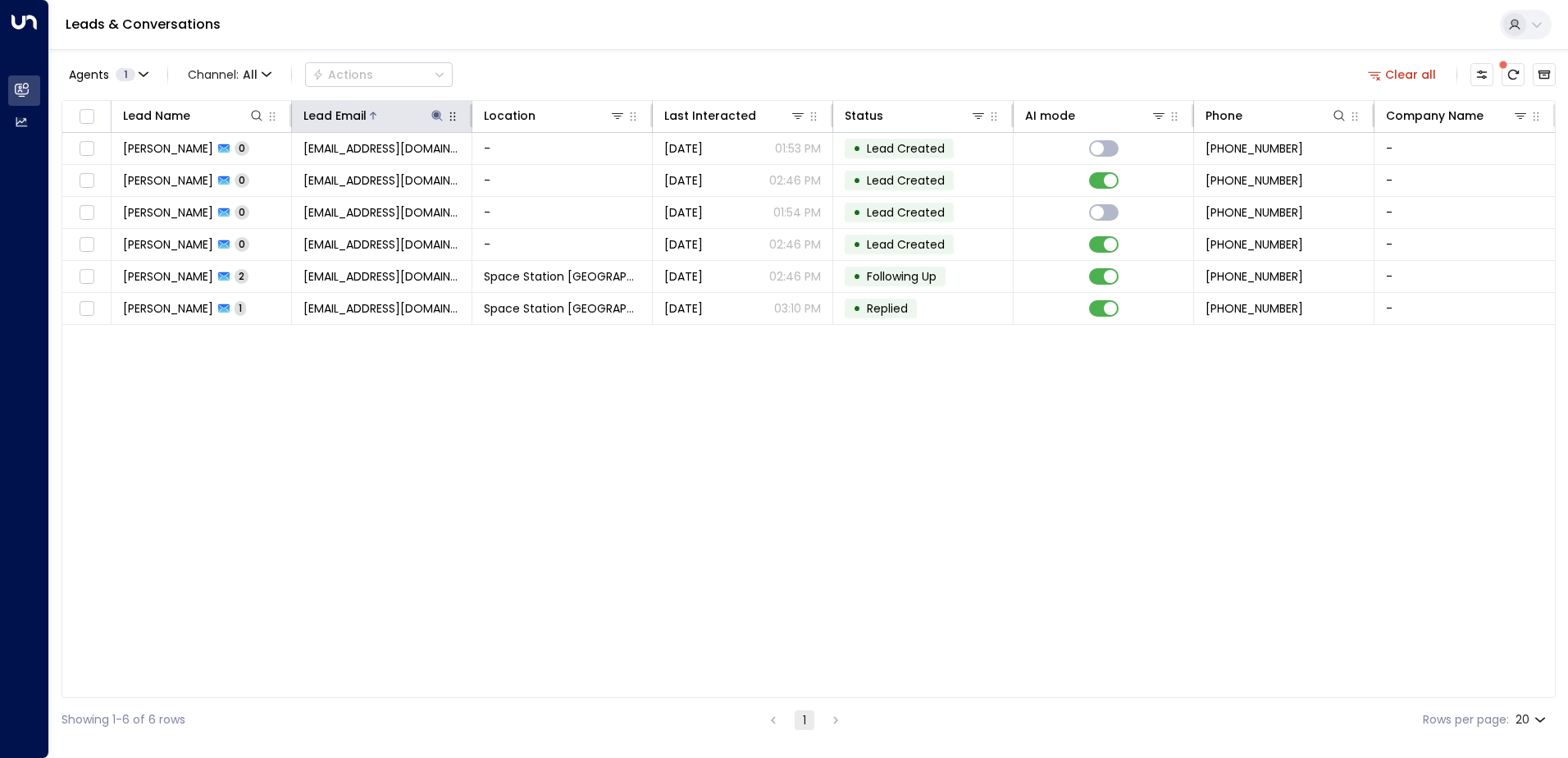
click at [436, 115] on icon at bounding box center [437, 115] width 11 height 11
click at [537, 178] on icon "button" at bounding box center [540, 174] width 11 height 11
click at [463, 174] on input "text" at bounding box center [437, 174] width 226 height 30
paste input "**********"
type input "**********"
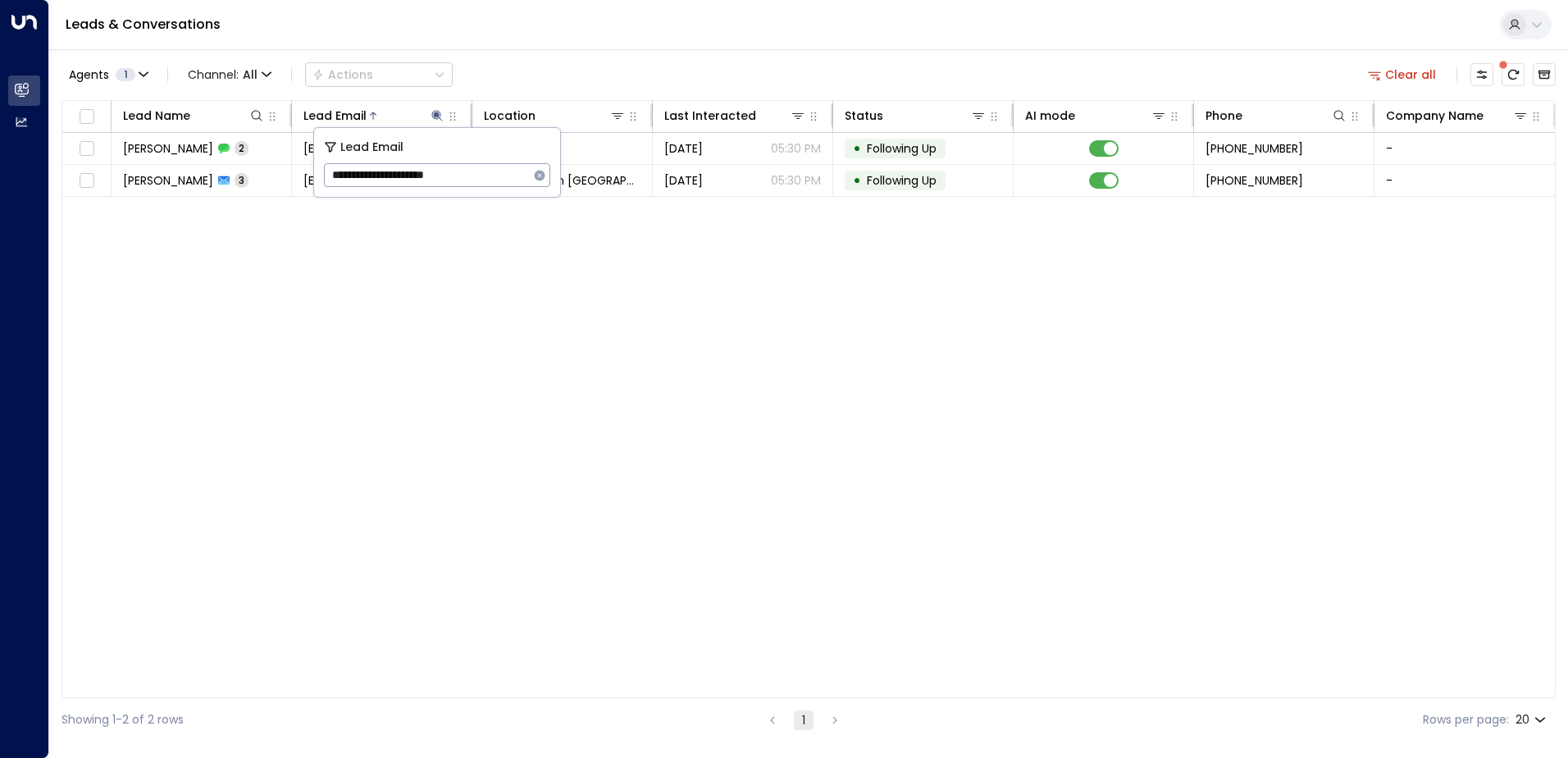
click at [412, 271] on div "Lead Name Lead Email Location Last Interacted Status AI mode Phone Company Name…" at bounding box center [808, 399] width 1494 height 598
click at [1365, 72] on button "Clear all" at bounding box center [1403, 75] width 82 height 23
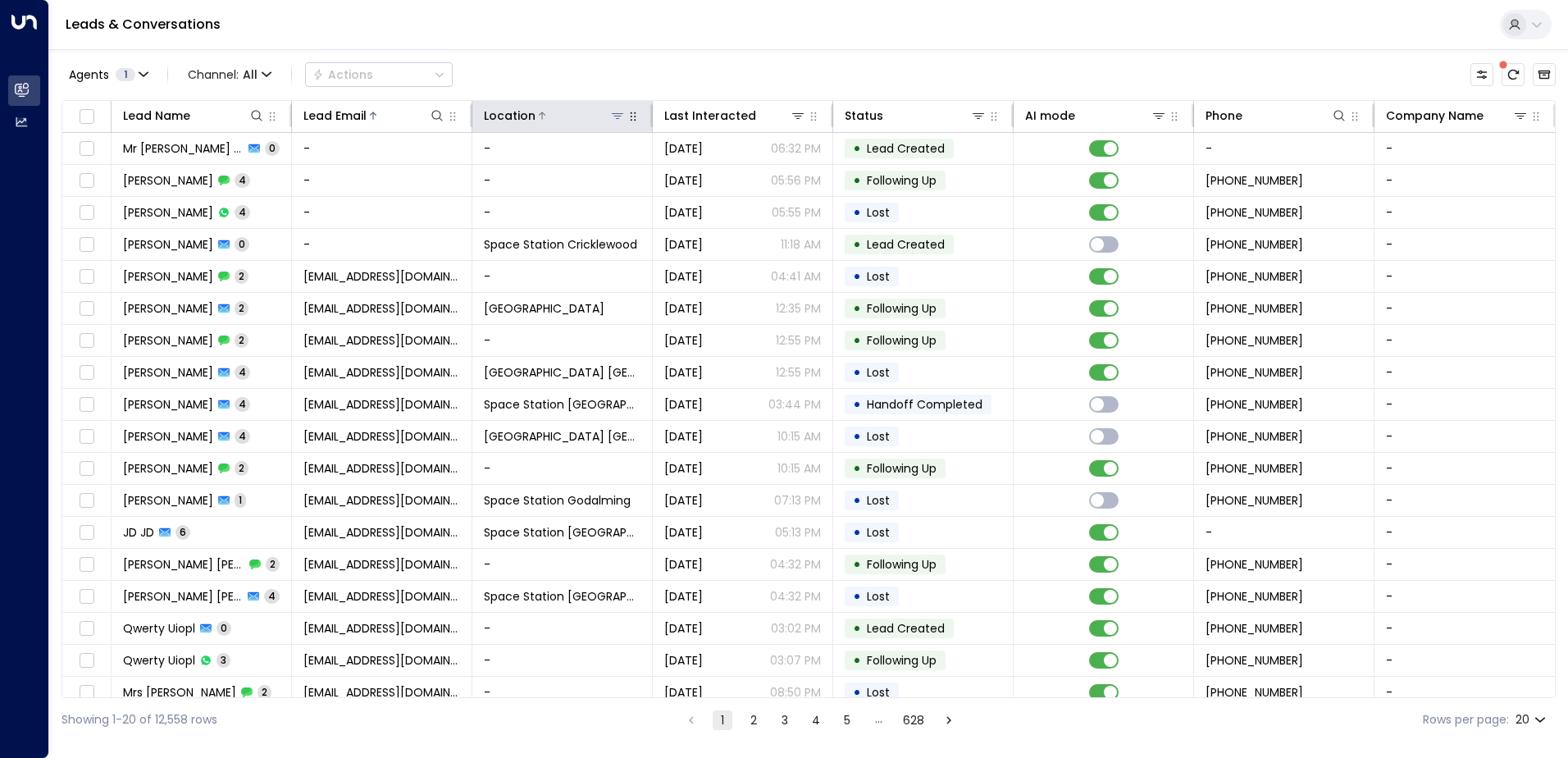
click at [621, 119] on icon at bounding box center [617, 116] width 13 height 13
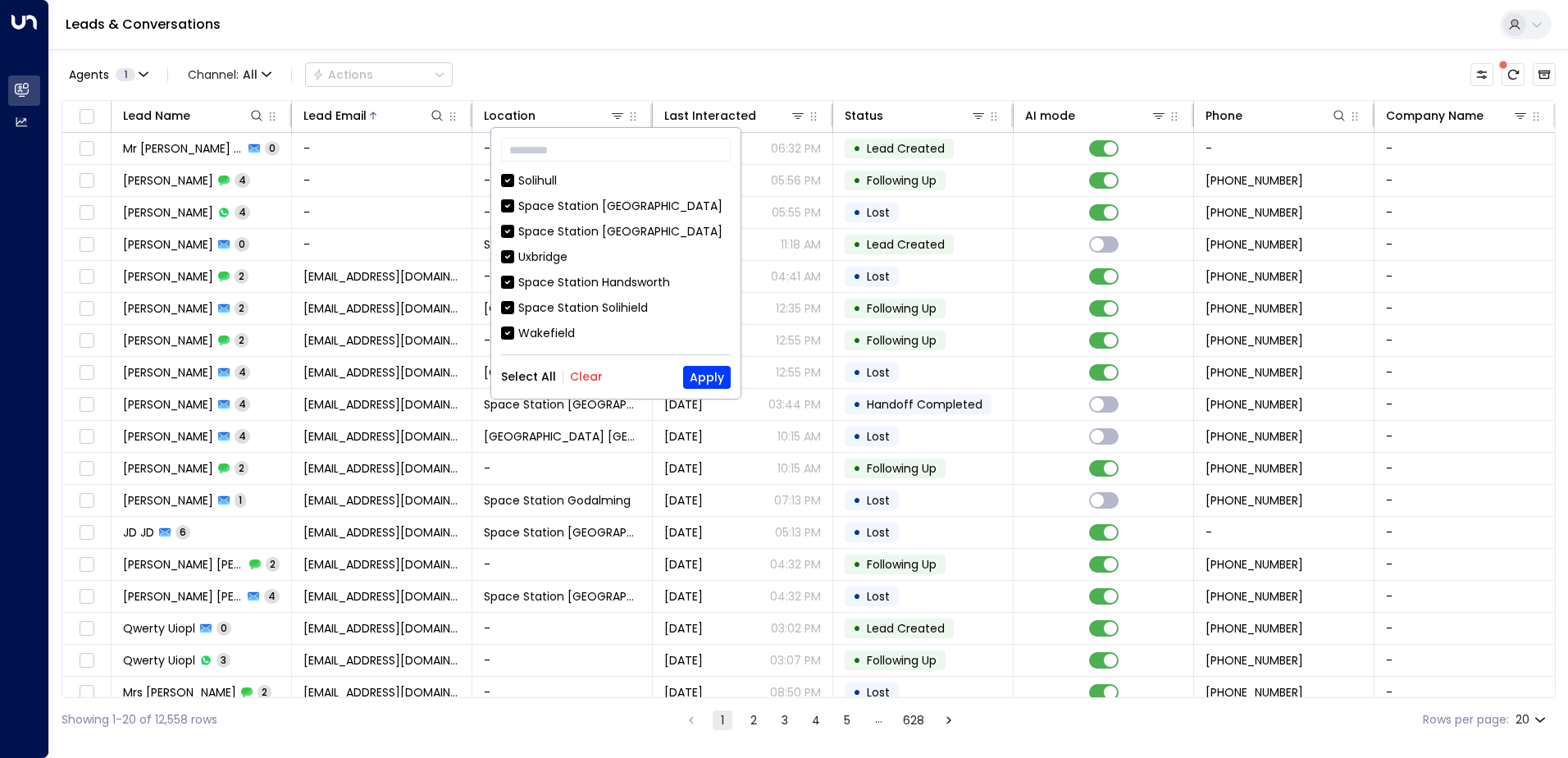
click at [588, 382] on button "Clear" at bounding box center [586, 376] width 33 height 13
click at [590, 207] on div "Space Station [GEOGRAPHIC_DATA]" at bounding box center [621, 206] width 204 height 17
click at [713, 374] on button "Apply" at bounding box center [707, 377] width 48 height 23
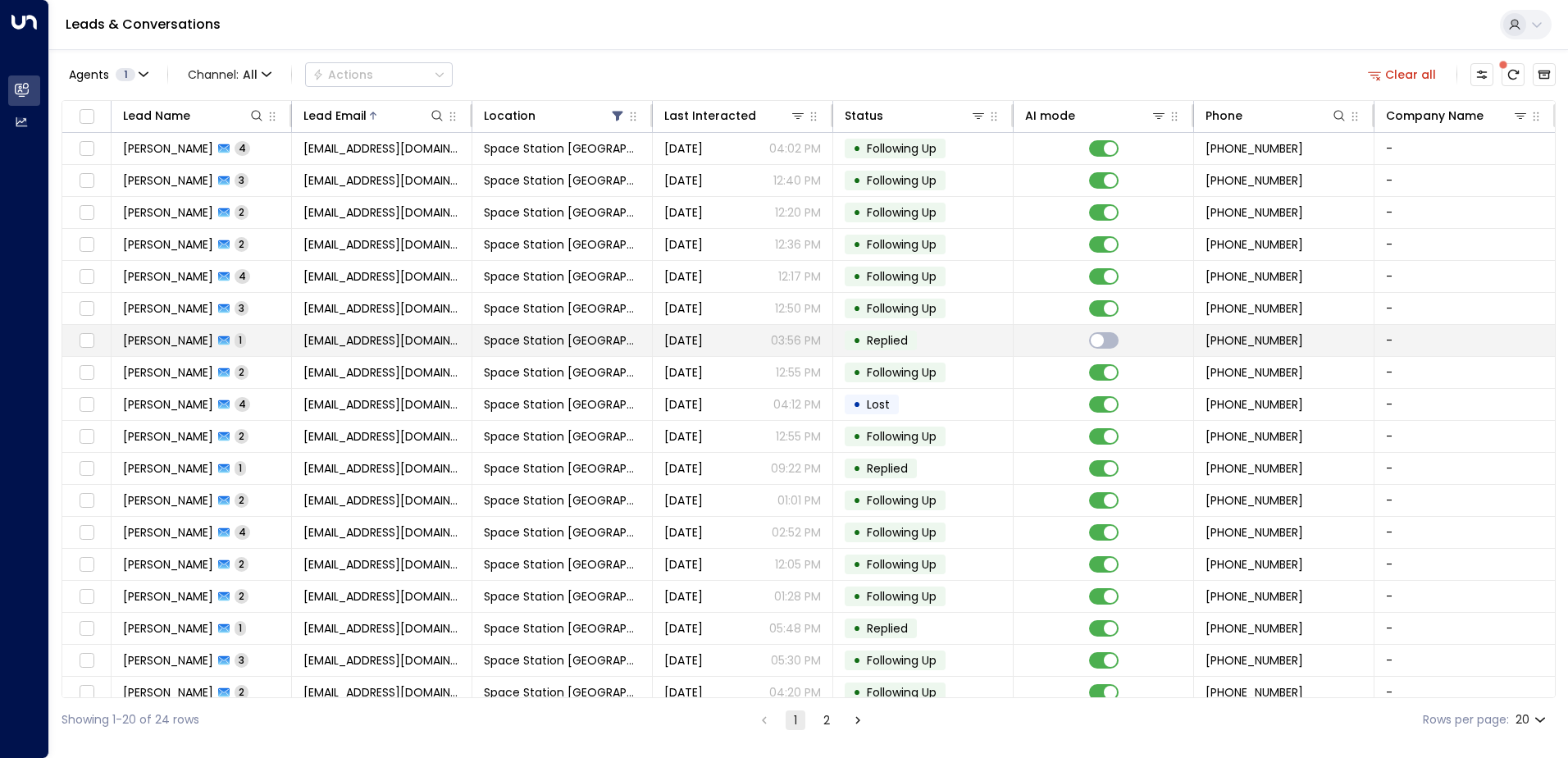
click at [503, 340] on span "Space Station [GEOGRAPHIC_DATA]" at bounding box center [562, 341] width 156 height 16
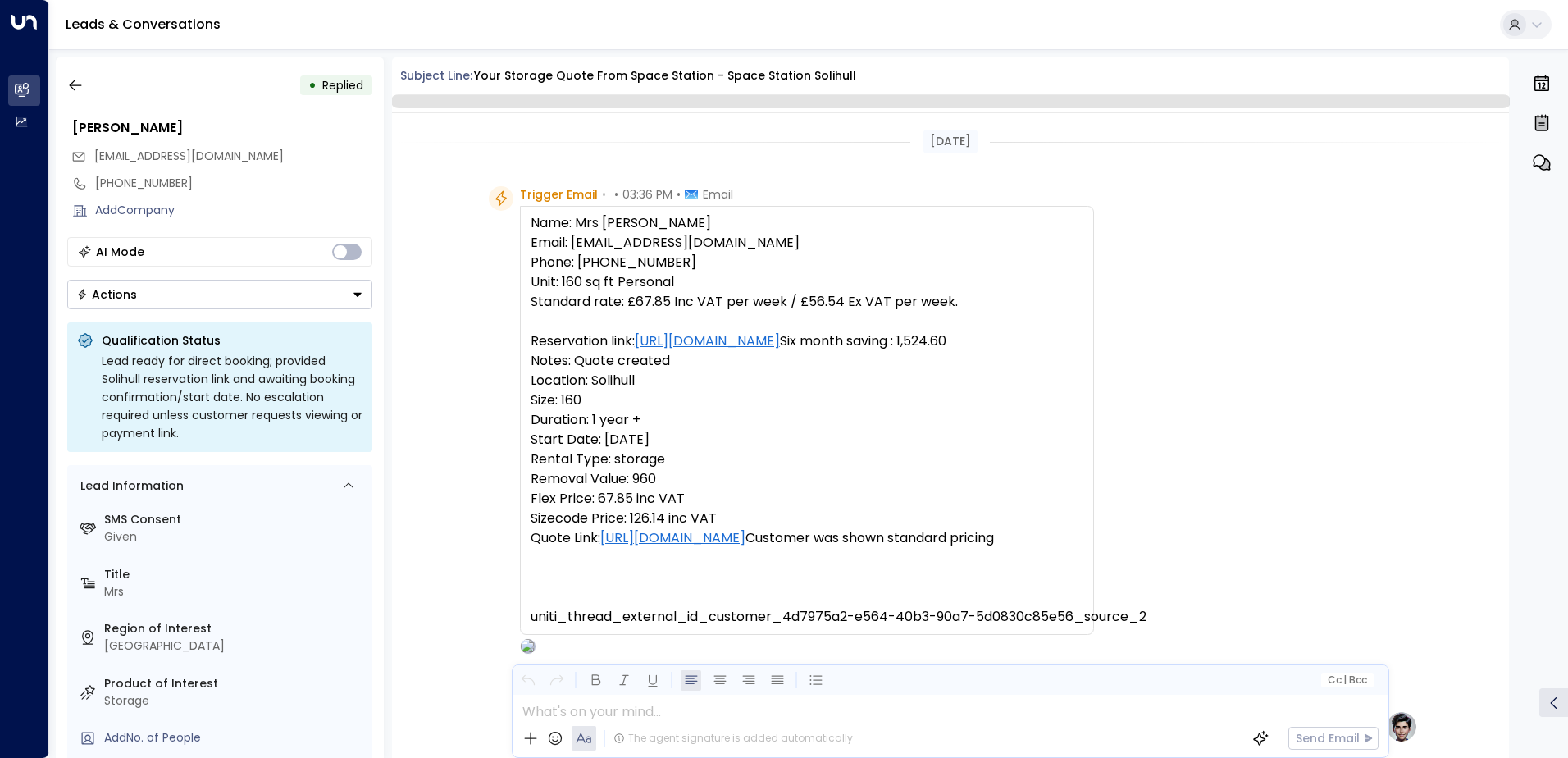
scroll to position [618, 0]
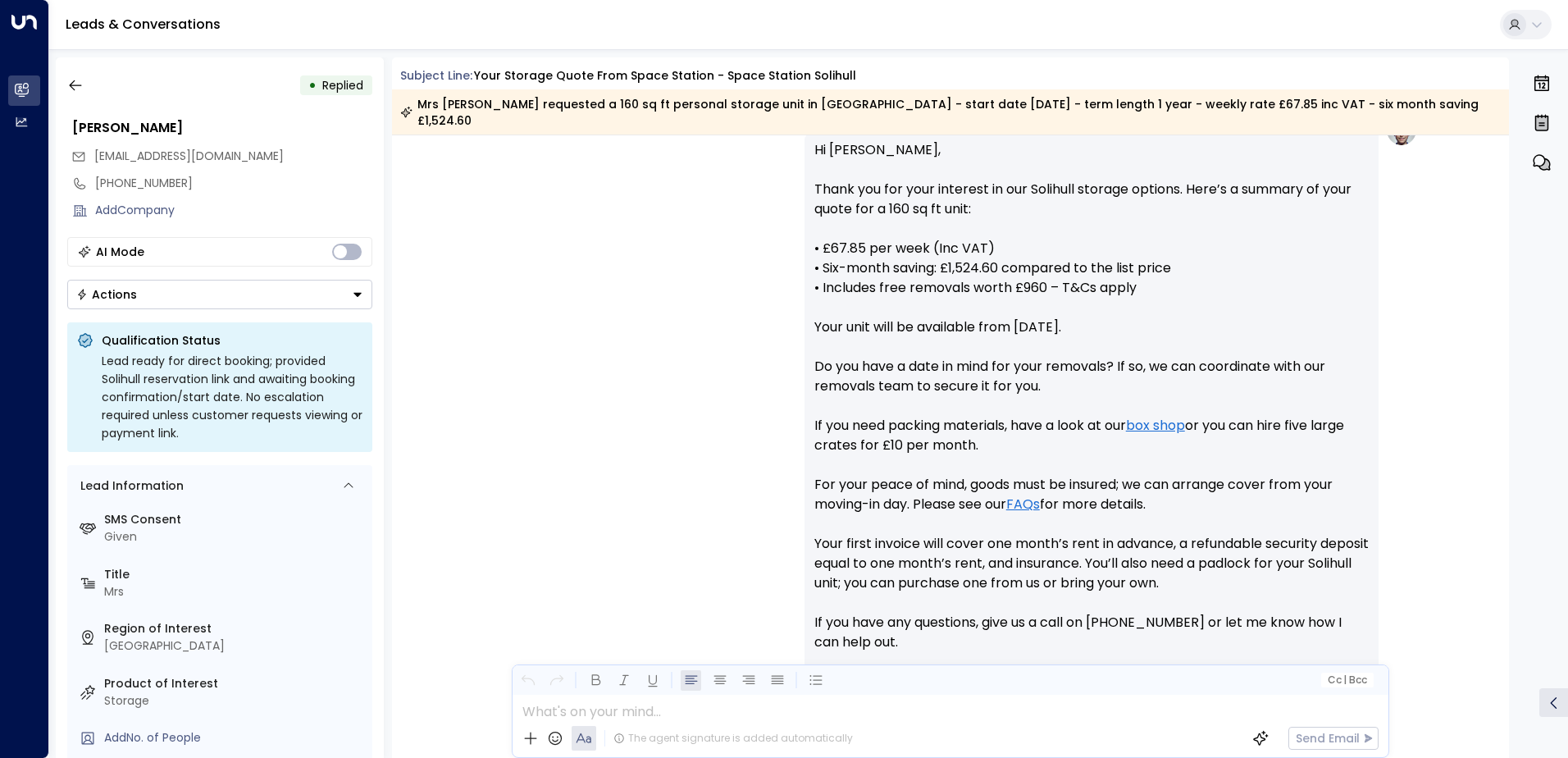
click at [348, 288] on button "Actions" at bounding box center [220, 295] width 305 height 30
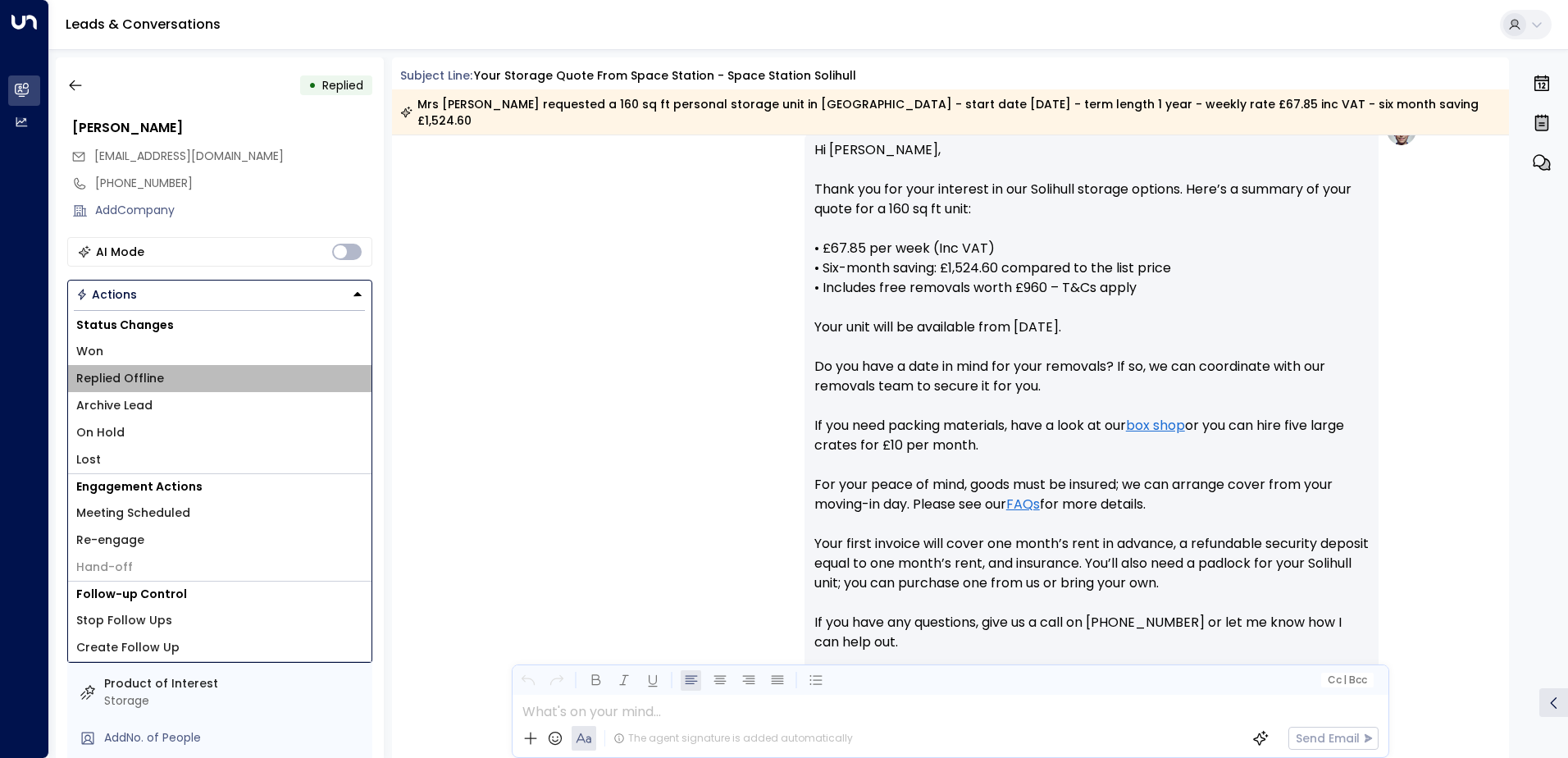
click at [198, 379] on li "Replied Offline" at bounding box center [220, 378] width 304 height 27
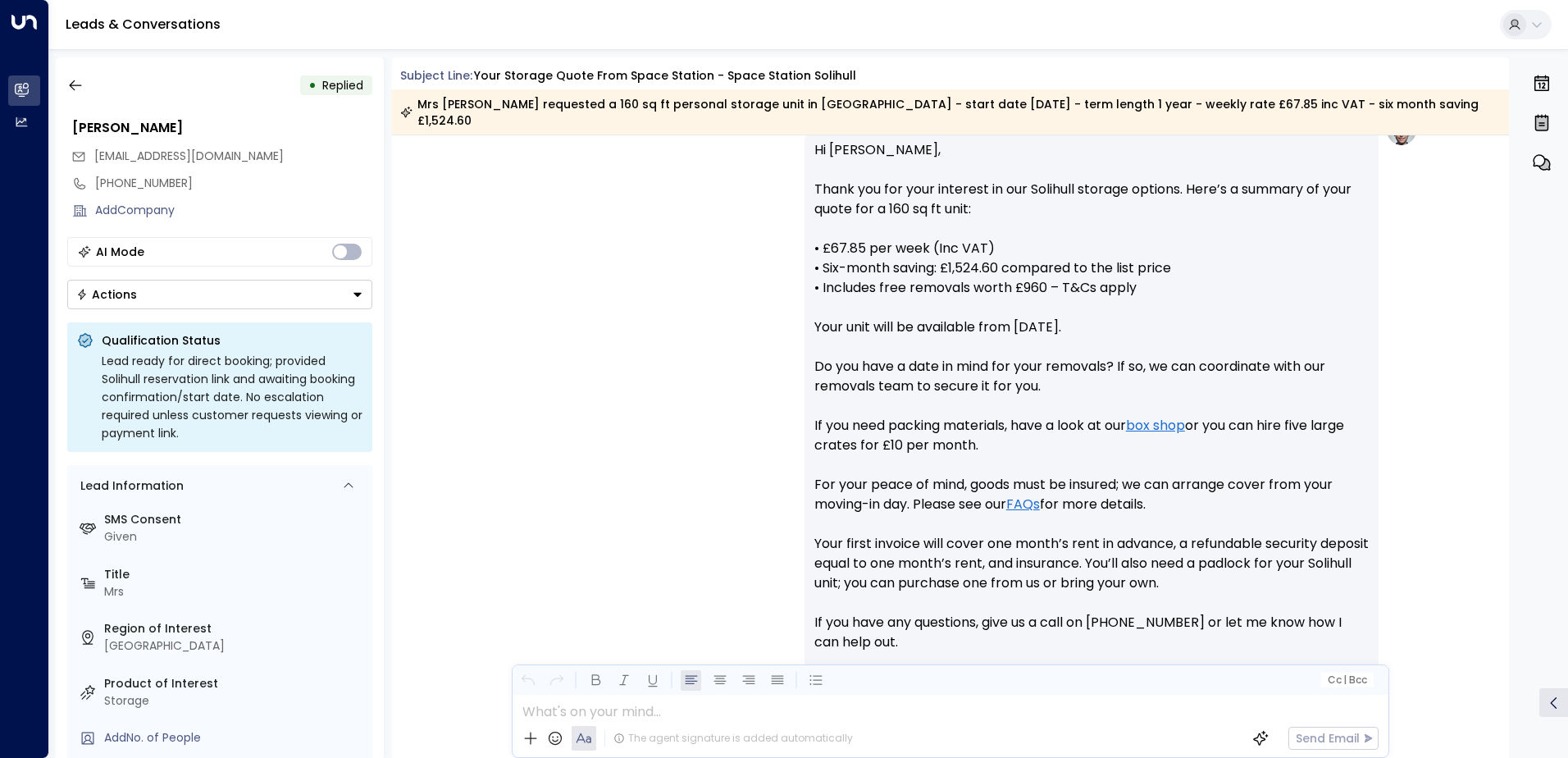
click at [267, 289] on button "Actions" at bounding box center [220, 295] width 305 height 30
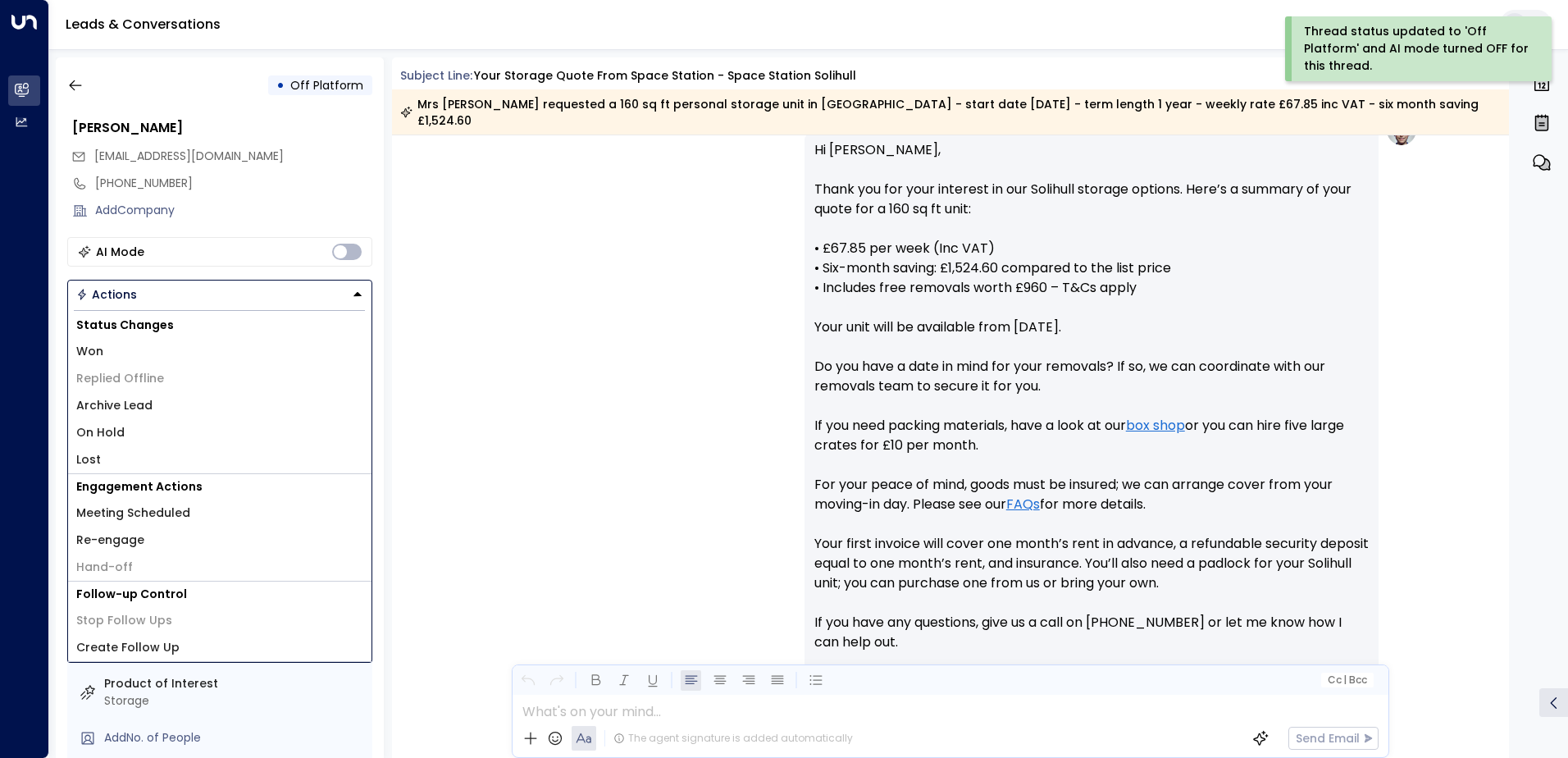
click at [189, 396] on li "Archive Lead" at bounding box center [220, 405] width 304 height 27
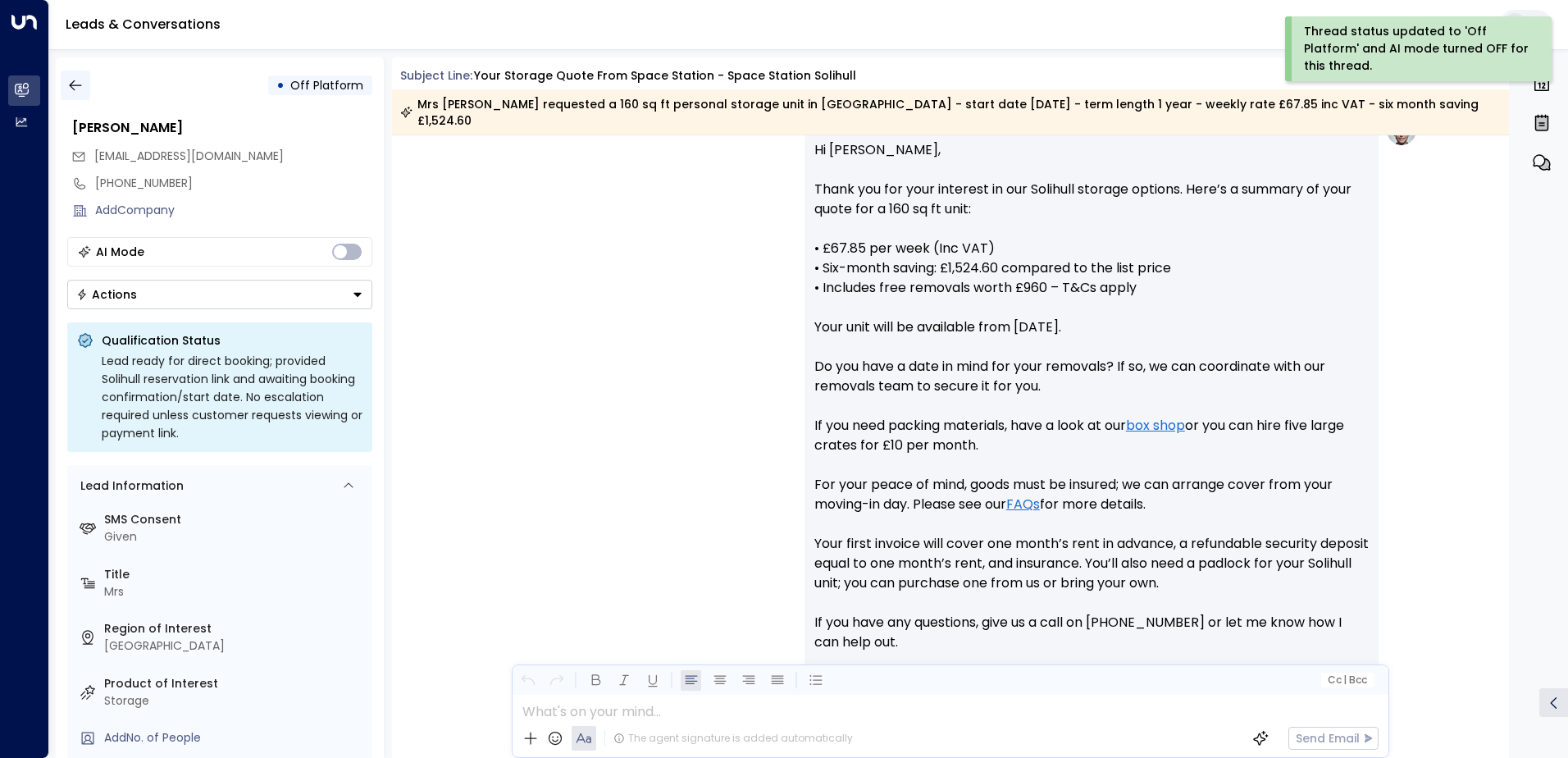
click at [77, 87] on icon "button" at bounding box center [76, 86] width 16 height 16
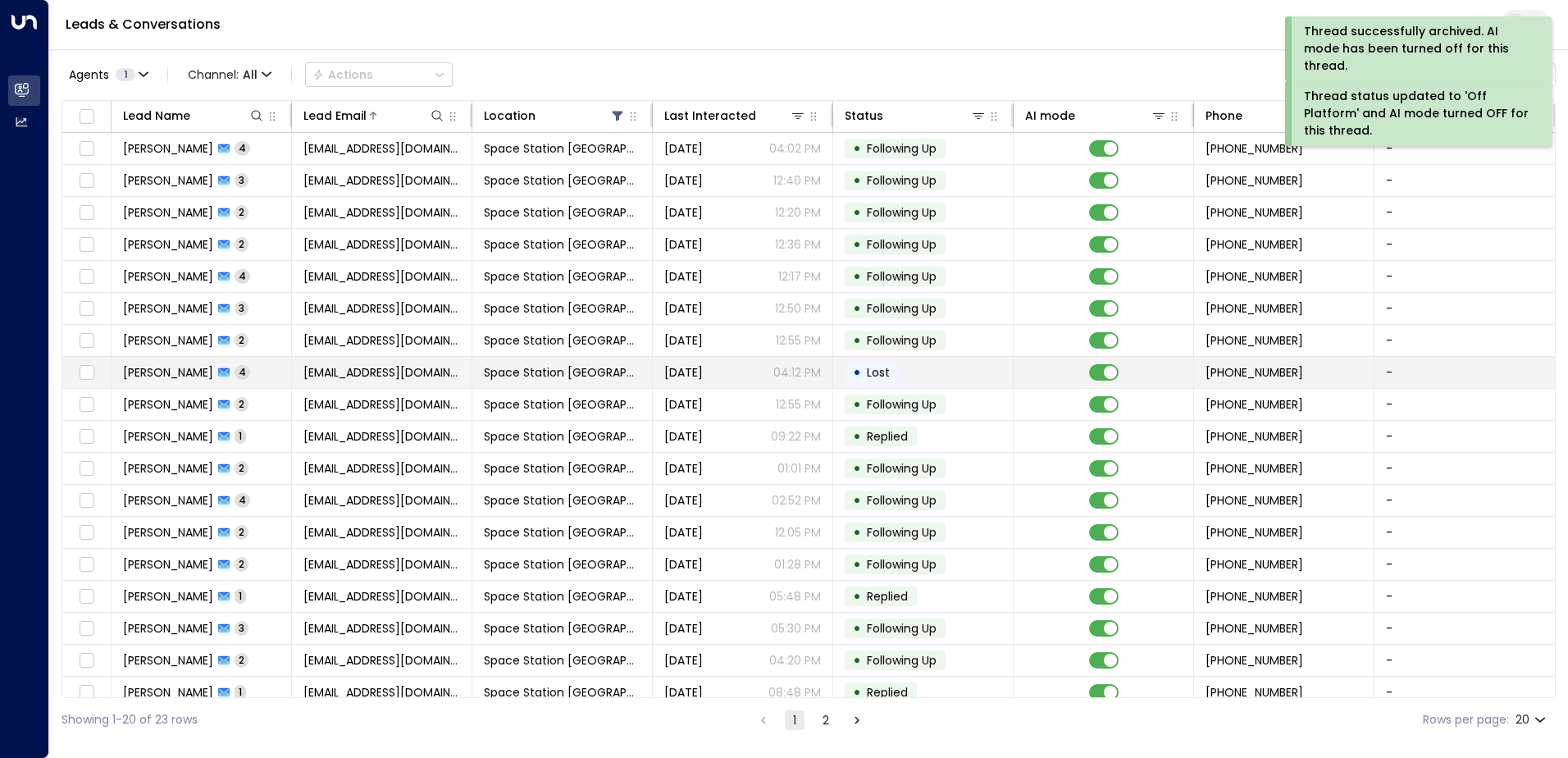
click at [562, 368] on span "Space Station [GEOGRAPHIC_DATA]" at bounding box center [562, 372] width 156 height 16
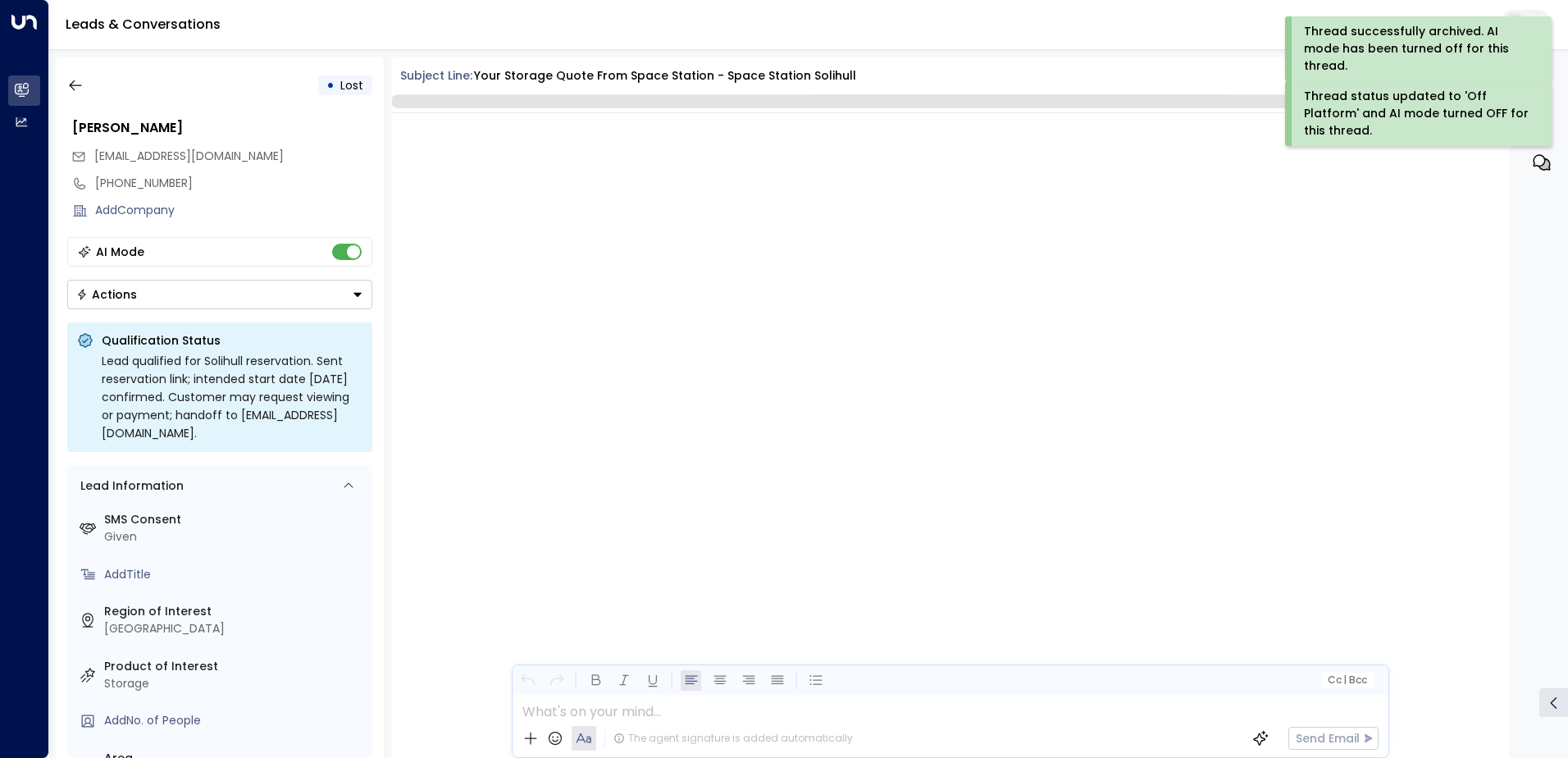
scroll to position [4047, 0]
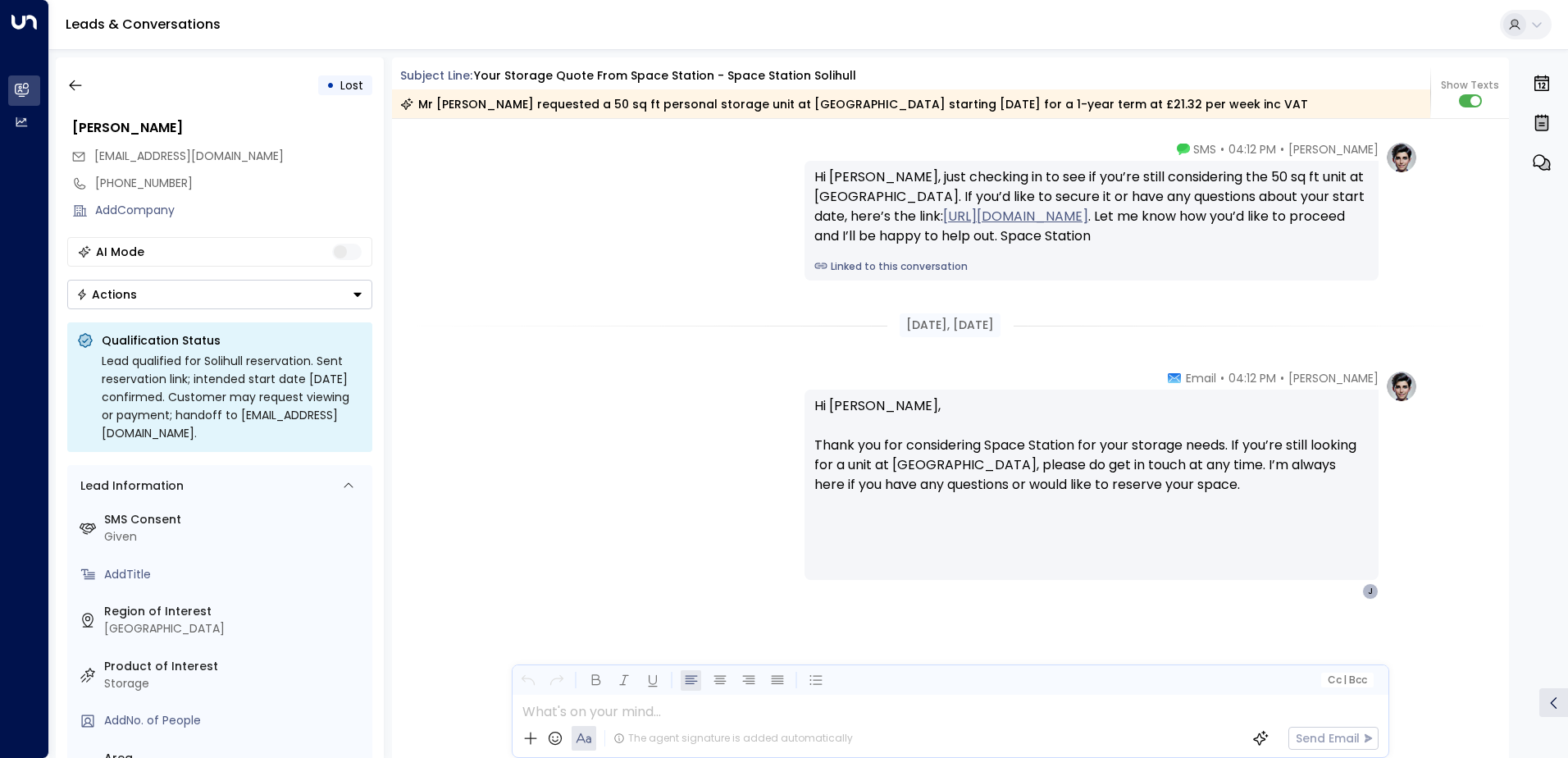
click at [287, 318] on div "• Lost [PERSON_NAME] [EMAIL_ADDRESS][DOMAIN_NAME] [PHONE_NUMBER] Add Company AI…" at bounding box center [220, 407] width 328 height 700
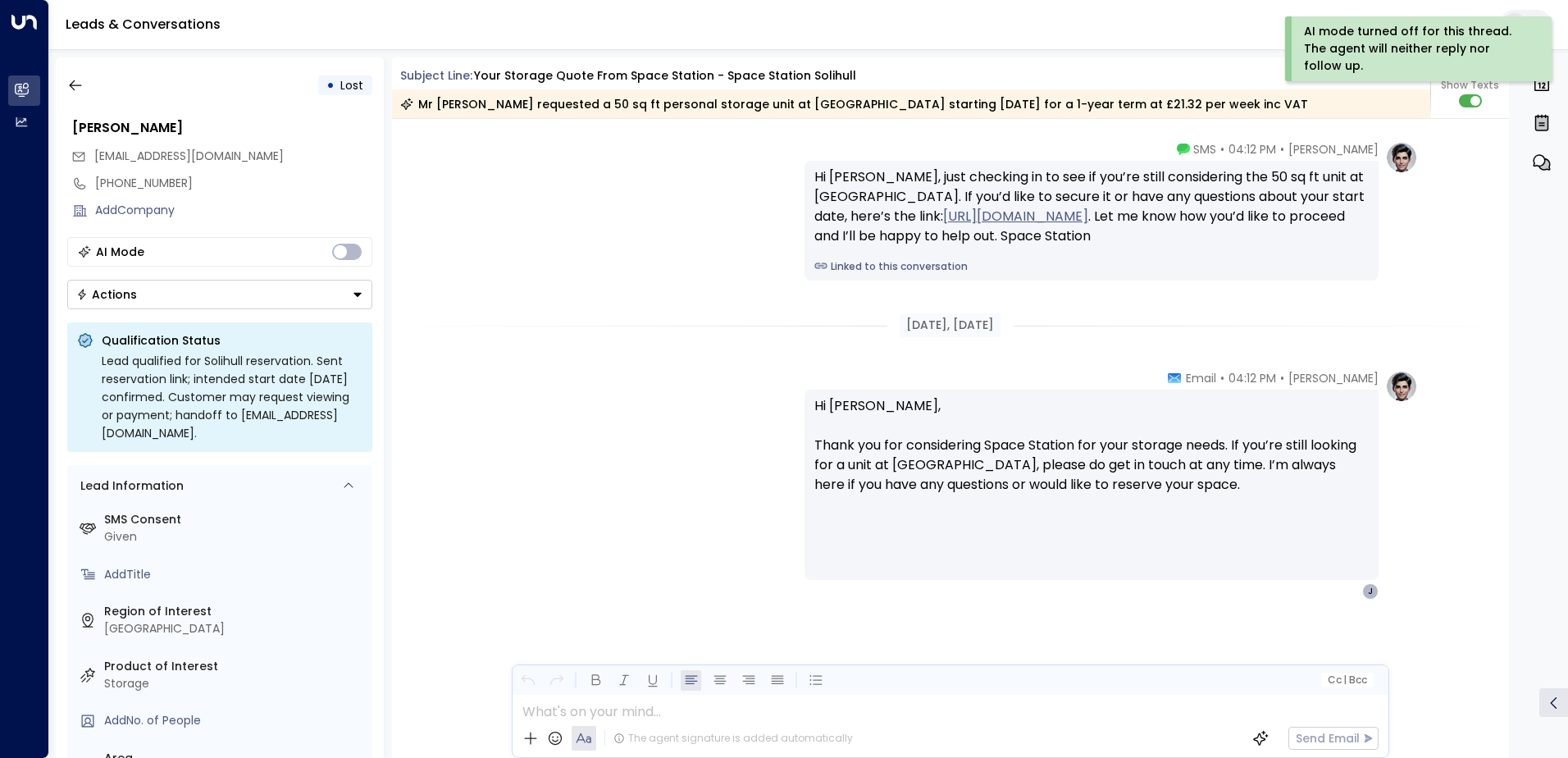
click at [282, 295] on button "Actions" at bounding box center [220, 295] width 305 height 30
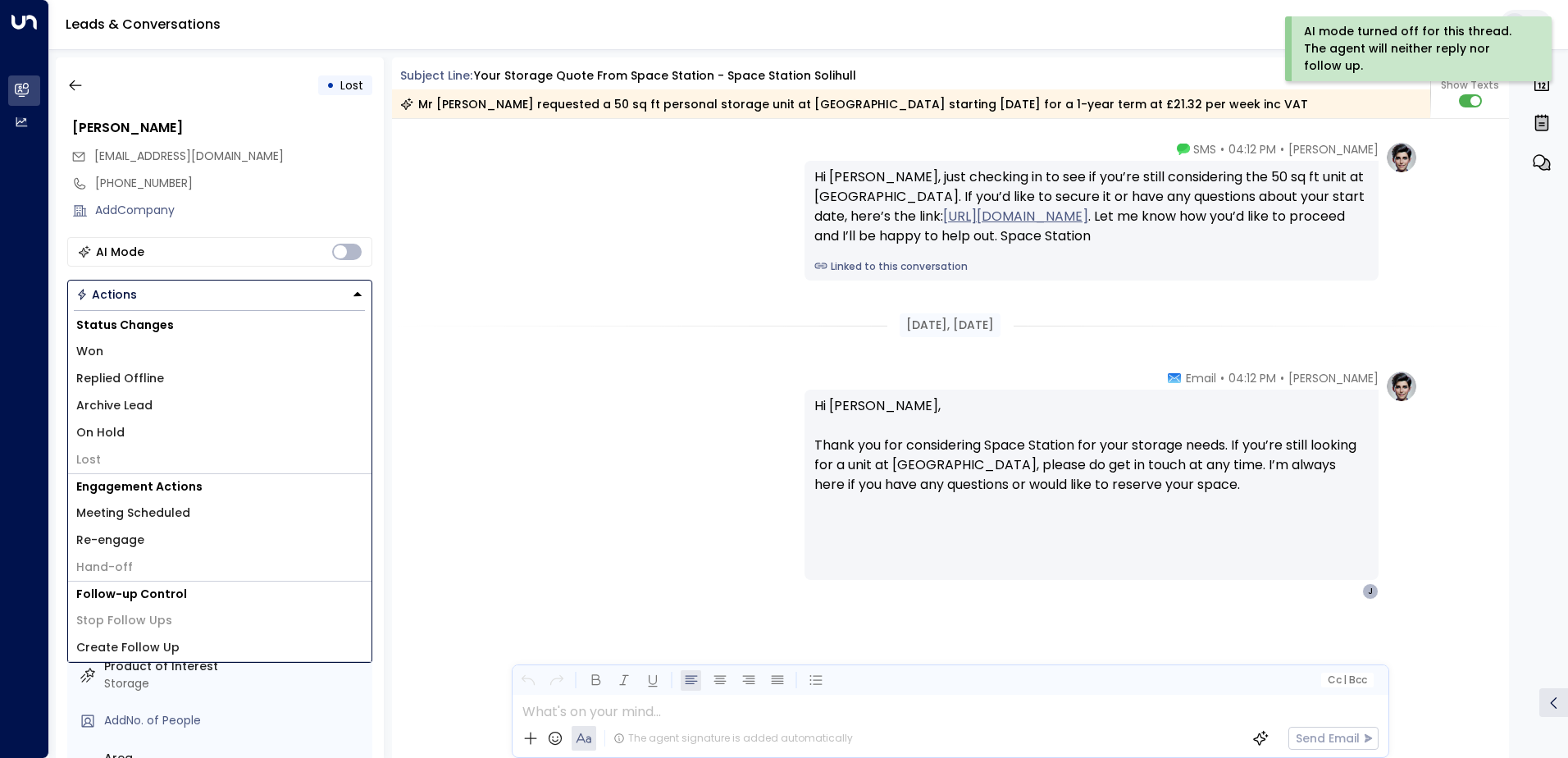
drag, startPoint x: 221, startPoint y: 382, endPoint x: 217, endPoint y: 406, distance: 24.3
click at [217, 406] on div "Status Changes Won Replied Offline Archive Lead On Hold Lost" at bounding box center [220, 393] width 304 height 161
click at [172, 402] on li "Archive Lead" at bounding box center [220, 405] width 304 height 27
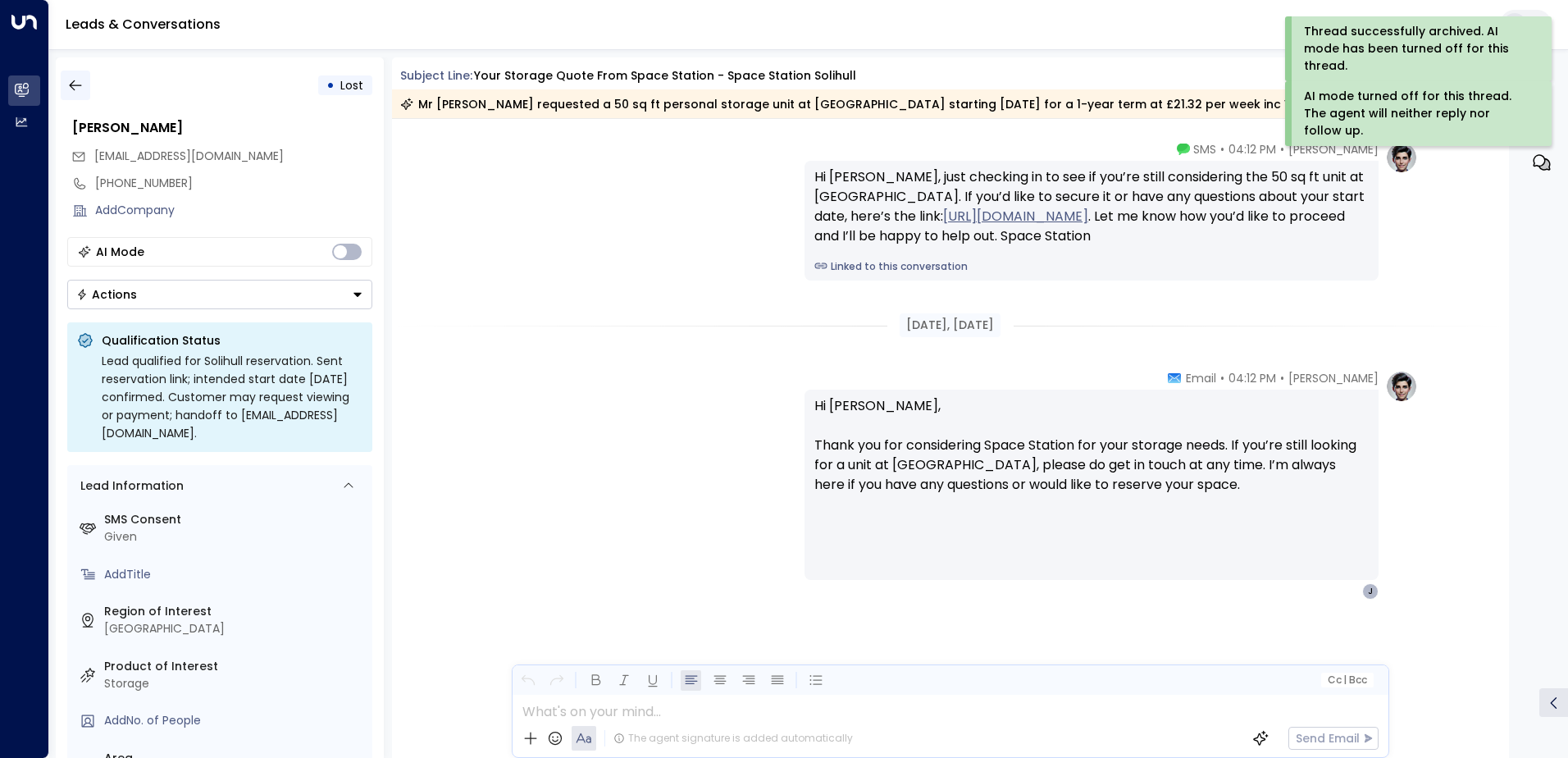
click at [69, 94] on button "button" at bounding box center [76, 86] width 30 height 30
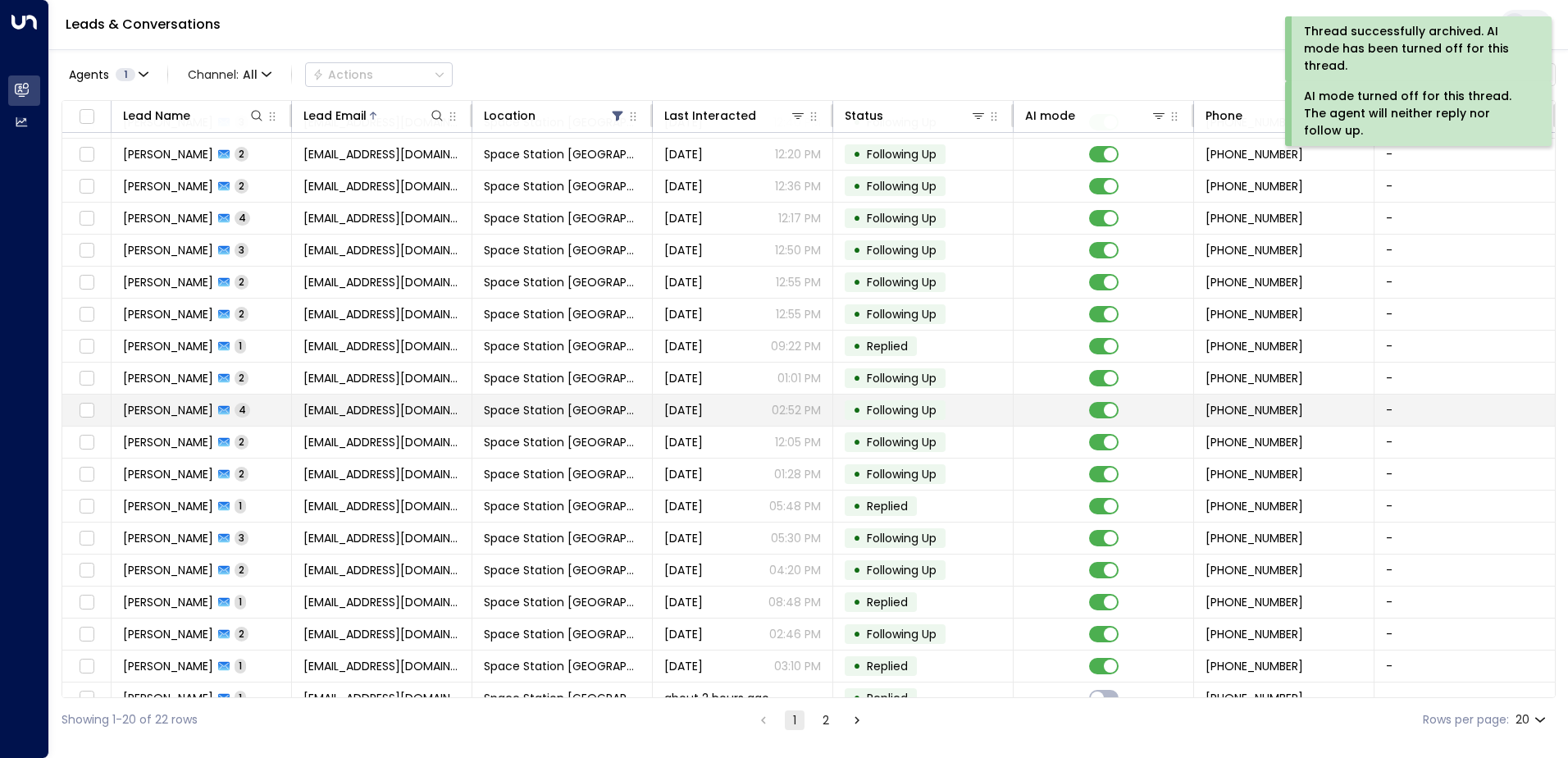
scroll to position [81, 0]
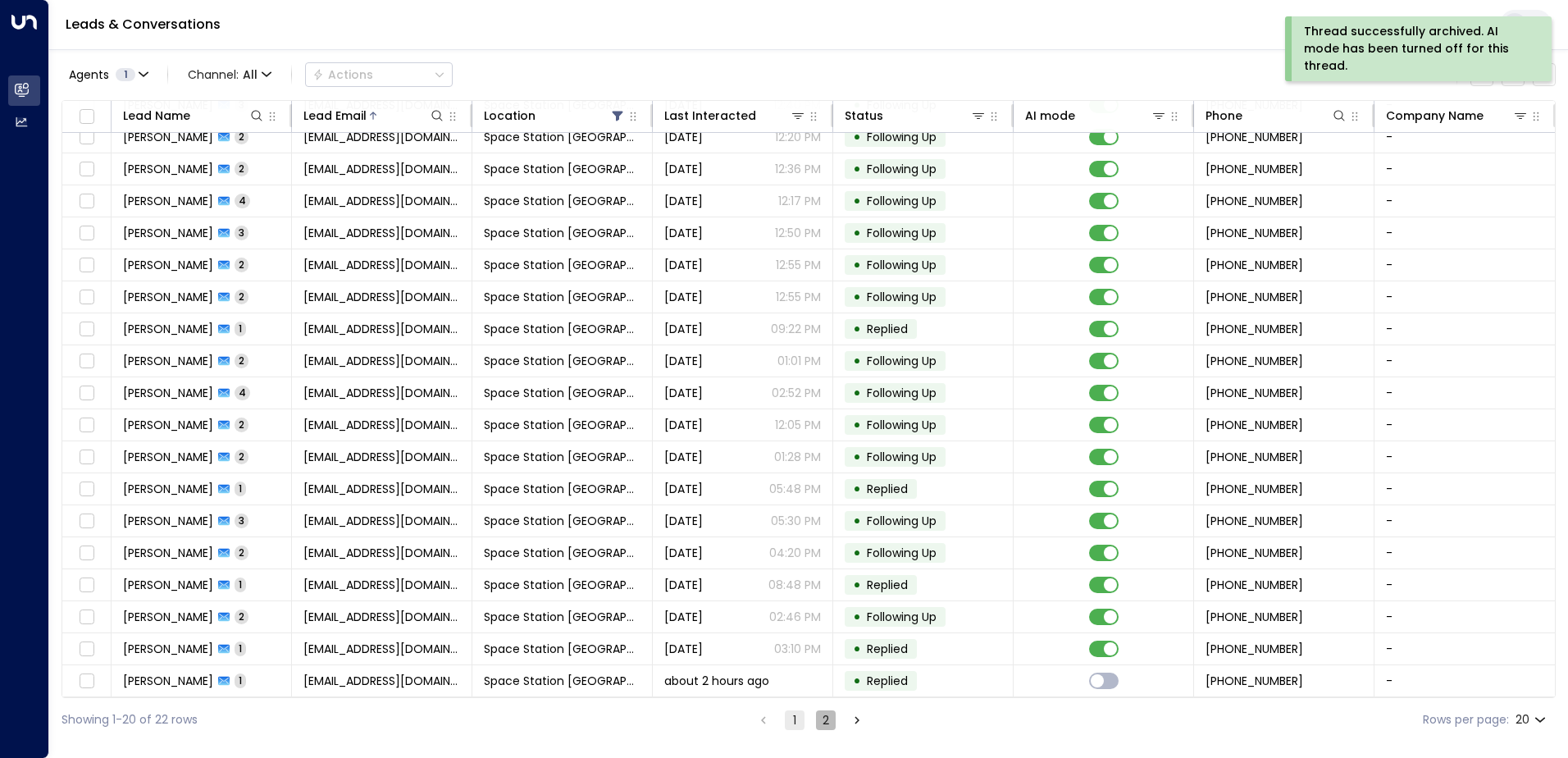
click at [824, 723] on button "2" at bounding box center [826, 720] width 20 height 20
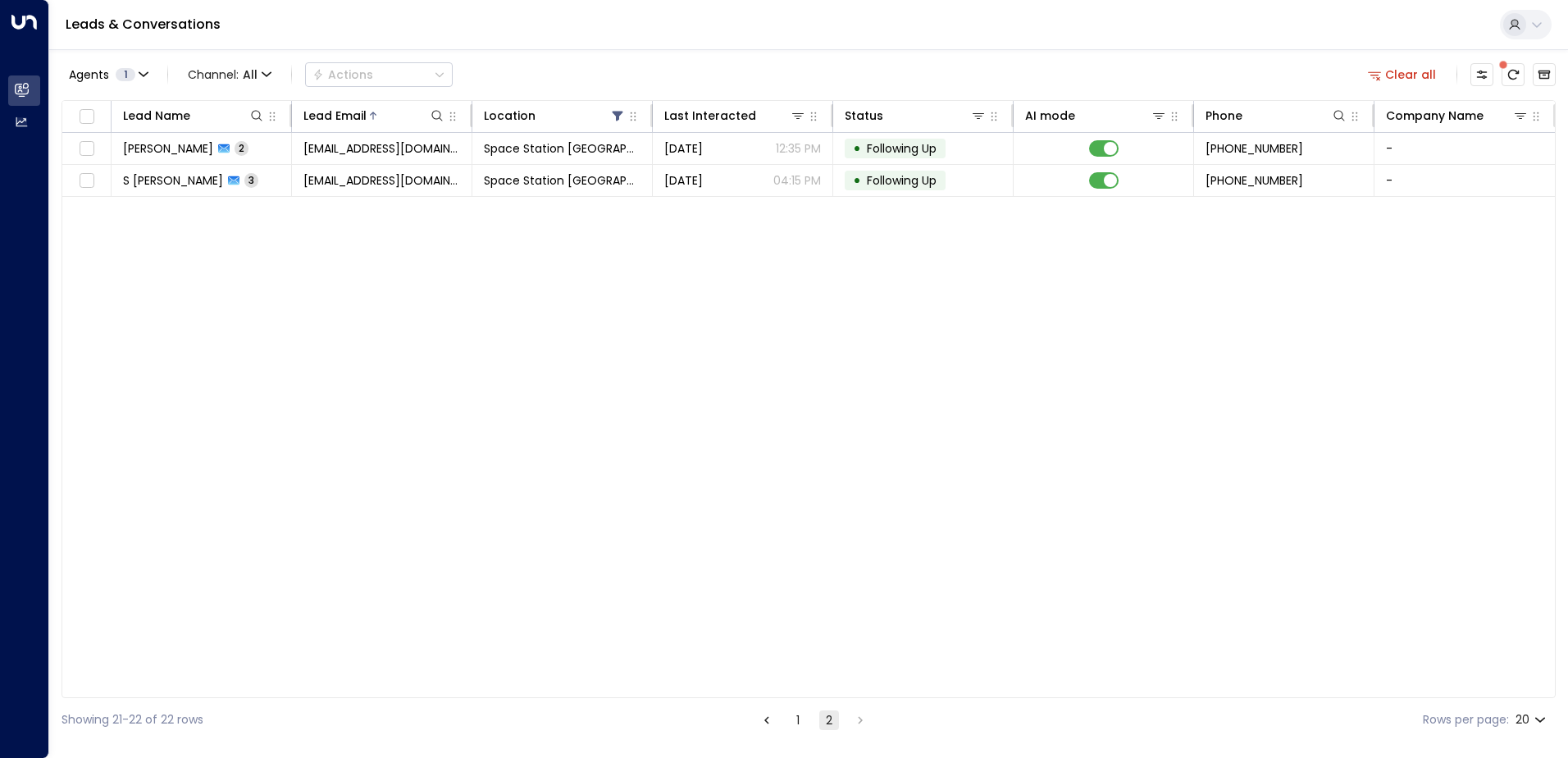
click at [788, 723] on button "1" at bounding box center [798, 720] width 20 height 20
